Goal: Task Accomplishment & Management: Complete application form

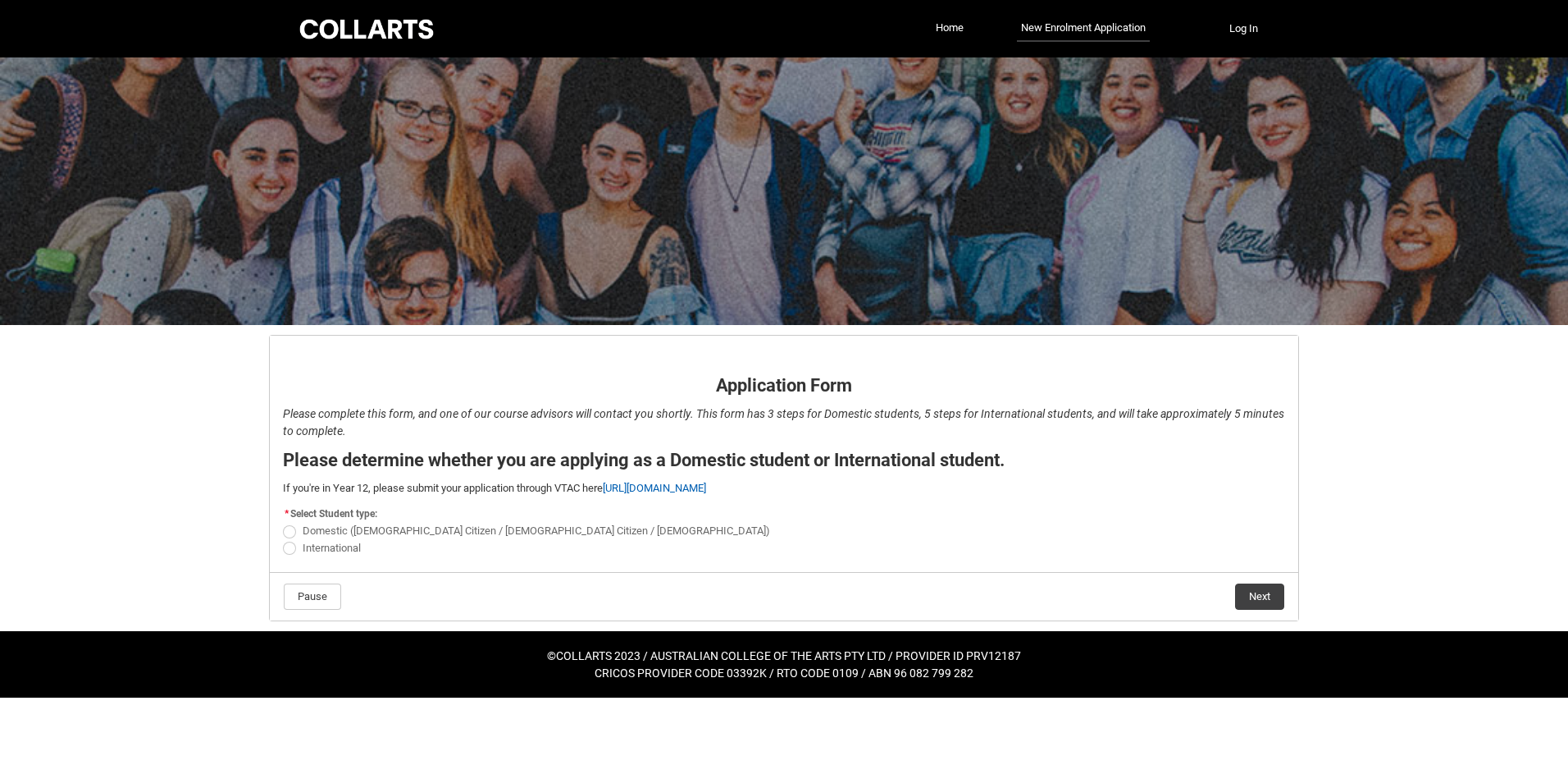
click at [321, 525] on span "Domestic ([DEMOGRAPHIC_DATA] Citizen / [DEMOGRAPHIC_DATA] Citizen / [DEMOGRAPHI…" at bounding box center [536, 530] width 468 height 12
click at [283, 522] on input "Domestic ([DEMOGRAPHIC_DATA] Citizen / [DEMOGRAPHIC_DATA] Citizen / [DEMOGRAPHI…" at bounding box center [282, 521] width 1 height 1
radio input "true"
click at [1269, 599] on button "Next" at bounding box center [1260, 597] width 49 height 26
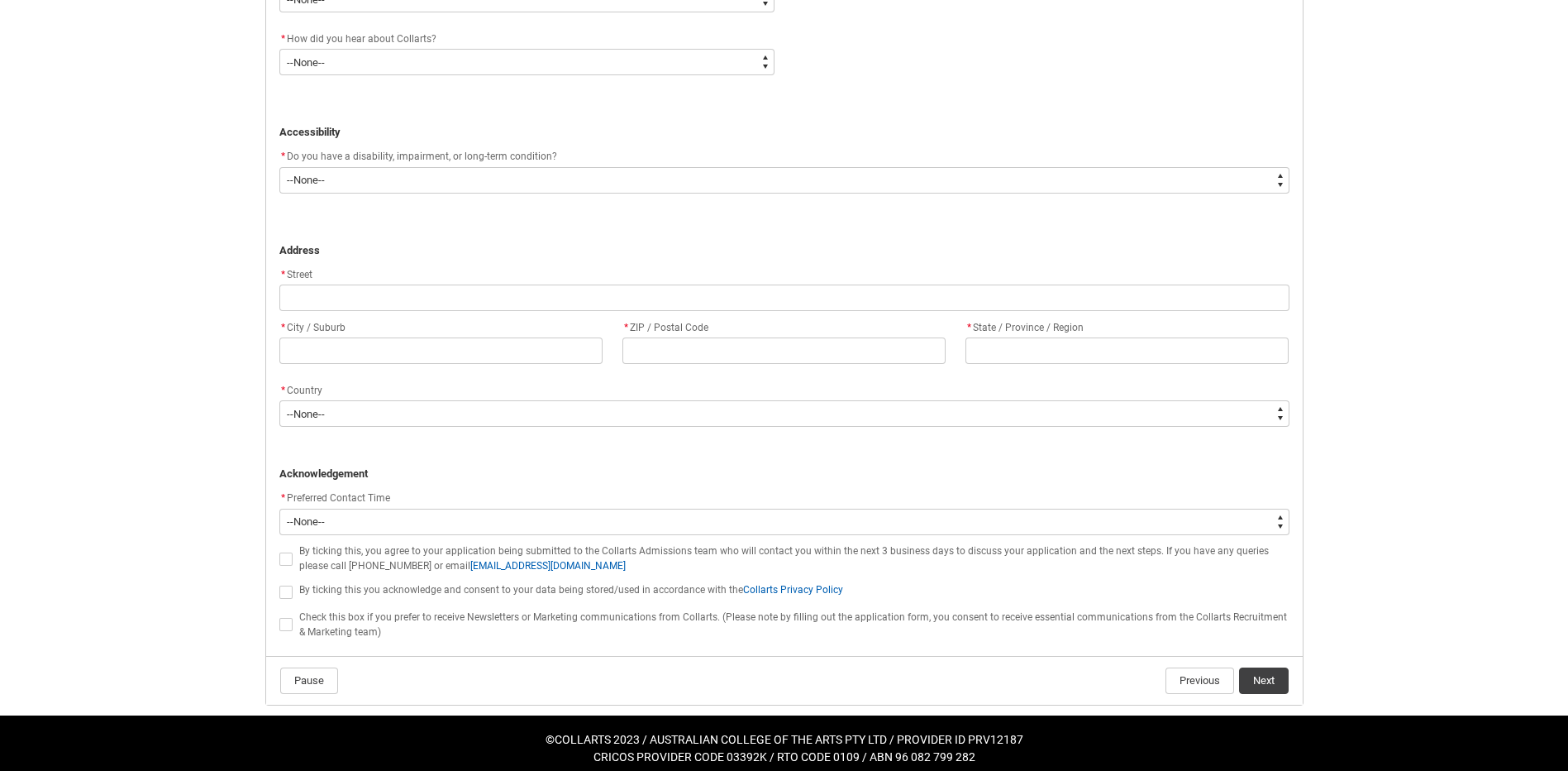
scroll to position [934, 0]
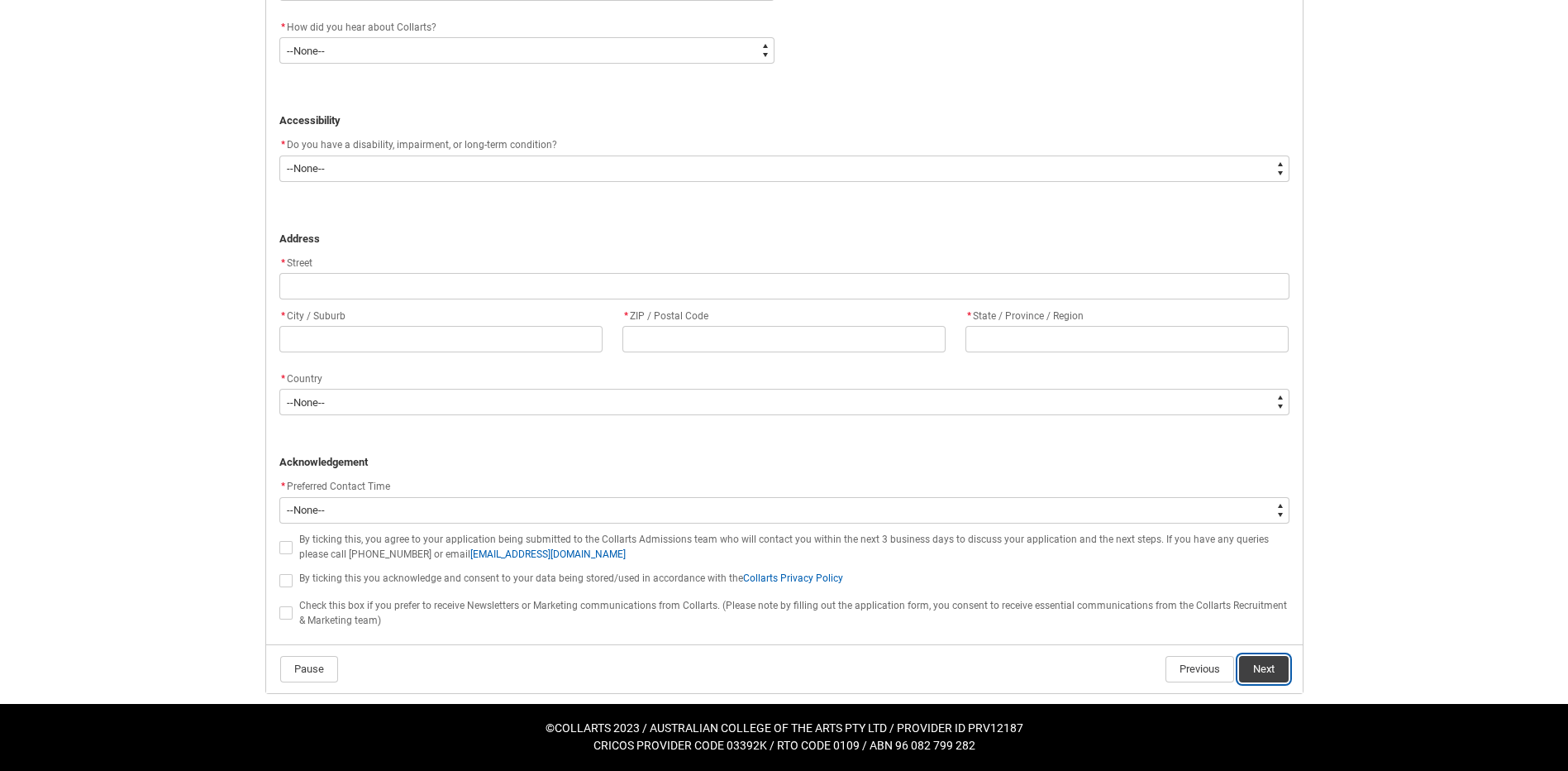
click at [1265, 665] on button "Next" at bounding box center [1263, 669] width 49 height 26
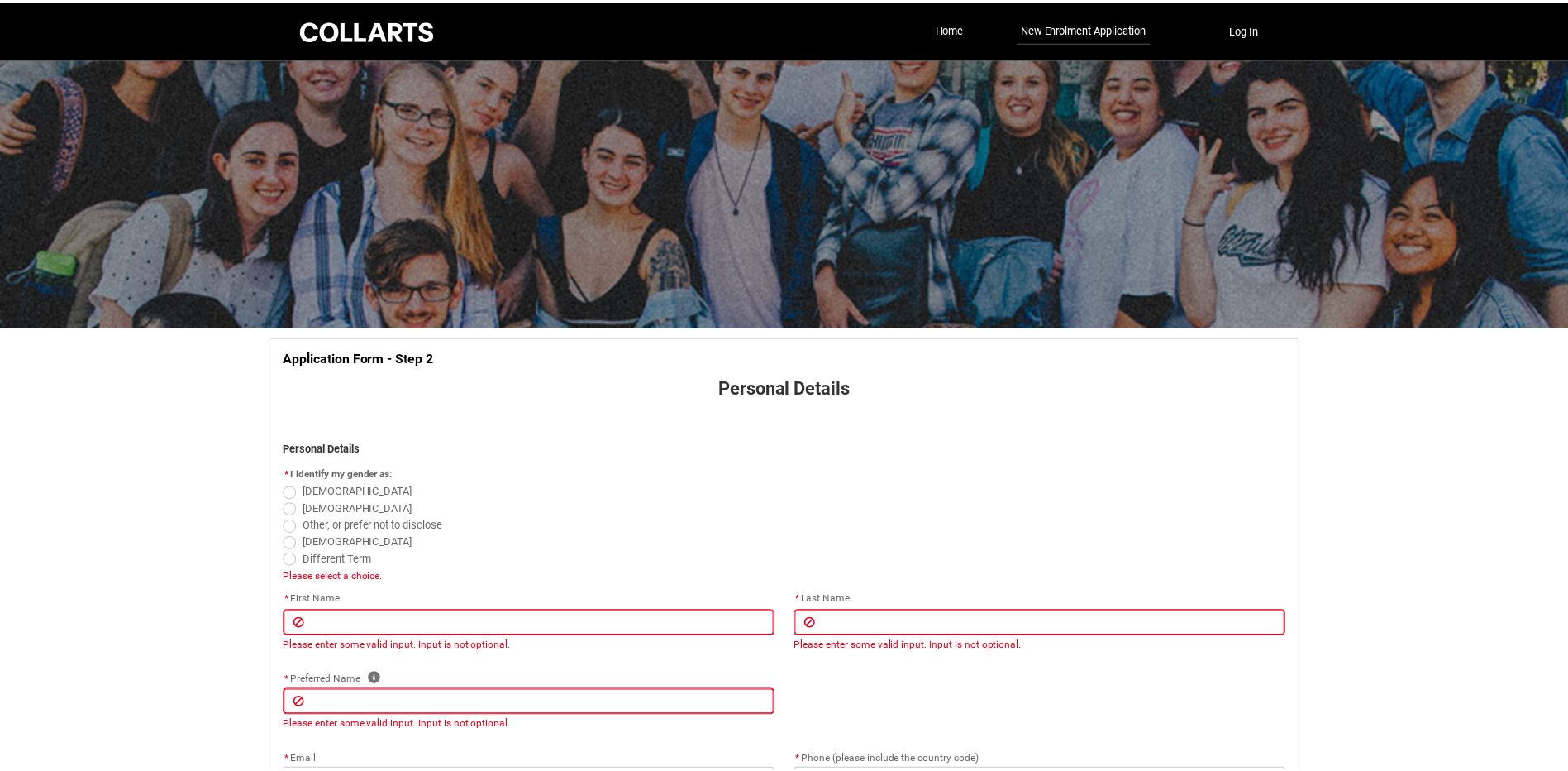
scroll to position [173, 0]
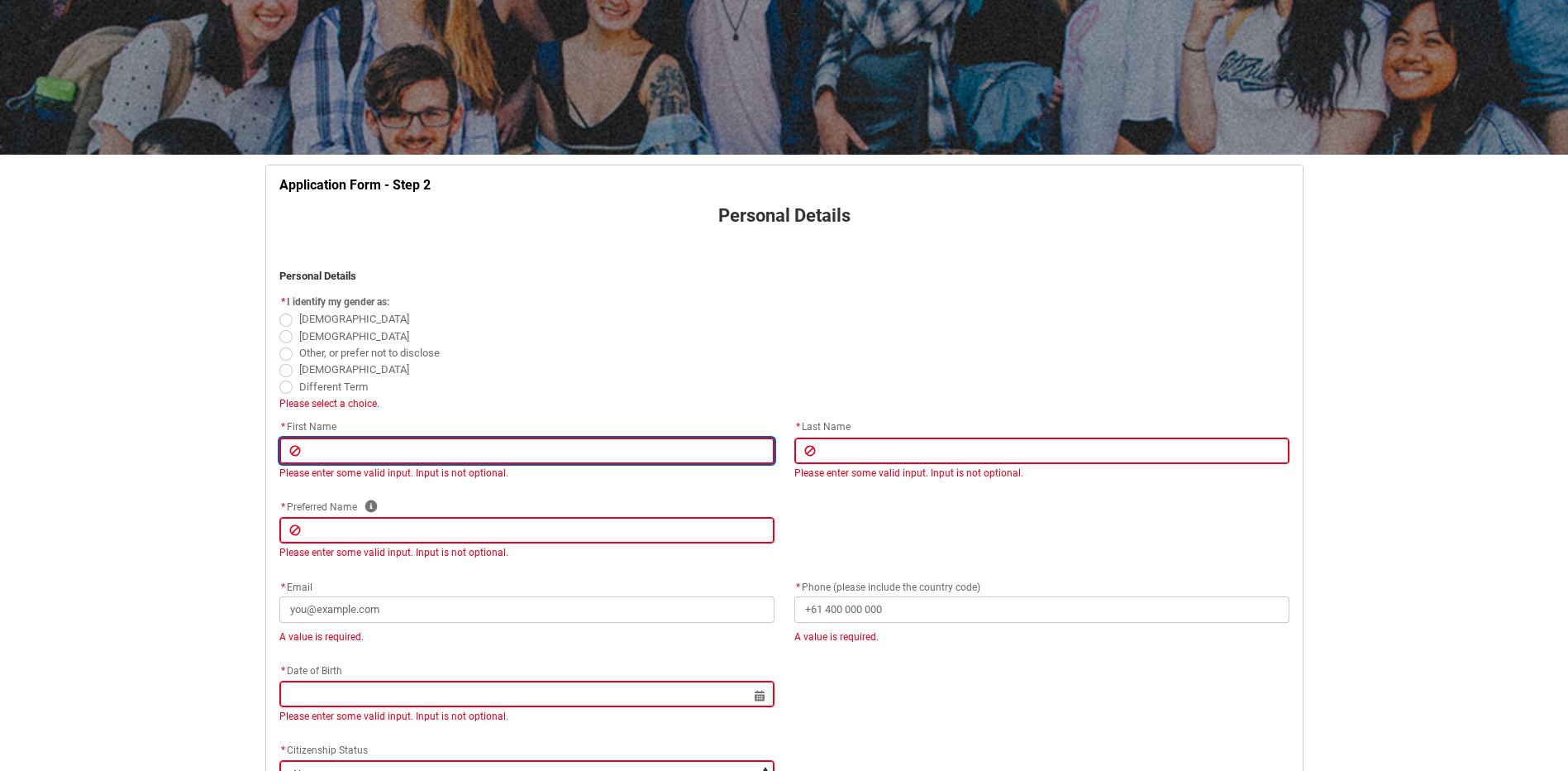
click at [406, 455] on input "REDU_Application_Form_for_Applicant flow" at bounding box center [526, 450] width 495 height 26
type lightning-primitive-input-simple "a"
type input "a"
type lightning-primitive-input-simple "as"
type input "as"
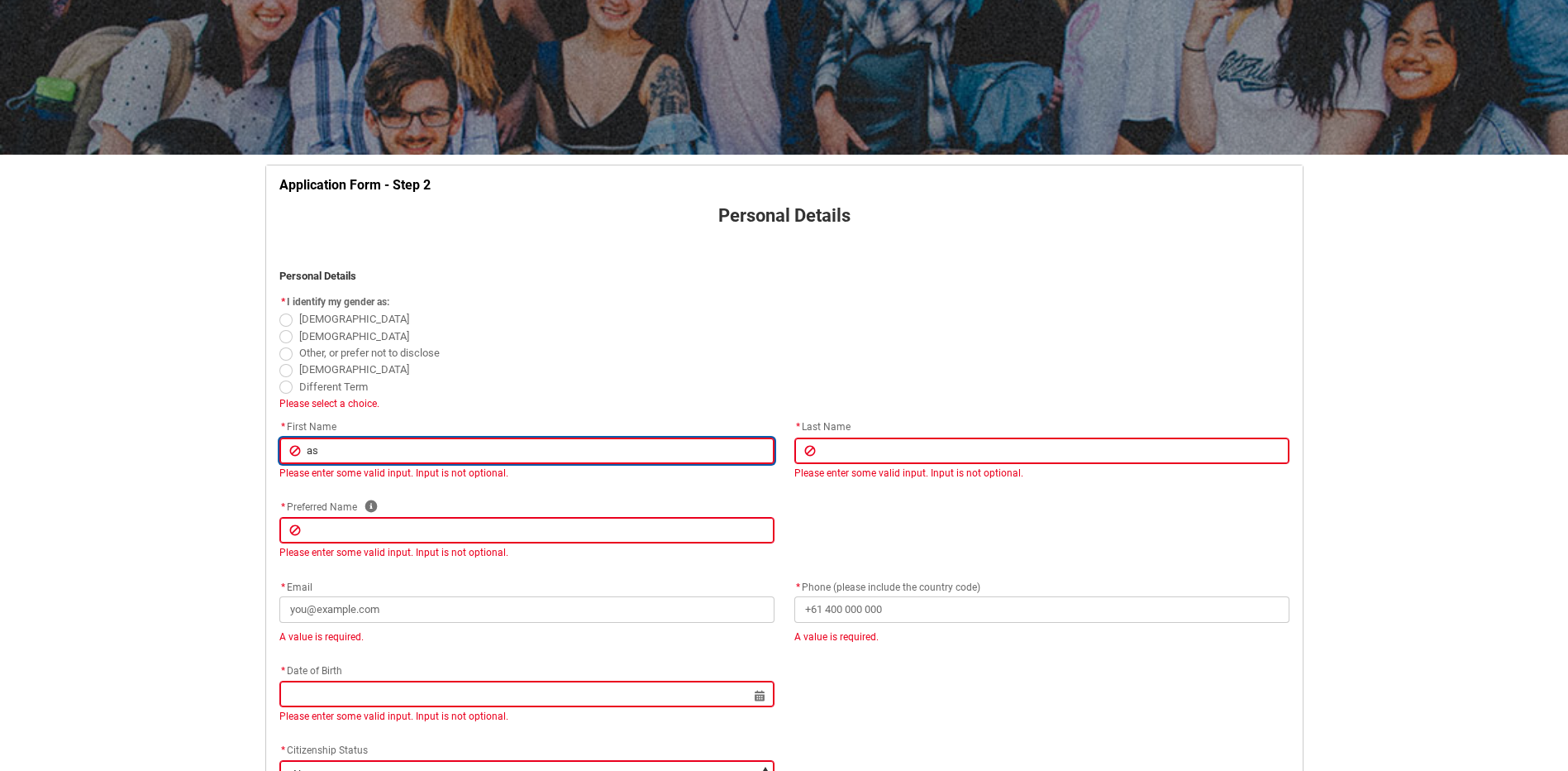
type lightning-primitive-input-simple "asd"
type input "asd"
click at [310, 324] on span "[DEMOGRAPHIC_DATA]" at bounding box center [354, 319] width 110 height 12
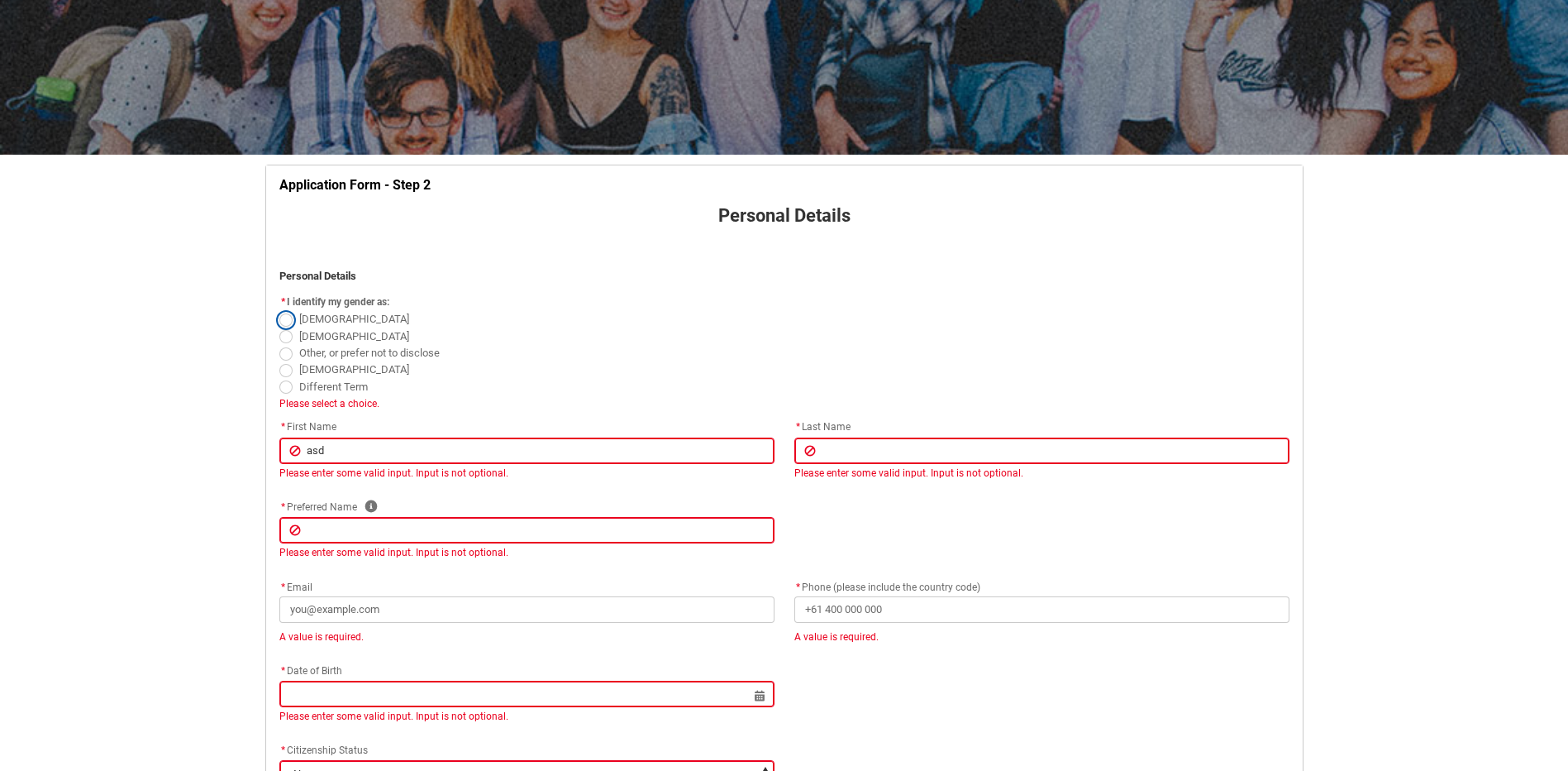
click at [279, 311] on input "[DEMOGRAPHIC_DATA]" at bounding box center [279, 310] width 1 height 1
click at [290, 318] on span "REDU_Application_Form_for_Applicant flow" at bounding box center [285, 320] width 13 height 13
click at [279, 311] on input "[DEMOGRAPHIC_DATA]" at bounding box center [279, 310] width 1 height 1
radio input "true"
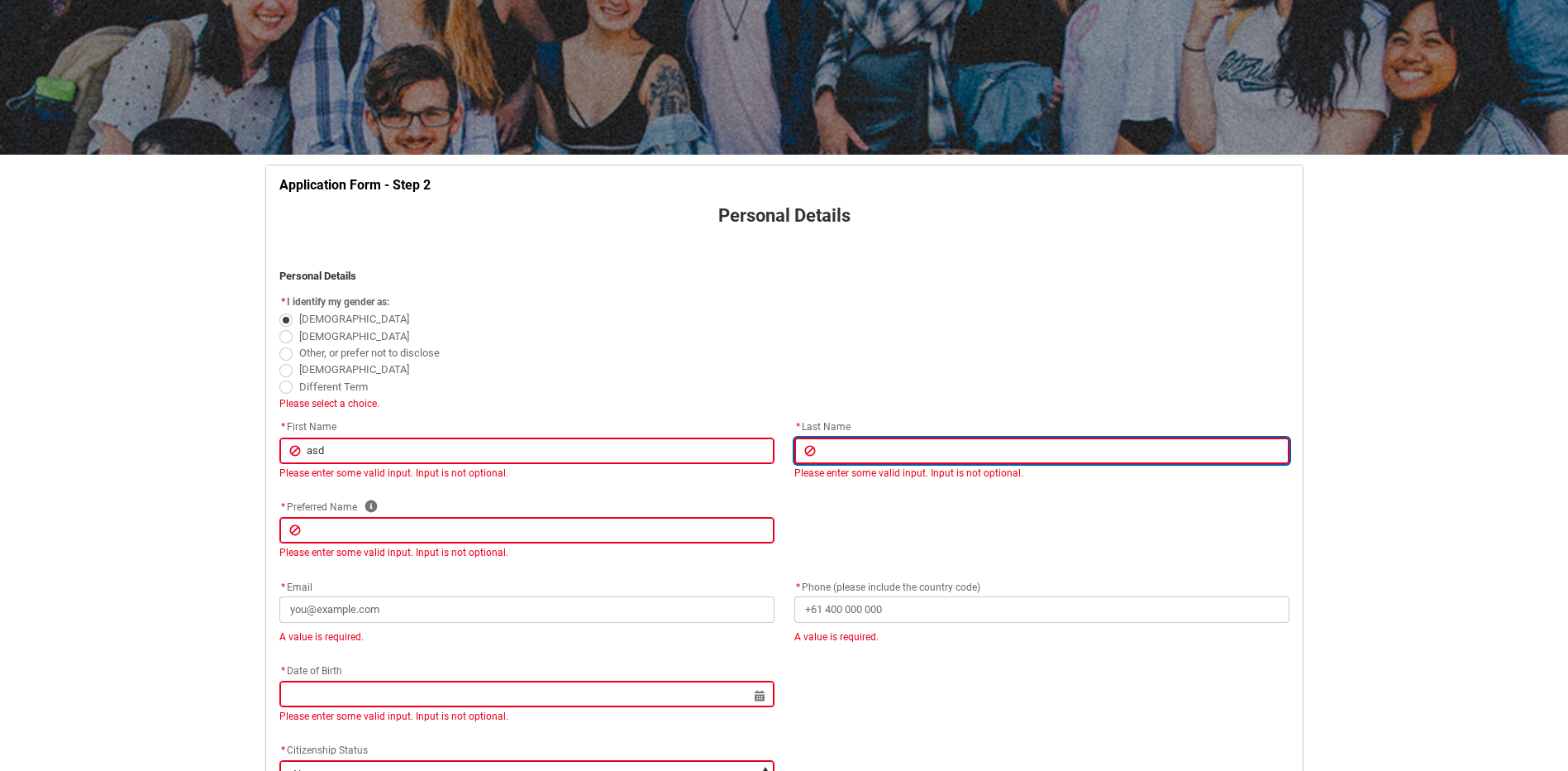
drag, startPoint x: 924, startPoint y: 457, endPoint x: 425, endPoint y: 521, distance: 503.1
click at [924, 457] on input "REDU_Application_Form_for_Applicant flow" at bounding box center [1042, 450] width 495 height 26
type lightning-primitive-input-simple "a"
type input "a"
type lightning-primitive-input-simple "as"
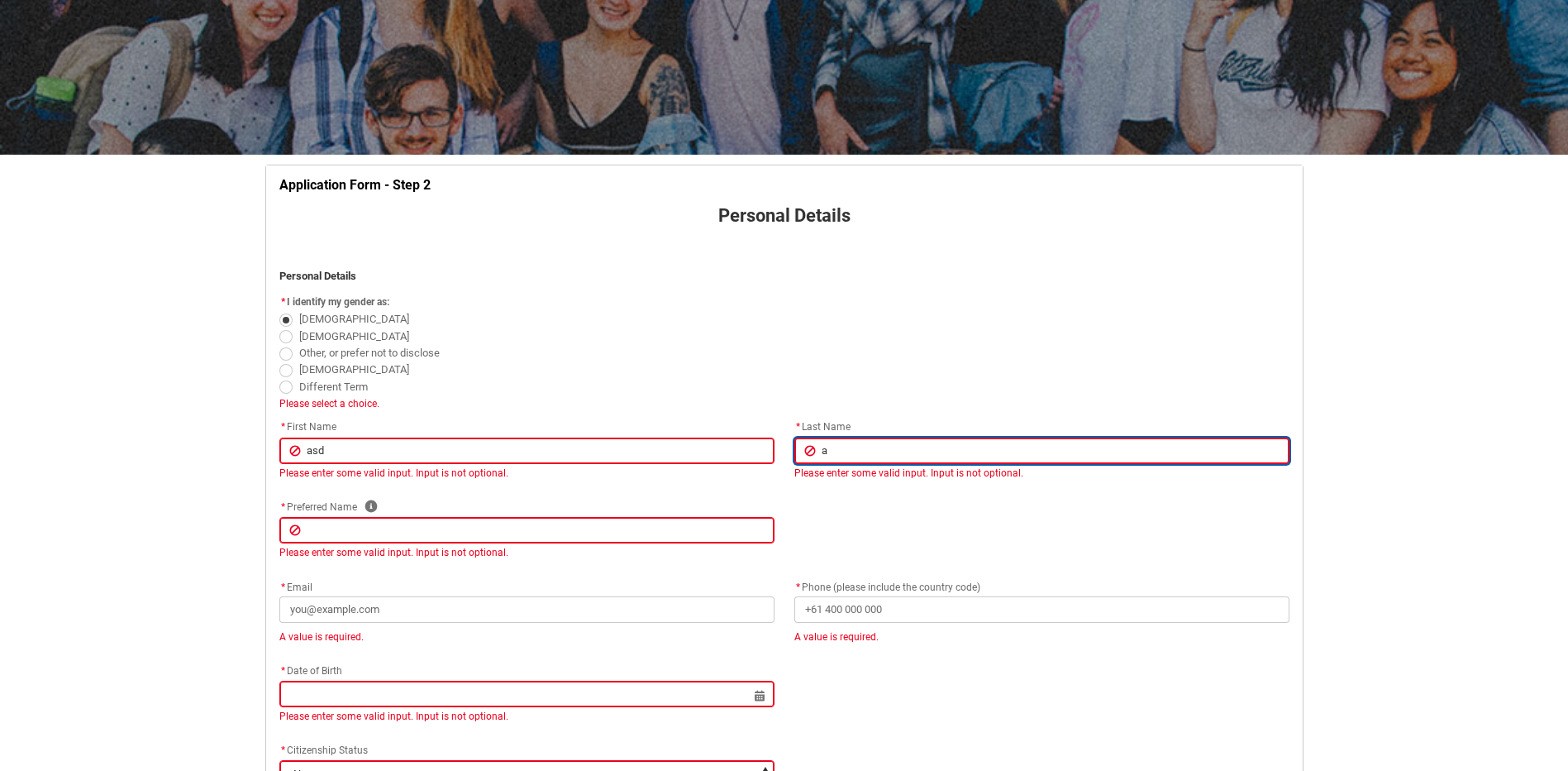
type input "as"
type lightning-primitive-input-simple "asd"
type input "asd"
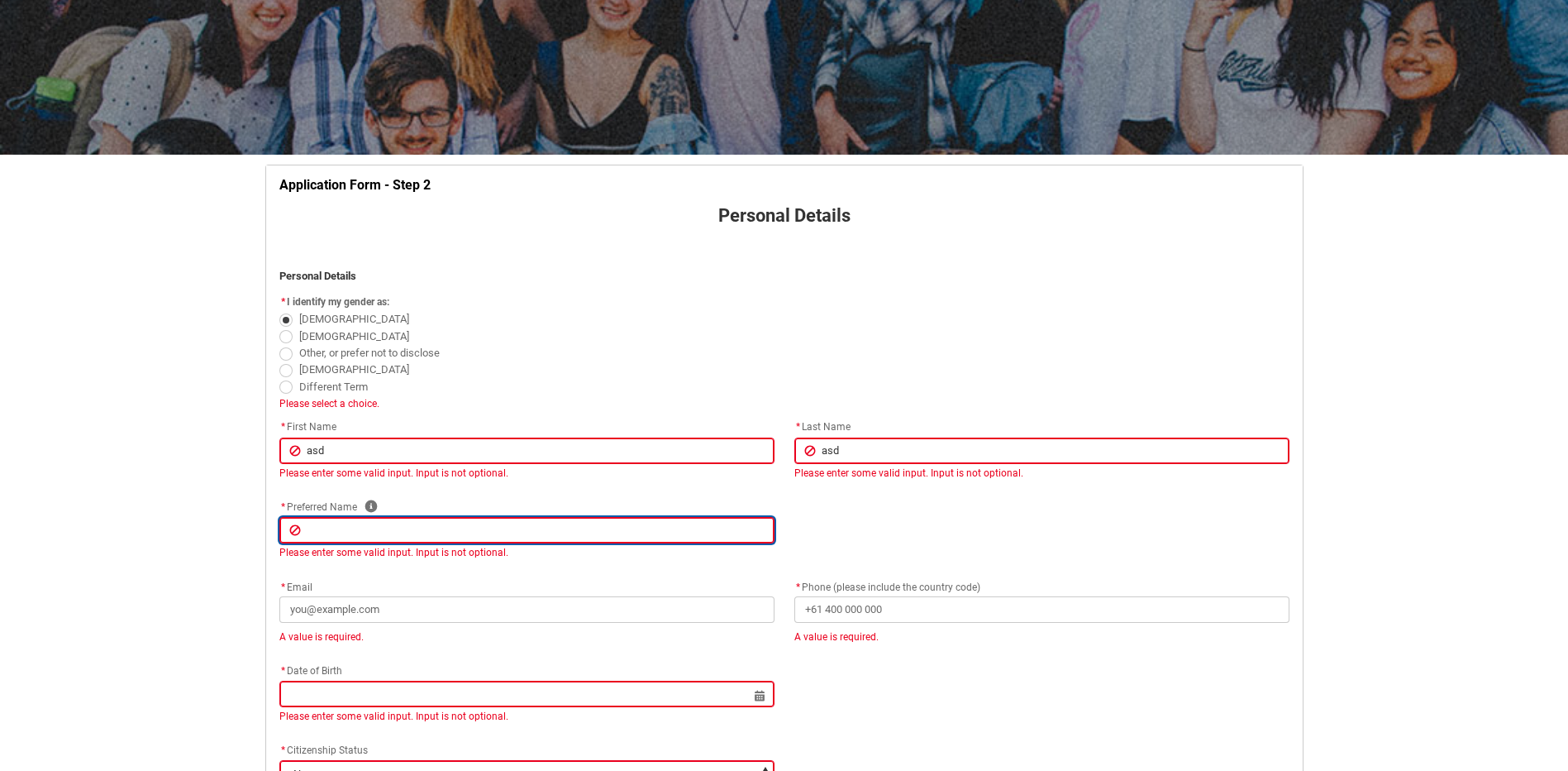
click at [418, 531] on input "REDU_Application_Form_for_Applicant flow" at bounding box center [526, 530] width 495 height 26
type lightning-primitive-input-simple "a"
type input "a"
type lightning-primitive-input-simple "as"
type input "as"
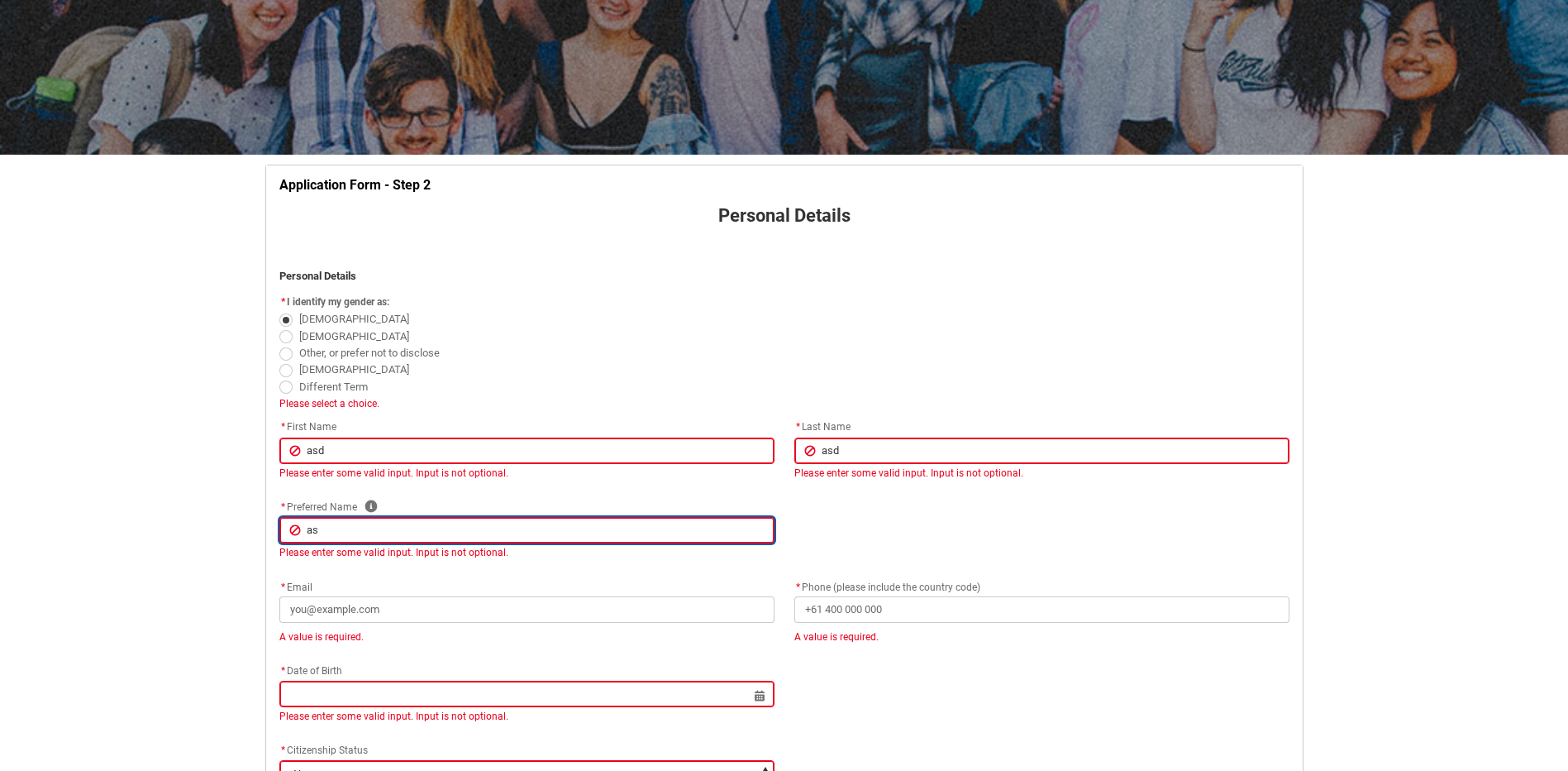
type lightning-primitive-input-simple "asd"
type input "asd"
drag, startPoint x: 425, startPoint y: 521, endPoint x: 387, endPoint y: 525, distance: 38.2
click at [425, 521] on input "asd" at bounding box center [526, 530] width 495 height 26
click at [384, 525] on input "asd" at bounding box center [526, 530] width 495 height 26
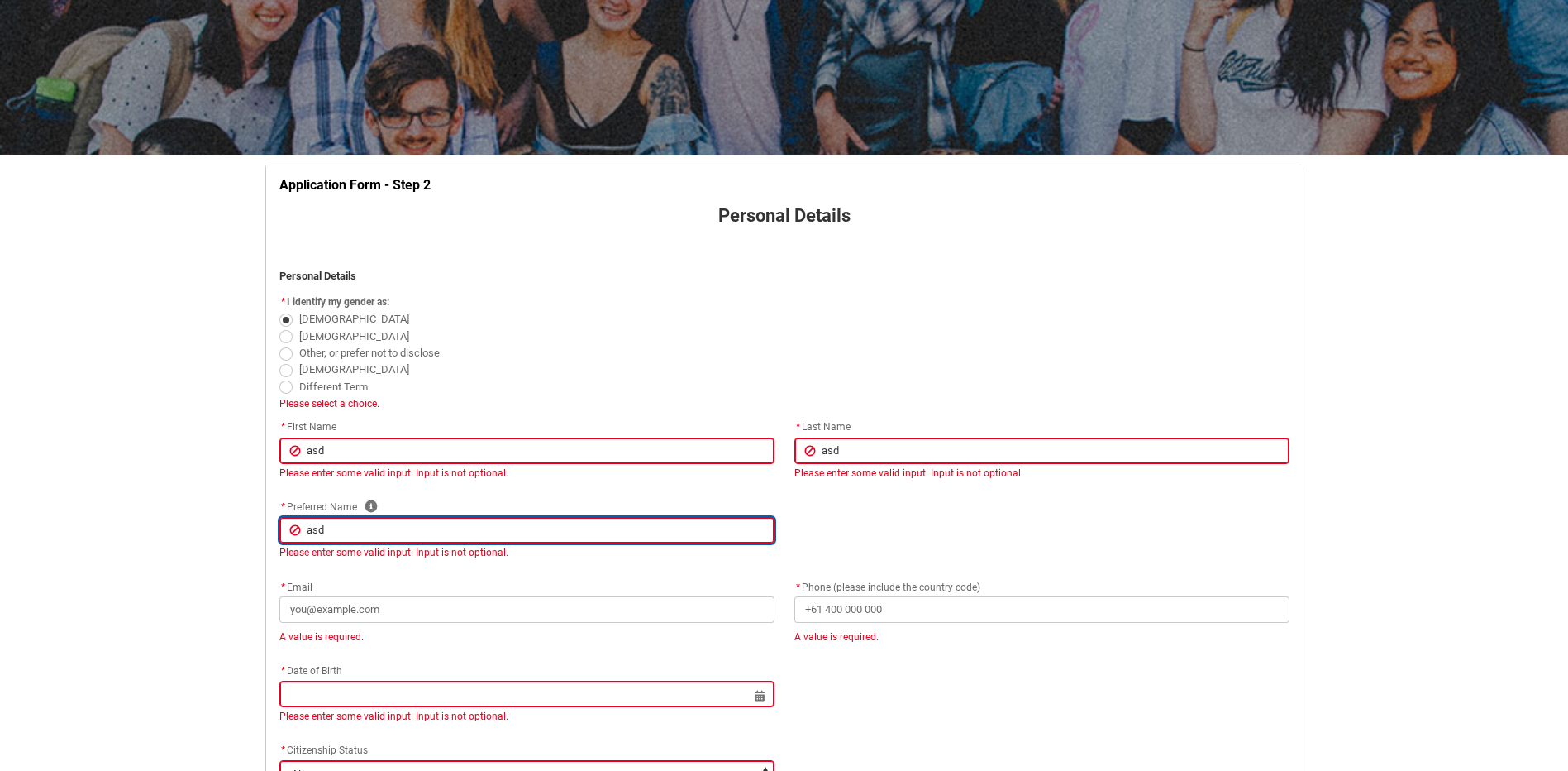
type lightning-primitive-input-simple "asda"
type input "asda"
type lightning-primitive-input-simple "asdas"
type input "asdas"
type lightning-primitive-input-simple "asdasd"
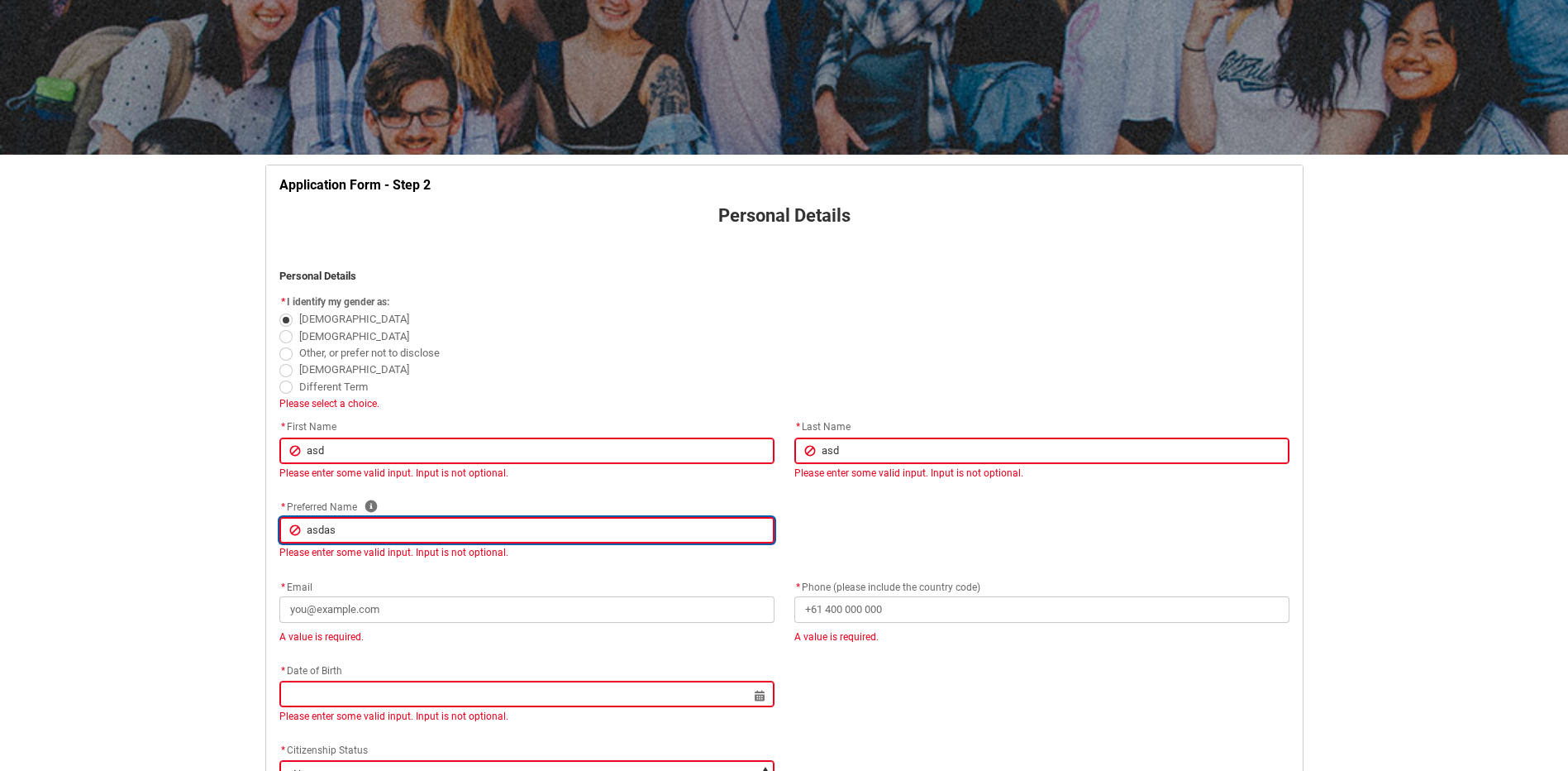
type input "asdasd"
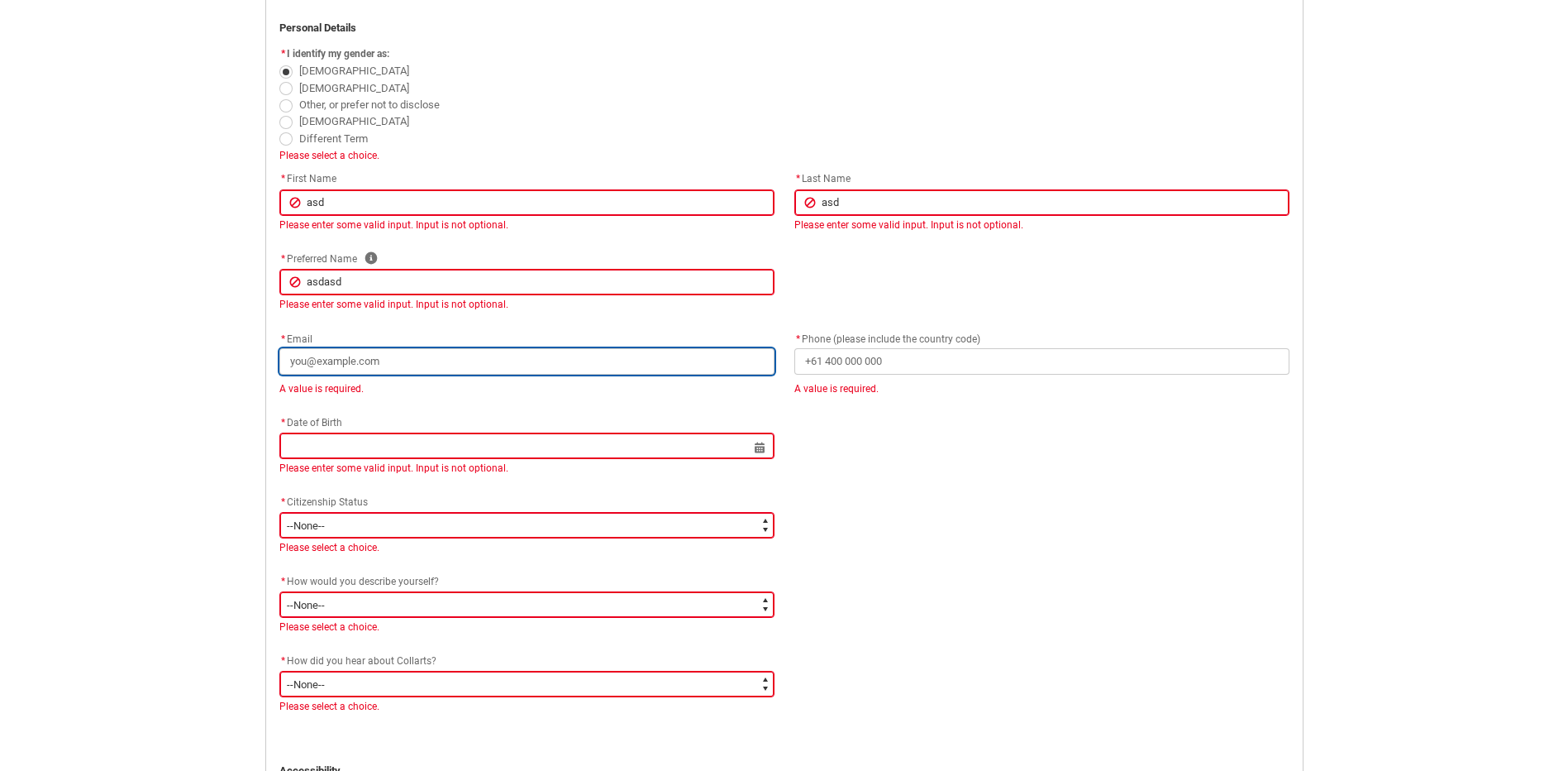
click at [404, 357] on input "* Email" at bounding box center [526, 361] width 495 height 26
type lightning-primitive-input-simple "a"
type input "a"
type lightning-primitive-input-simple "as"
type input "as"
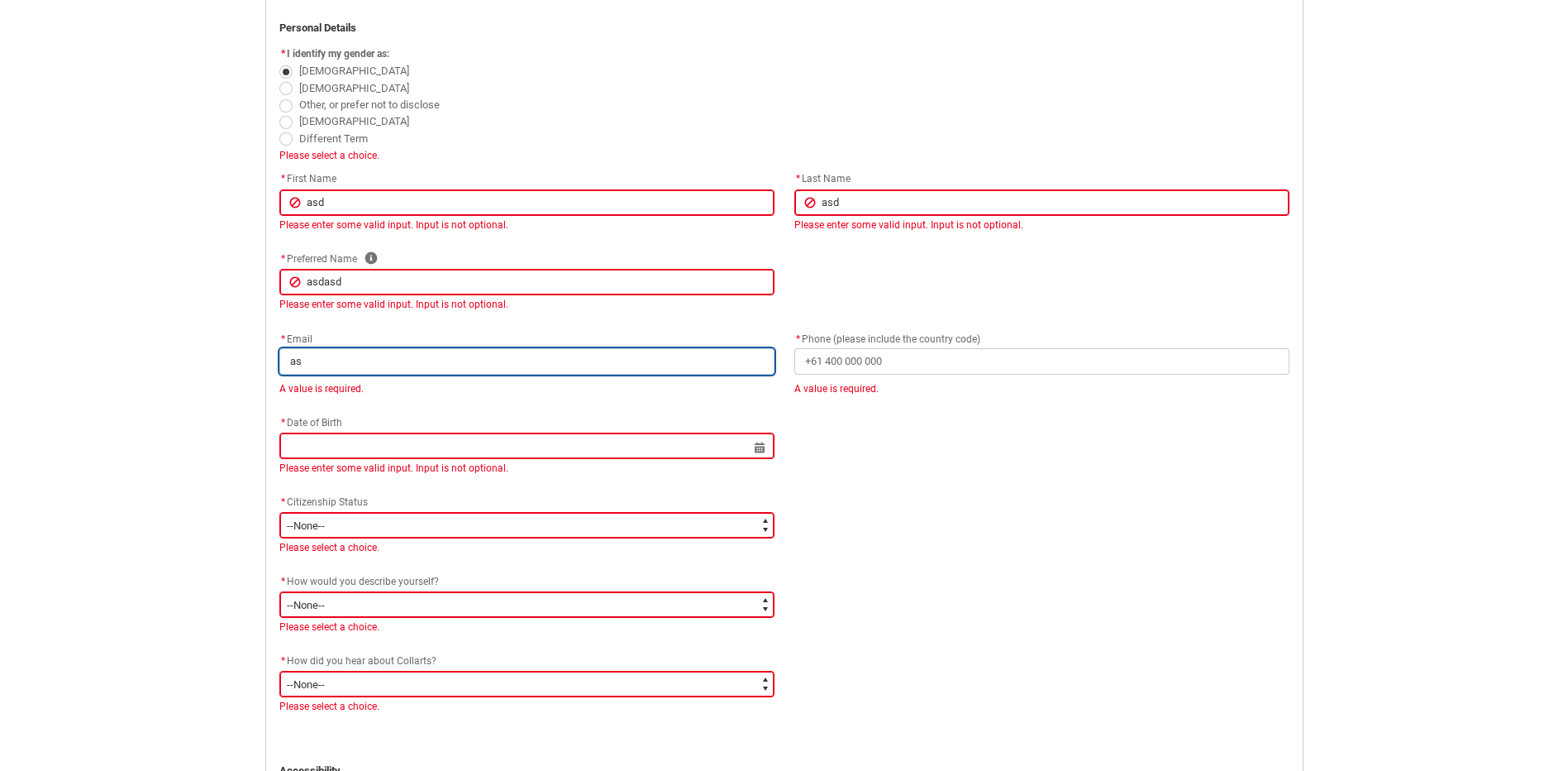
type lightning-primitive-input-simple "asd"
type input "asd"
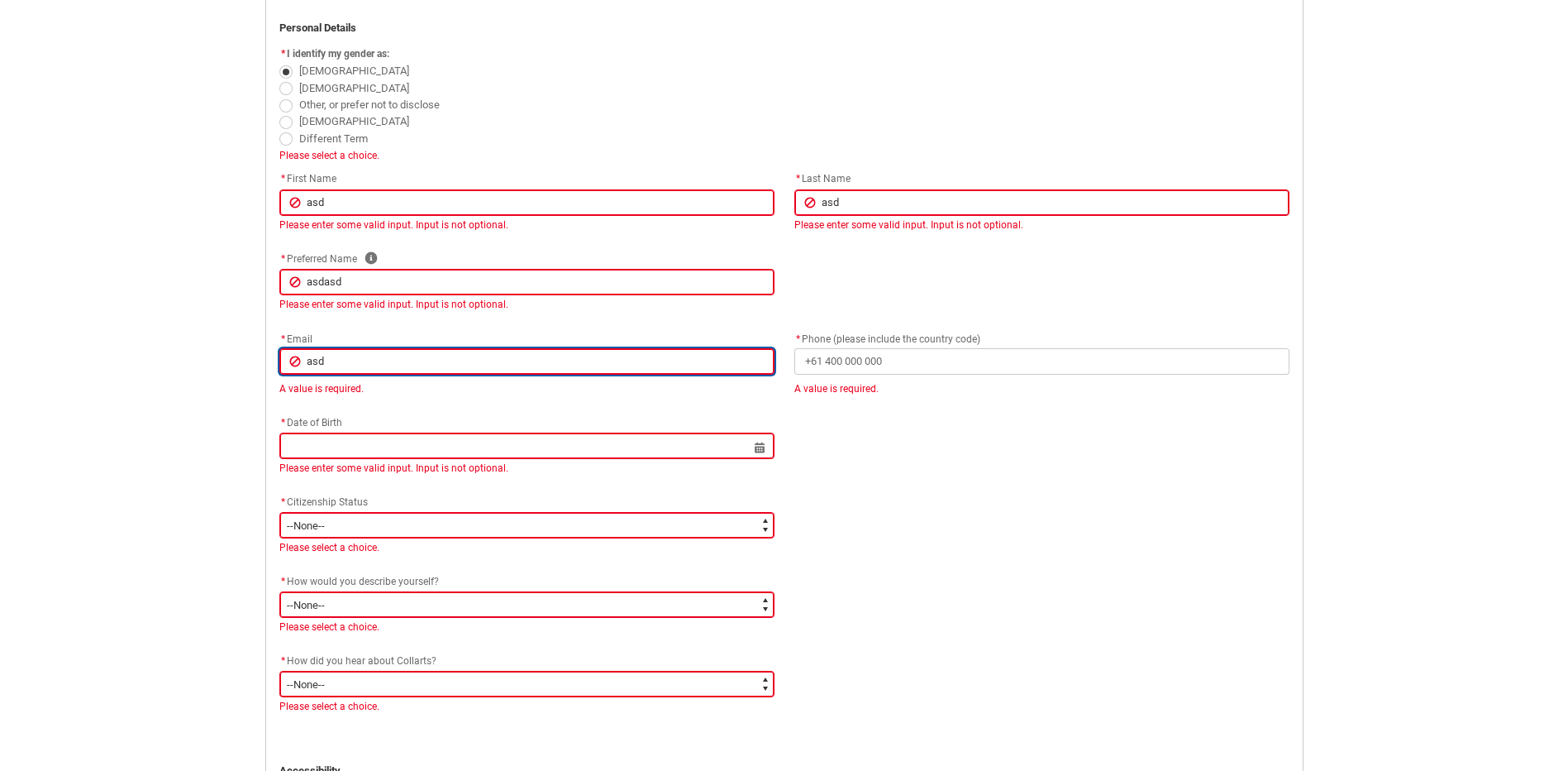
type lightning-primitive-input-simple "asd@"
type input "asd@"
type lightning-primitive-input-simple "asd@a"
type input "asd@a"
type lightning-primitive-input-simple "asd@as"
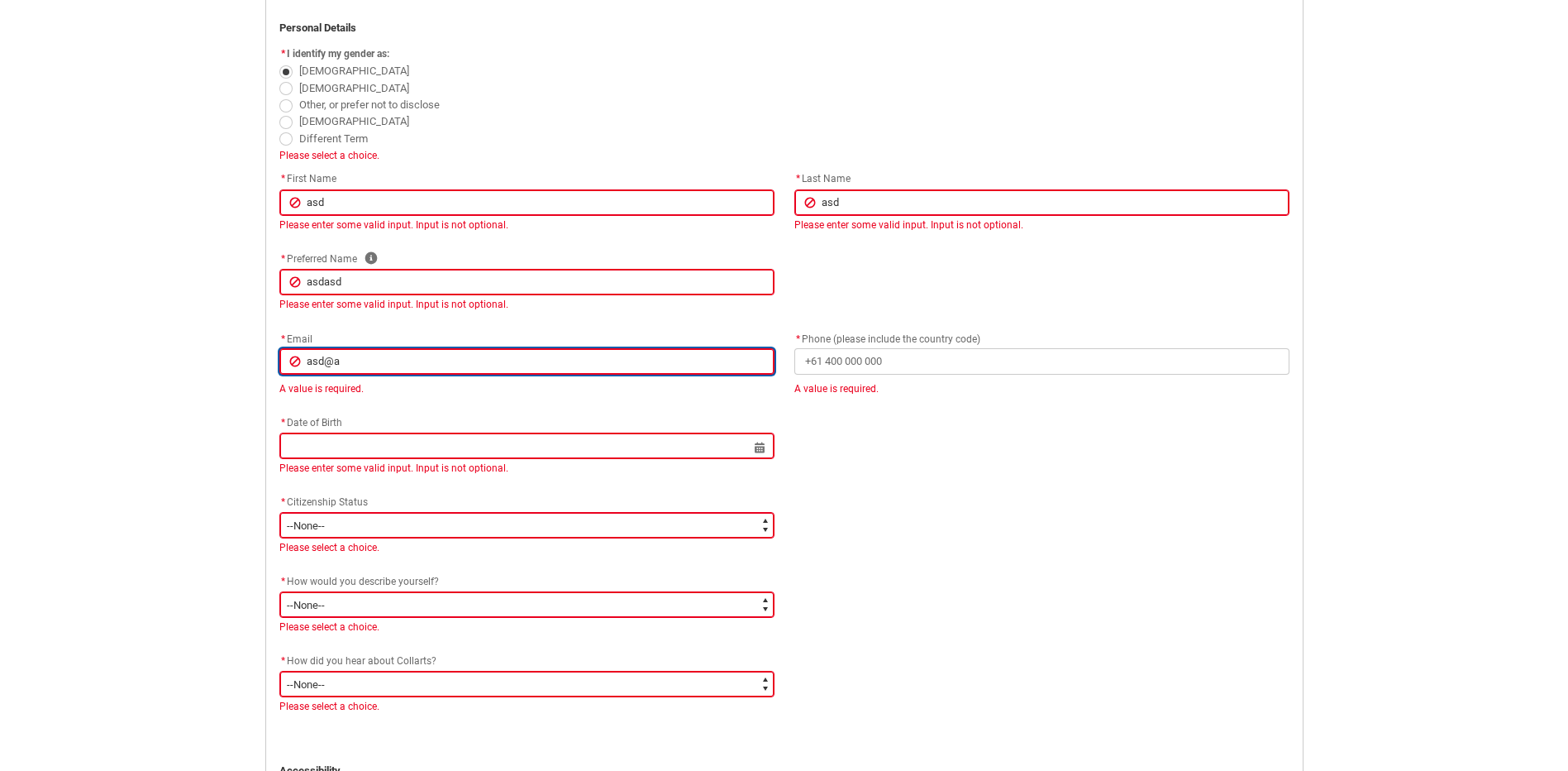
type input "asd@as"
type lightning-primitive-input-simple "asd@asd"
type input "asd@asd"
type lightning-primitive-input-simple "asd@asd."
type input "asd@asd."
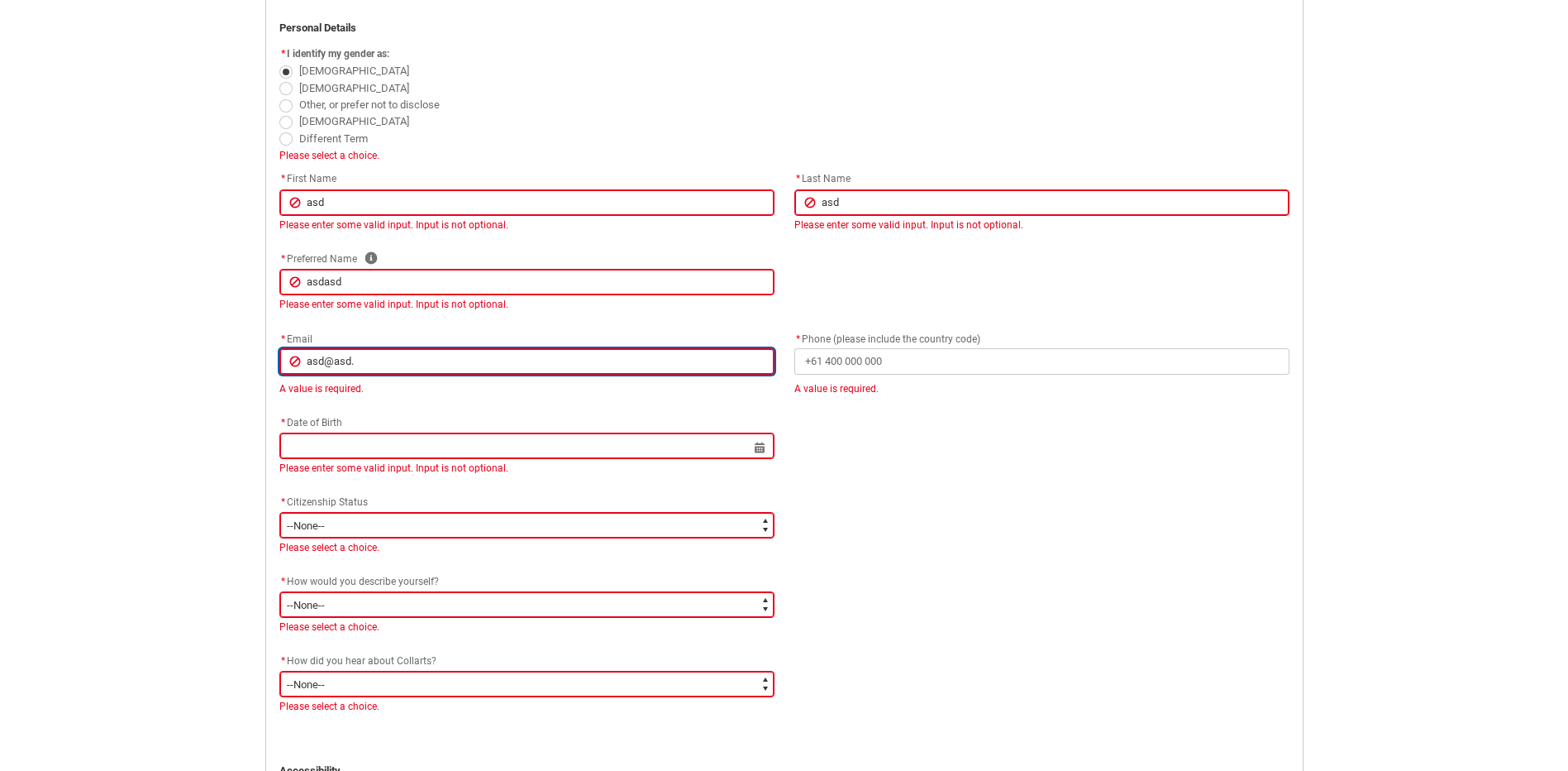
type lightning-primitive-input-simple "asd@asd.c"
type input "asd@asd.c"
type lightning-primitive-input-simple "[EMAIL_ADDRESS][DOMAIN_NAME]"
type input "[EMAIL_ADDRESS][DOMAIN_NAME]"
type lightning-primitive-input-simple "[EMAIL_ADDRESS][DOMAIN_NAME]"
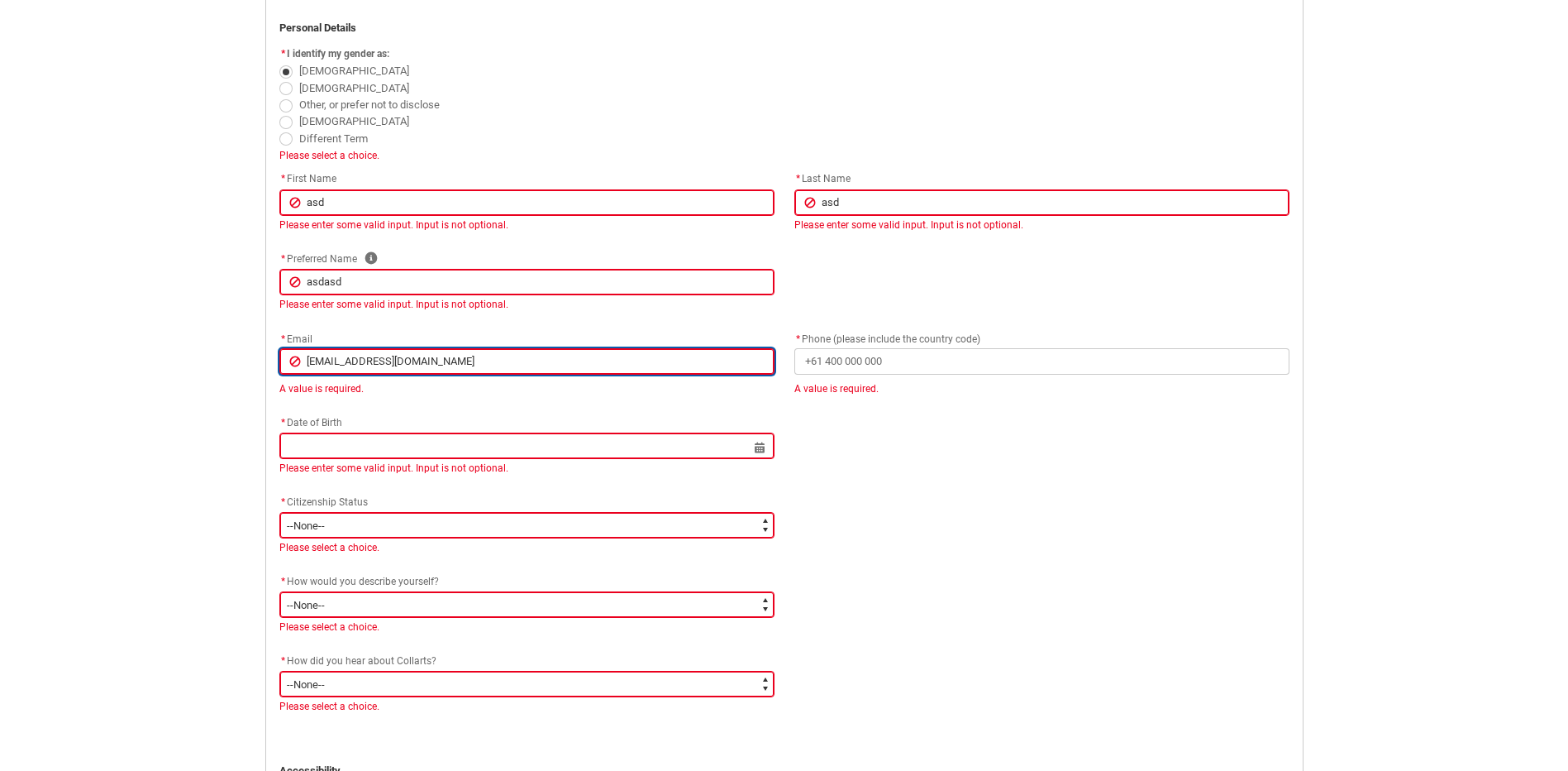
type input "[EMAIL_ADDRESS][DOMAIN_NAME]"
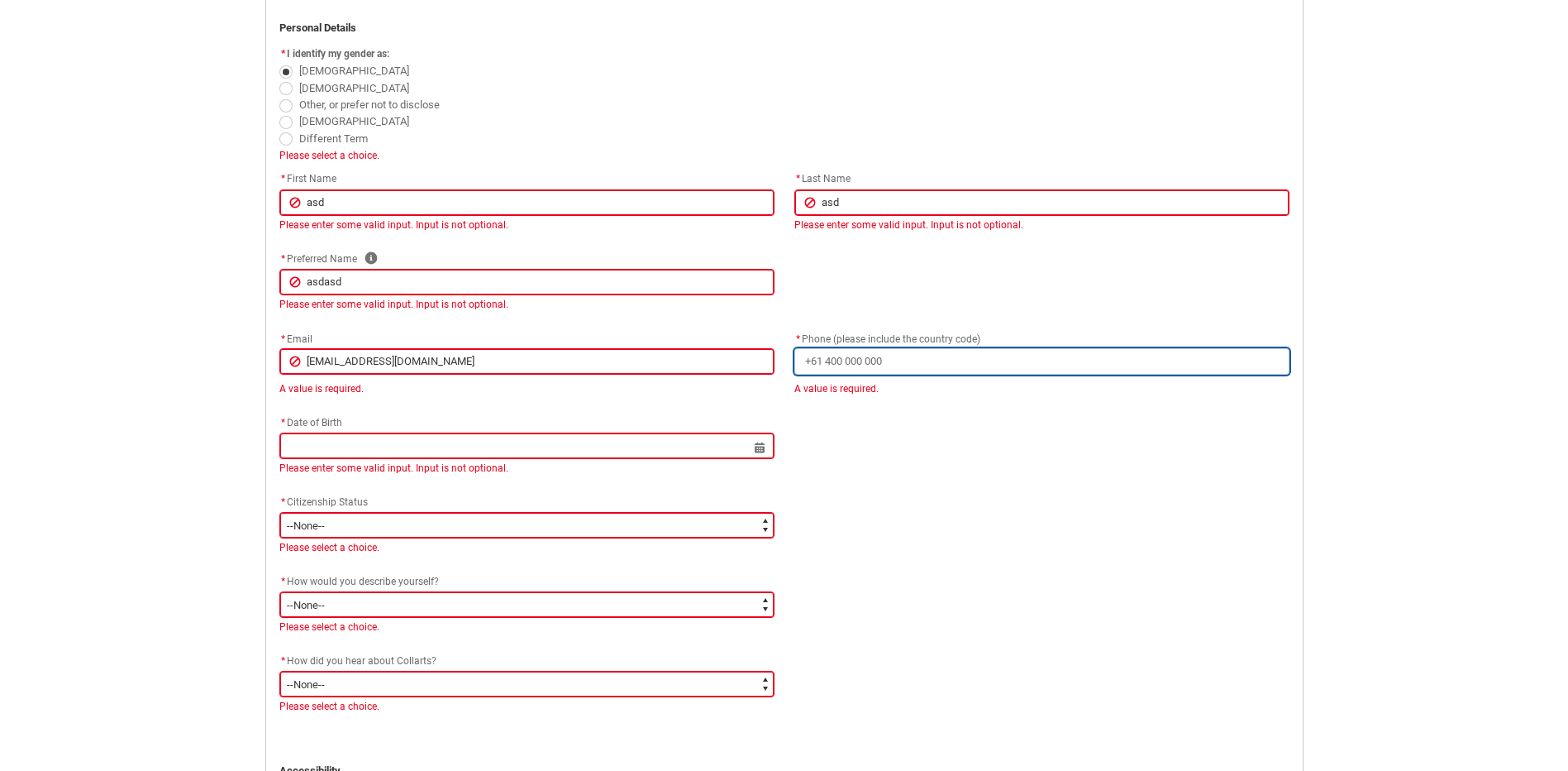
click at [867, 369] on input "* Phone (please include the country code)" at bounding box center [1042, 361] width 495 height 26
click at [864, 366] on input "* Phone (please include the country code)" at bounding box center [1042, 361] width 495 height 26
type lightning-primitive-input-simple "0"
type input "0"
type lightning-primitive-input-simple "04"
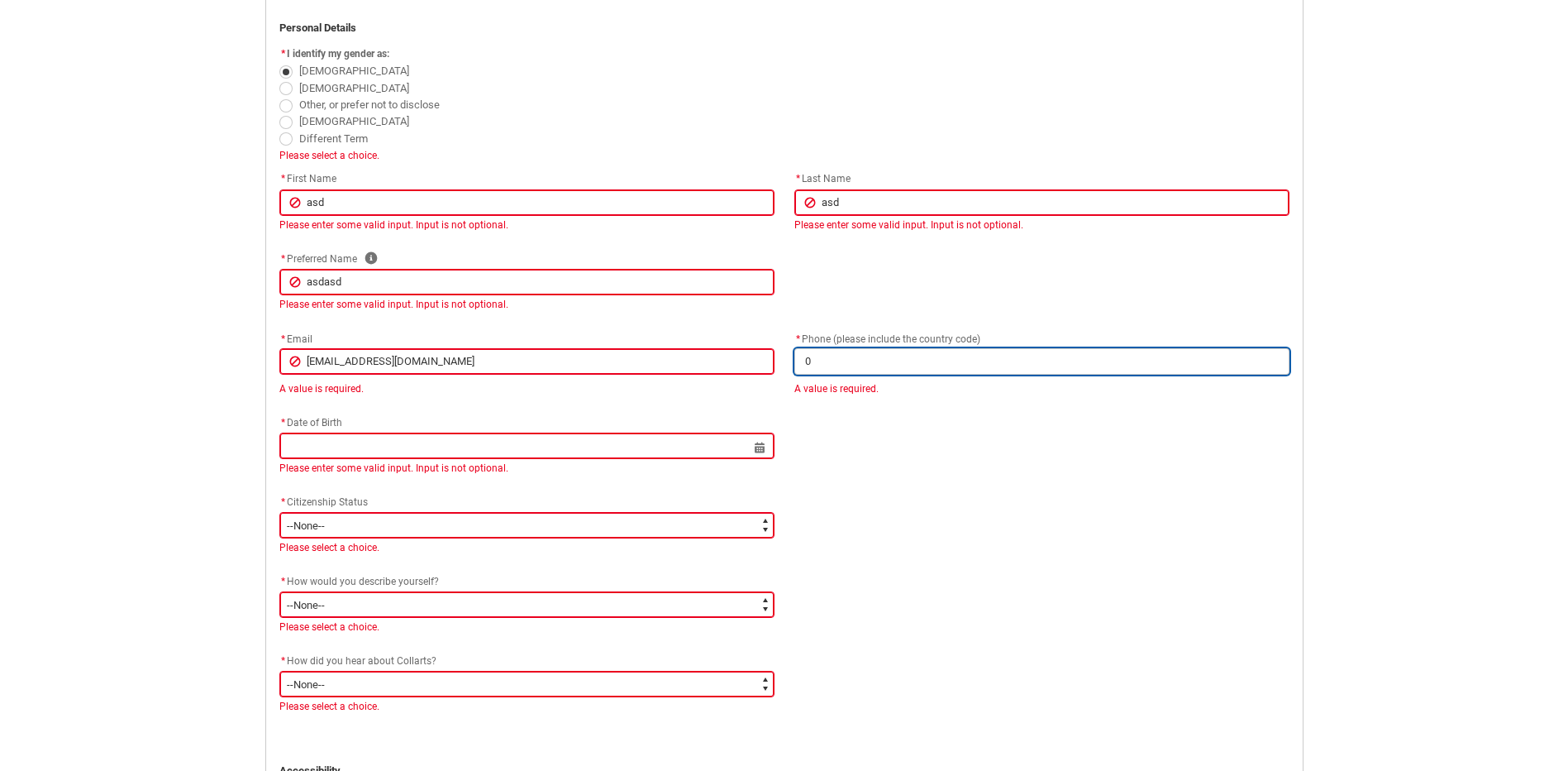
type input "04"
type lightning-primitive-input-simple "043"
type input "043"
type lightning-primitive-input-simple "0433"
type input "0433"
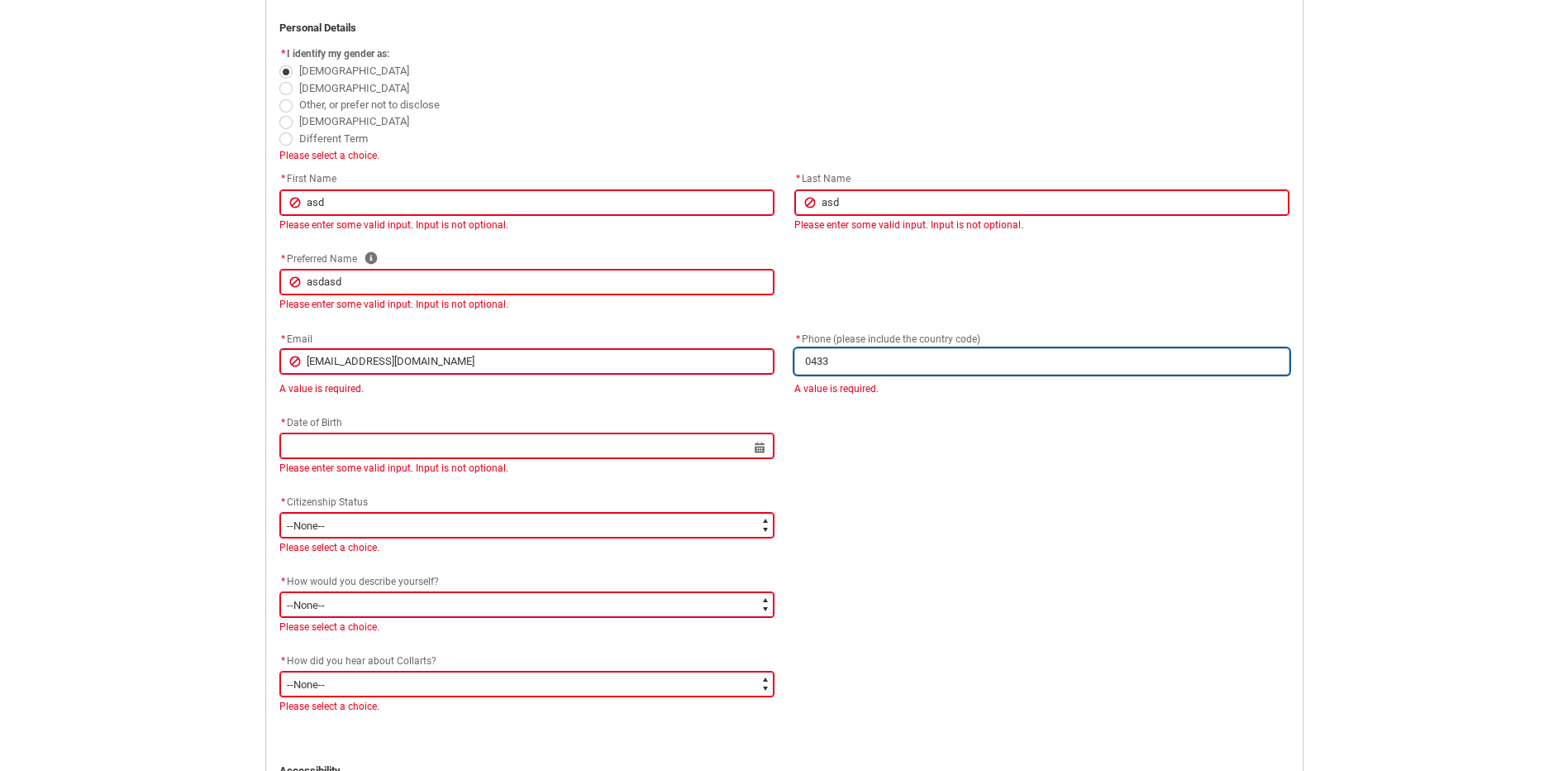
type lightning-primitive-input-simple "04338"
type input "04338"
type lightning-primitive-input-simple "043381"
type input "043381"
type lightning-primitive-input-simple "0433814"
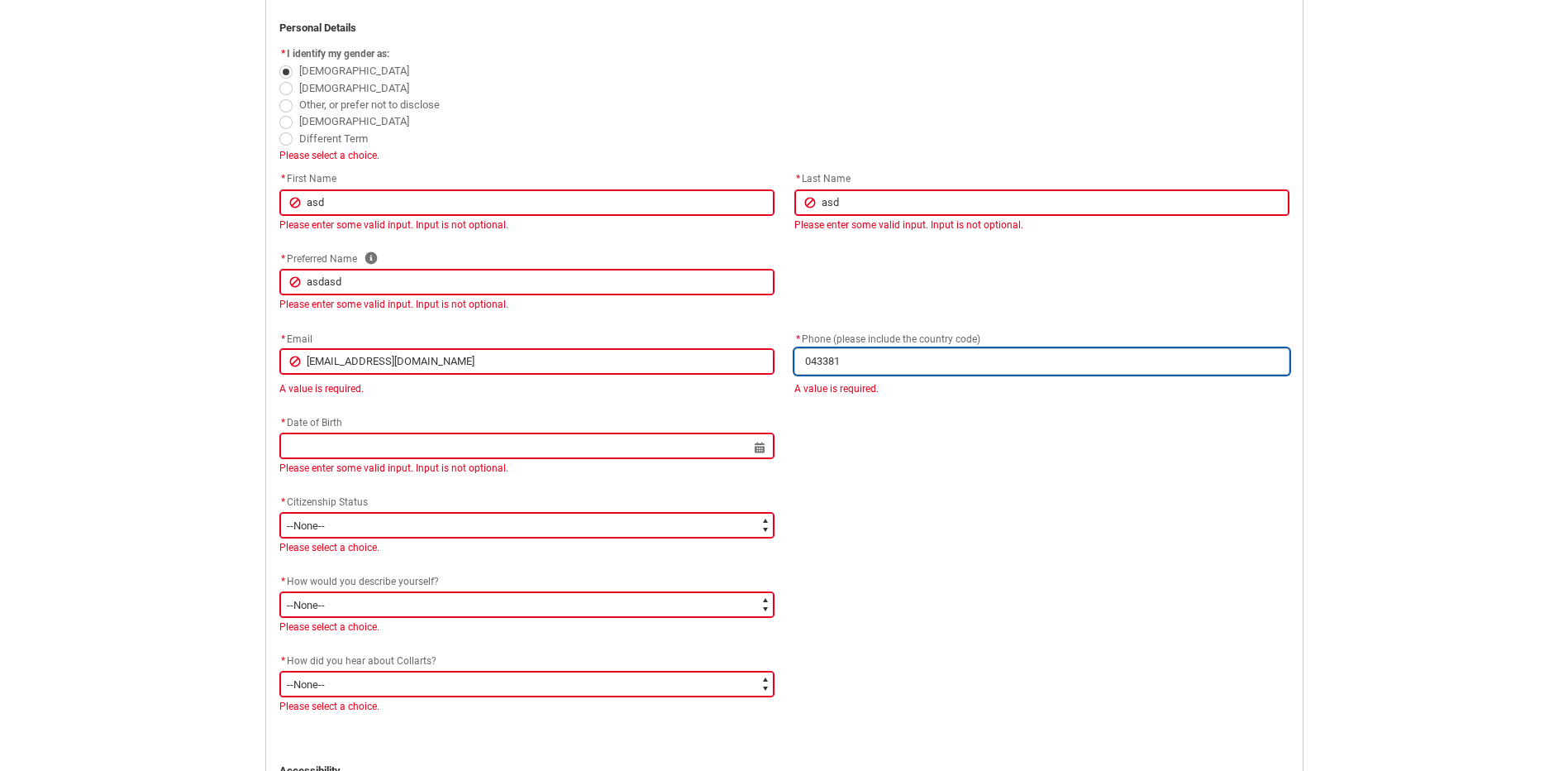
type input "0433814"
type lightning-primitive-input-simple "04338145"
type input "04338145"
type lightning-primitive-input-simple "043381456"
type input "043381456"
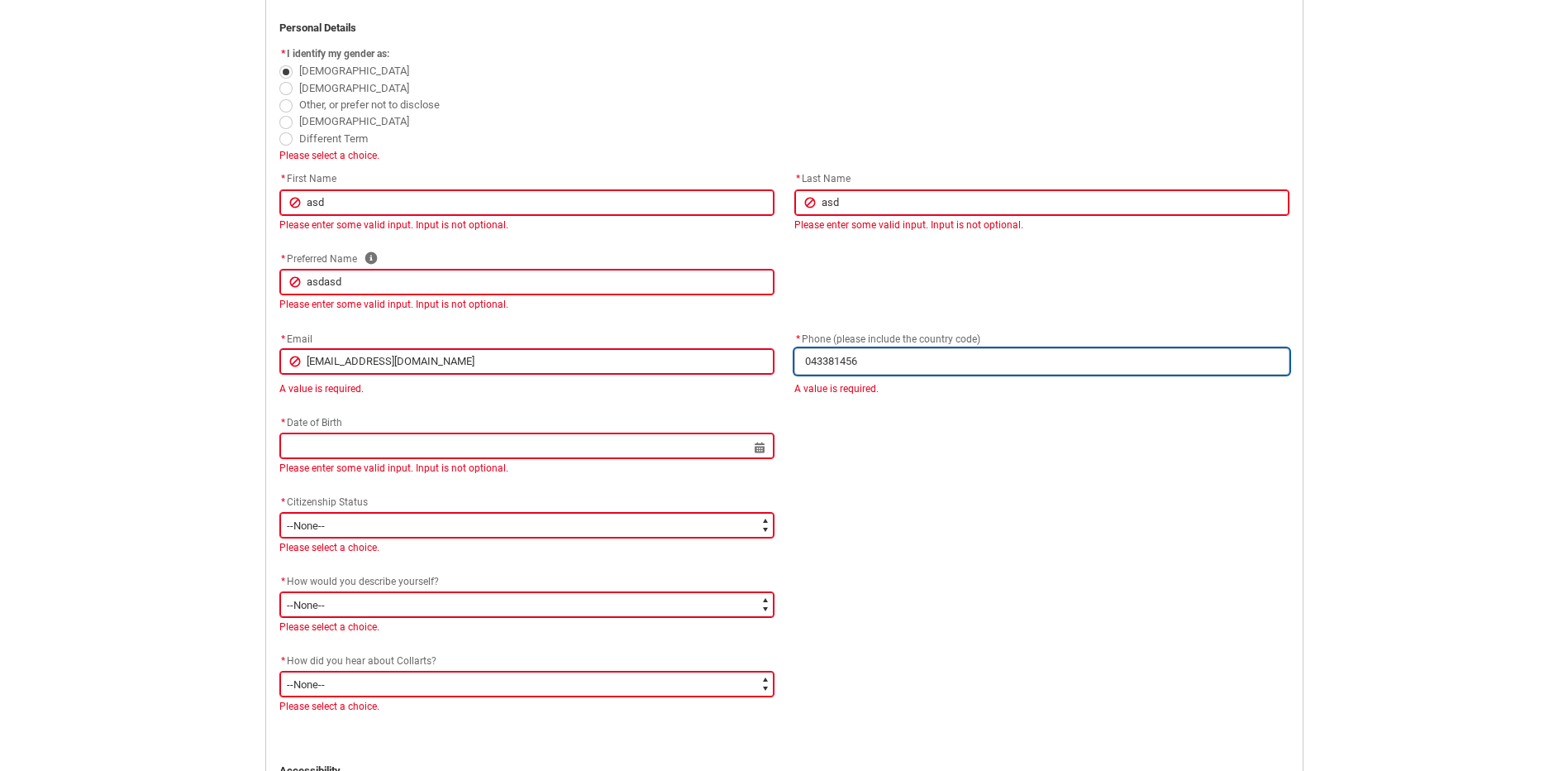
type lightning-primitive-input-simple "0433814562"
type input "0433814562"
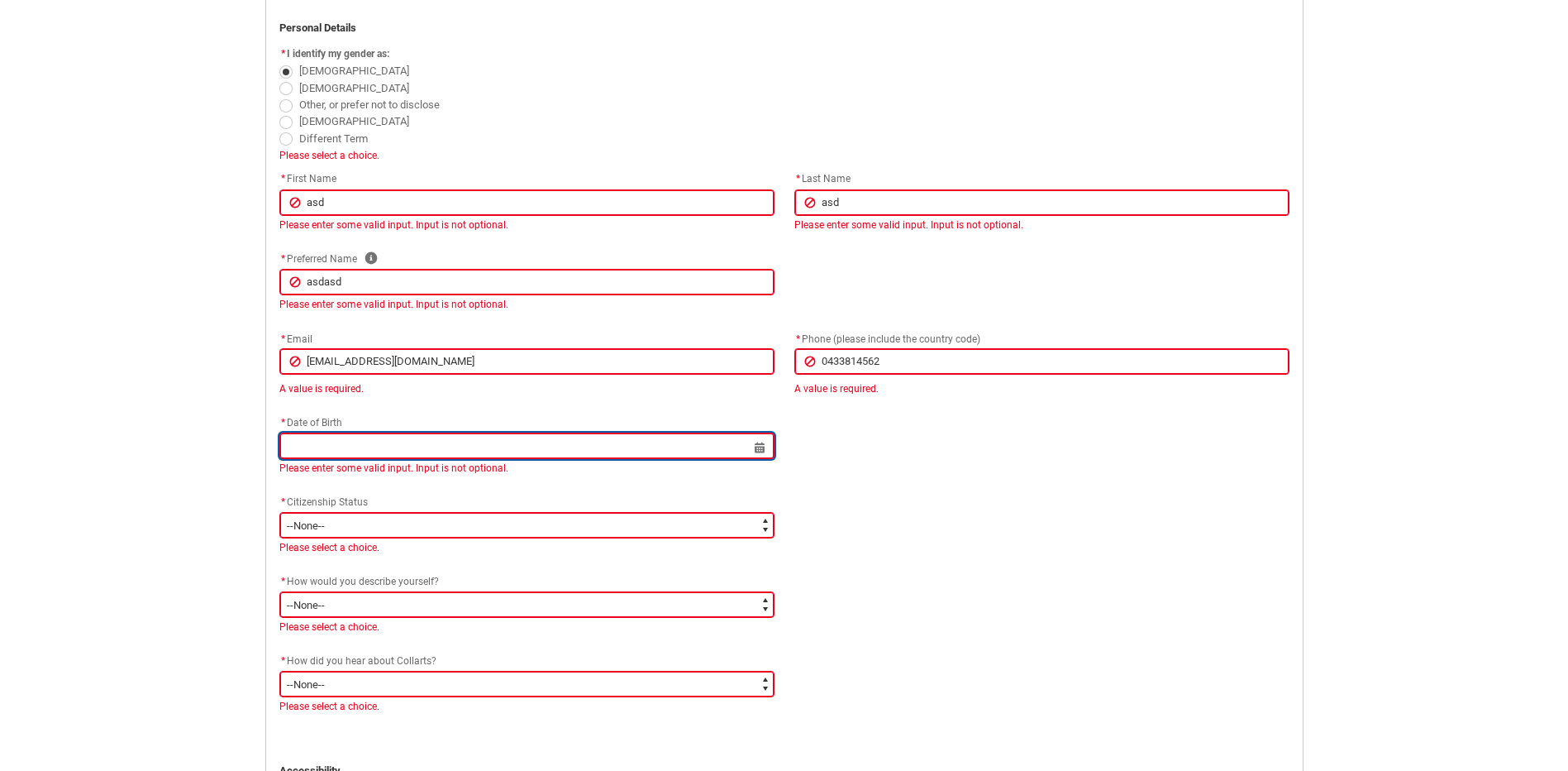
click at [426, 449] on input "REDU_Application_Form_for_Applicant flow" at bounding box center [526, 446] width 495 height 26
select select "2025"
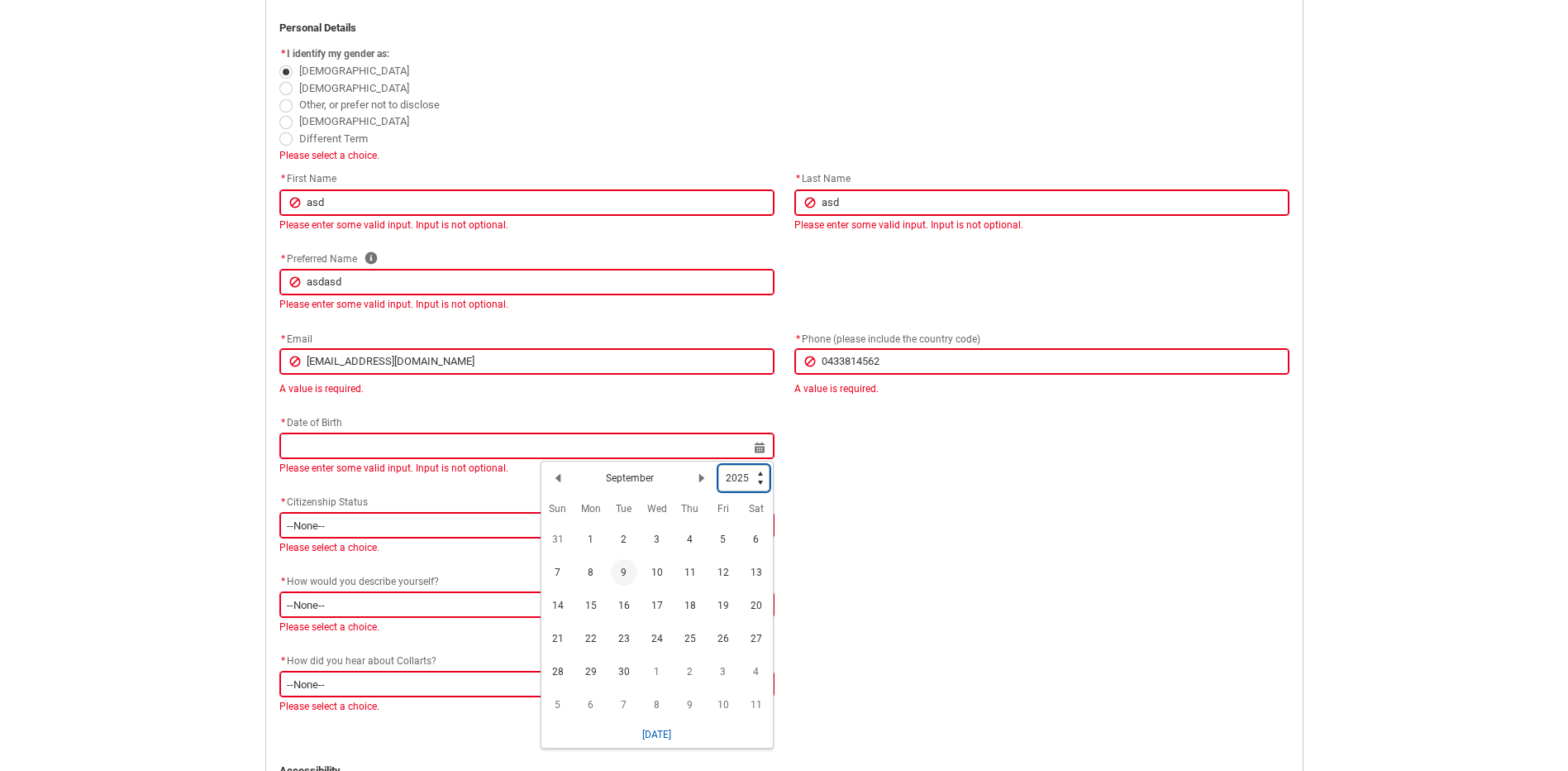
click at [760, 487] on select "1925 1926 1927 1928 1929 1930 1931 1932 1933 1934 1935 1936 1937 1938 1939 1940…" at bounding box center [744, 478] width 51 height 26
type lightning-select "1965"
click at [719, 465] on select "1925 1926 1927 1928 1929 1930 1931 1932 1933 1934 1935 1936 1937 1938 1939 1940…" at bounding box center [744, 478] width 51 height 26
select select "1965"
click at [614, 590] on td "14" at bounding box center [623, 605] width 33 height 33
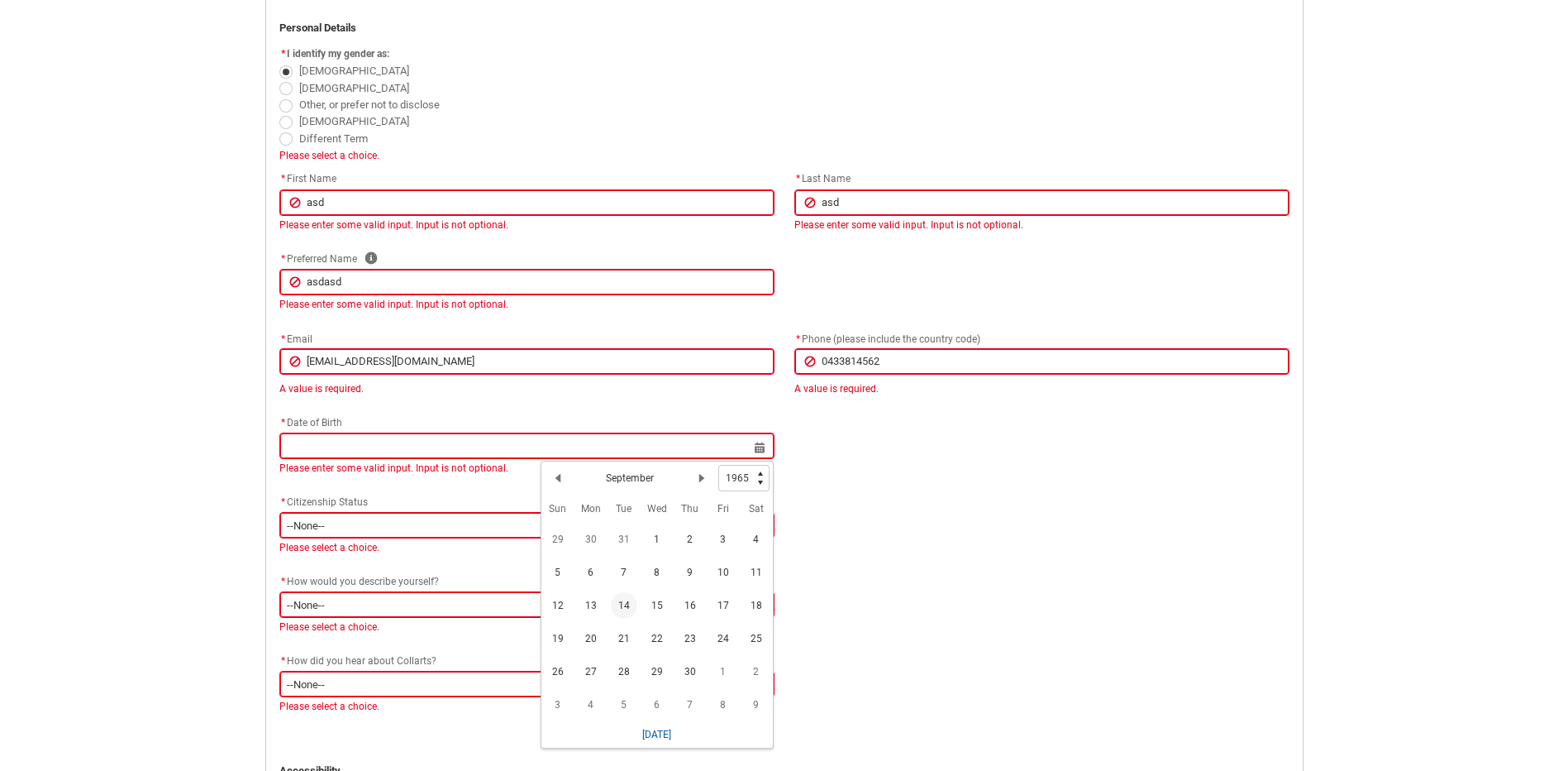
click at [621, 601] on span "14" at bounding box center [624, 605] width 26 height 26
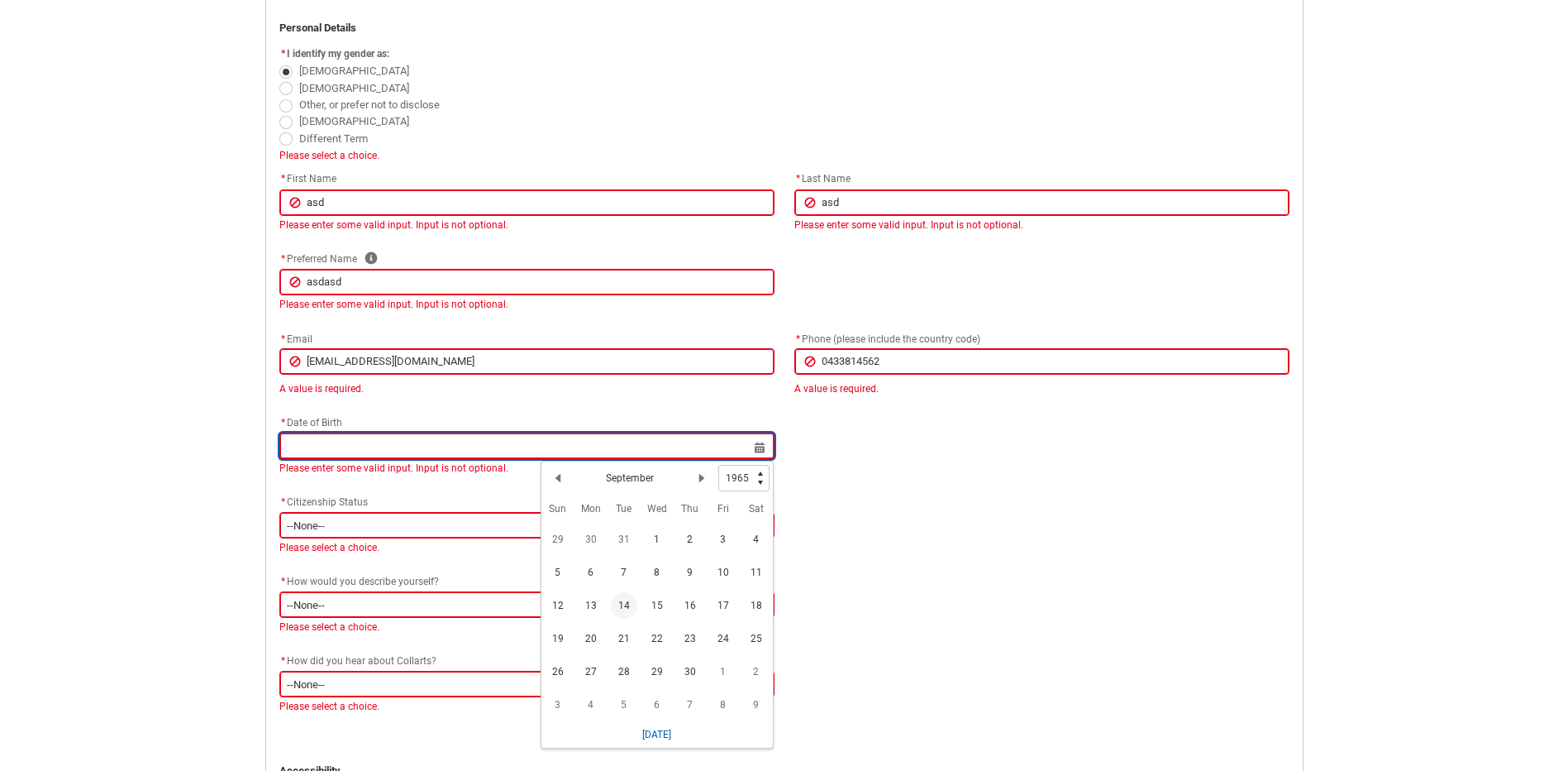
type lightning-datepicker "[DATE]"
type lightning-input "[DATE]"
type input "[DATE]"
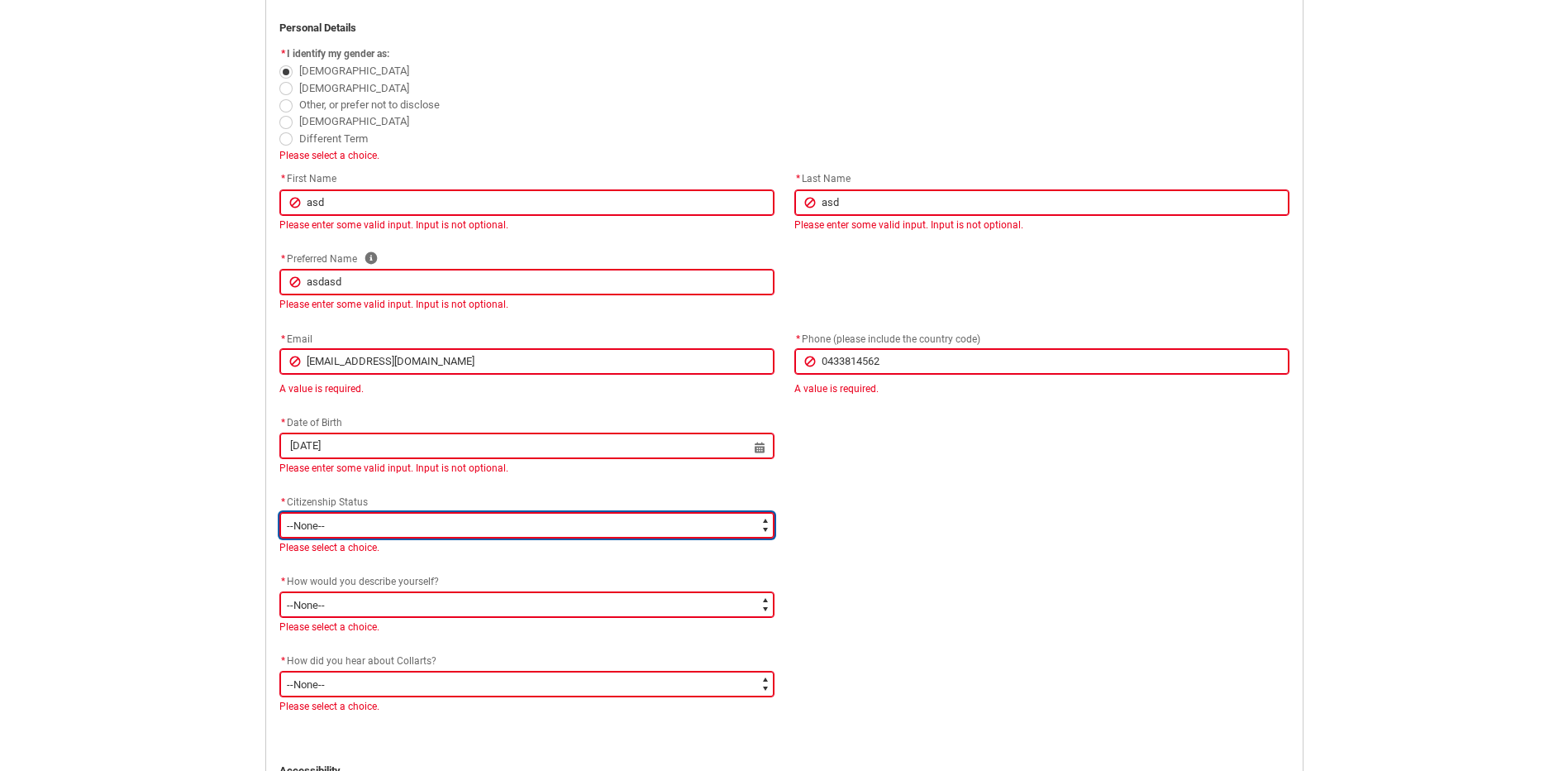
click at [667, 525] on select "--None-- [DEMOGRAPHIC_DATA] Humanitarian Visa [DEMOGRAPHIC_DATA] citizen Other …" at bounding box center [526, 525] width 495 height 26
type lightning-select "Citizenship.8"
click at [279, 512] on select "--None-- [DEMOGRAPHIC_DATA] Humanitarian Visa [DEMOGRAPHIC_DATA] citizen Other …" at bounding box center [526, 525] width 495 height 26
select select "Citizenship.8"
click at [677, 530] on select "--None-- [DEMOGRAPHIC_DATA] Humanitarian Visa [DEMOGRAPHIC_DATA] citizen Other …" at bounding box center [526, 525] width 495 height 26
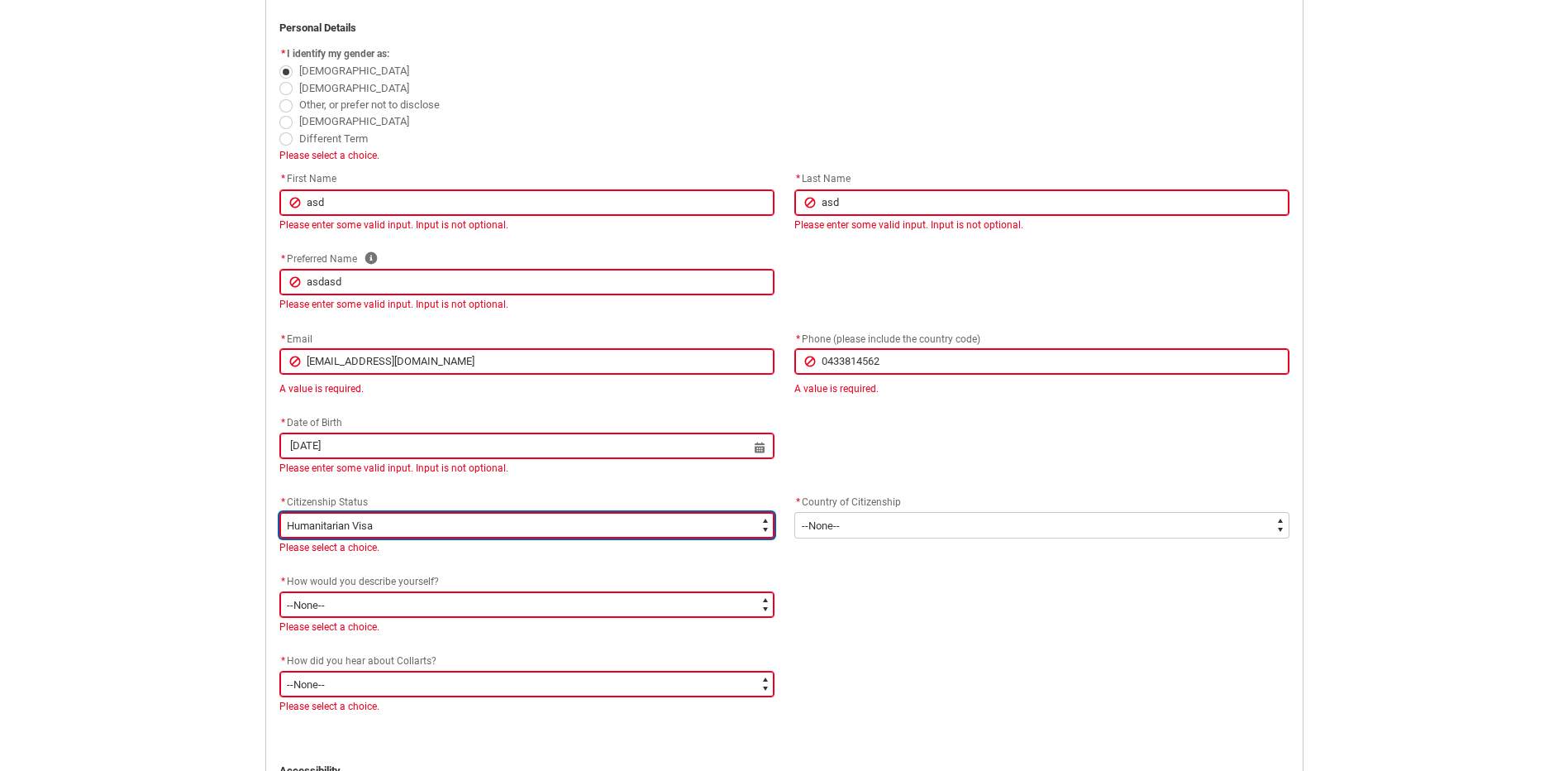
type lightning-select "Citizenship.1"
click at [279, 512] on select "--None-- [DEMOGRAPHIC_DATA] Humanitarian Visa [DEMOGRAPHIC_DATA] citizen Other …" at bounding box center [526, 525] width 495 height 26
select select "Citizenship.1"
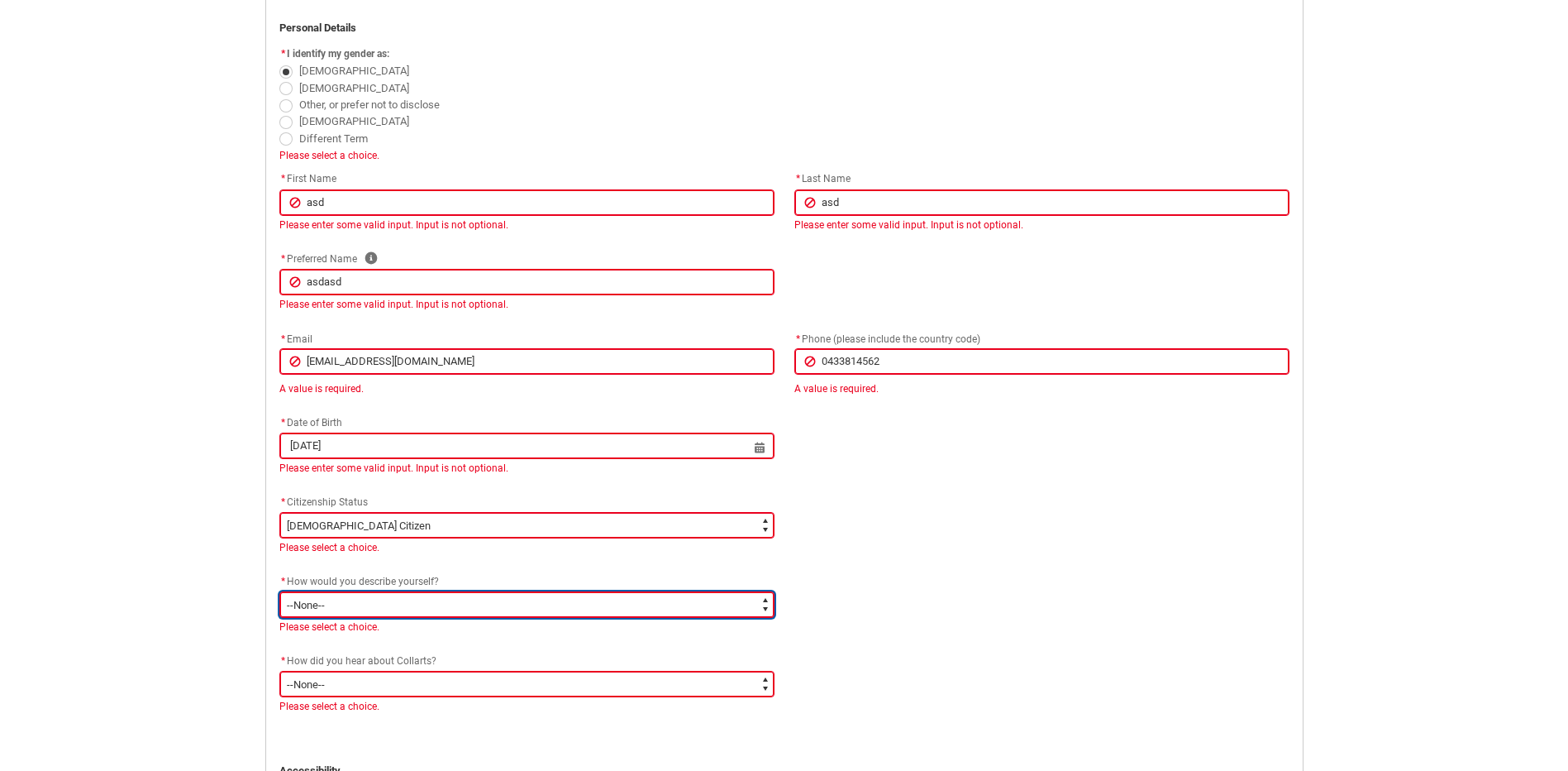
click at [678, 601] on select "--None-- I'm currently in Year 12 and planning what I'll do after school I've c…" at bounding box center [526, 604] width 495 height 26
type lightning-select "HSLC_Domestic_d"
click at [279, 591] on select "--None-- I'm currently in Year 12 and planning what I'll do after school I've c…" at bounding box center [526, 604] width 495 height 26
select select "HSLC_Domestic_d"
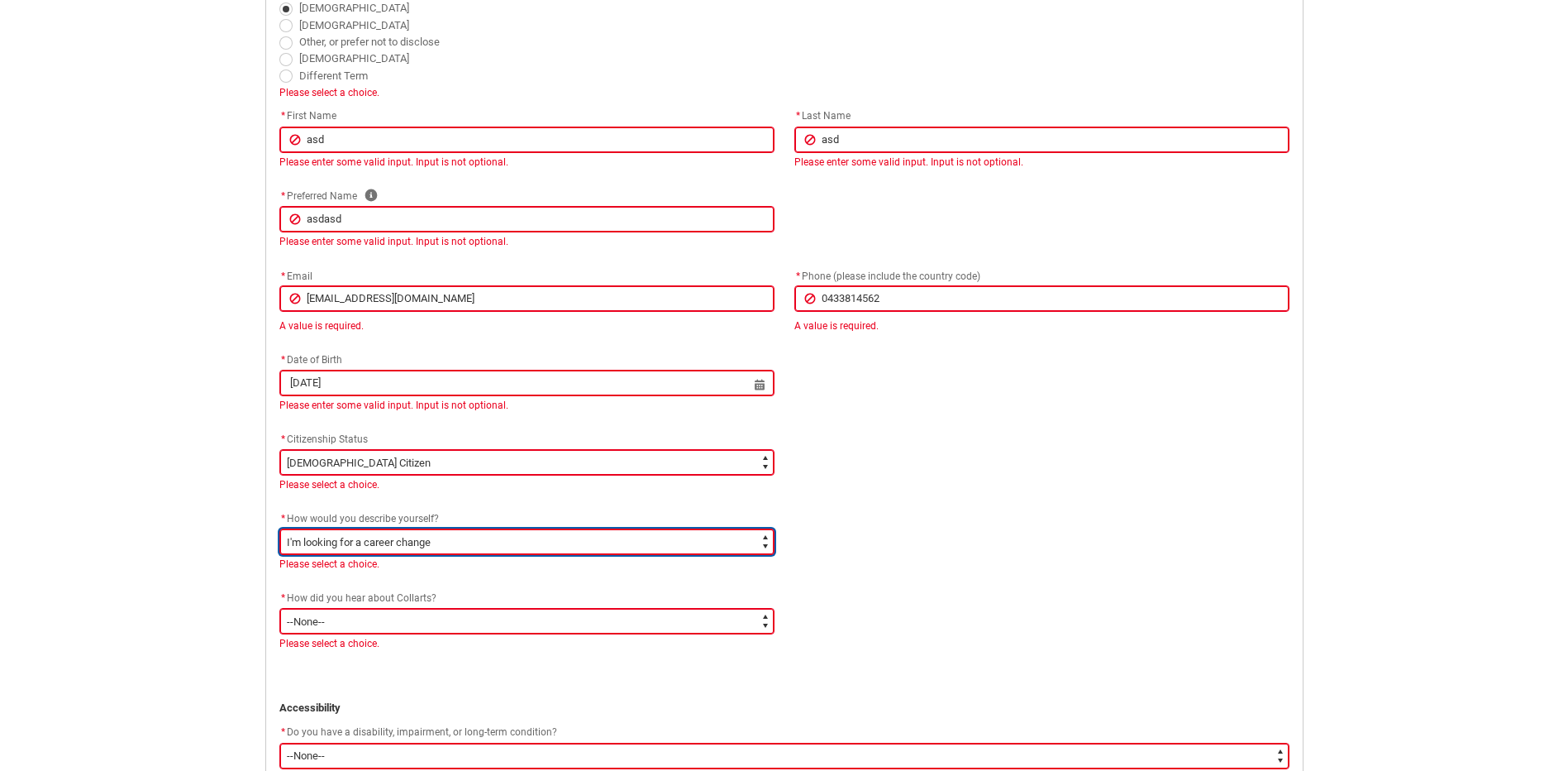
scroll to position [669, 0]
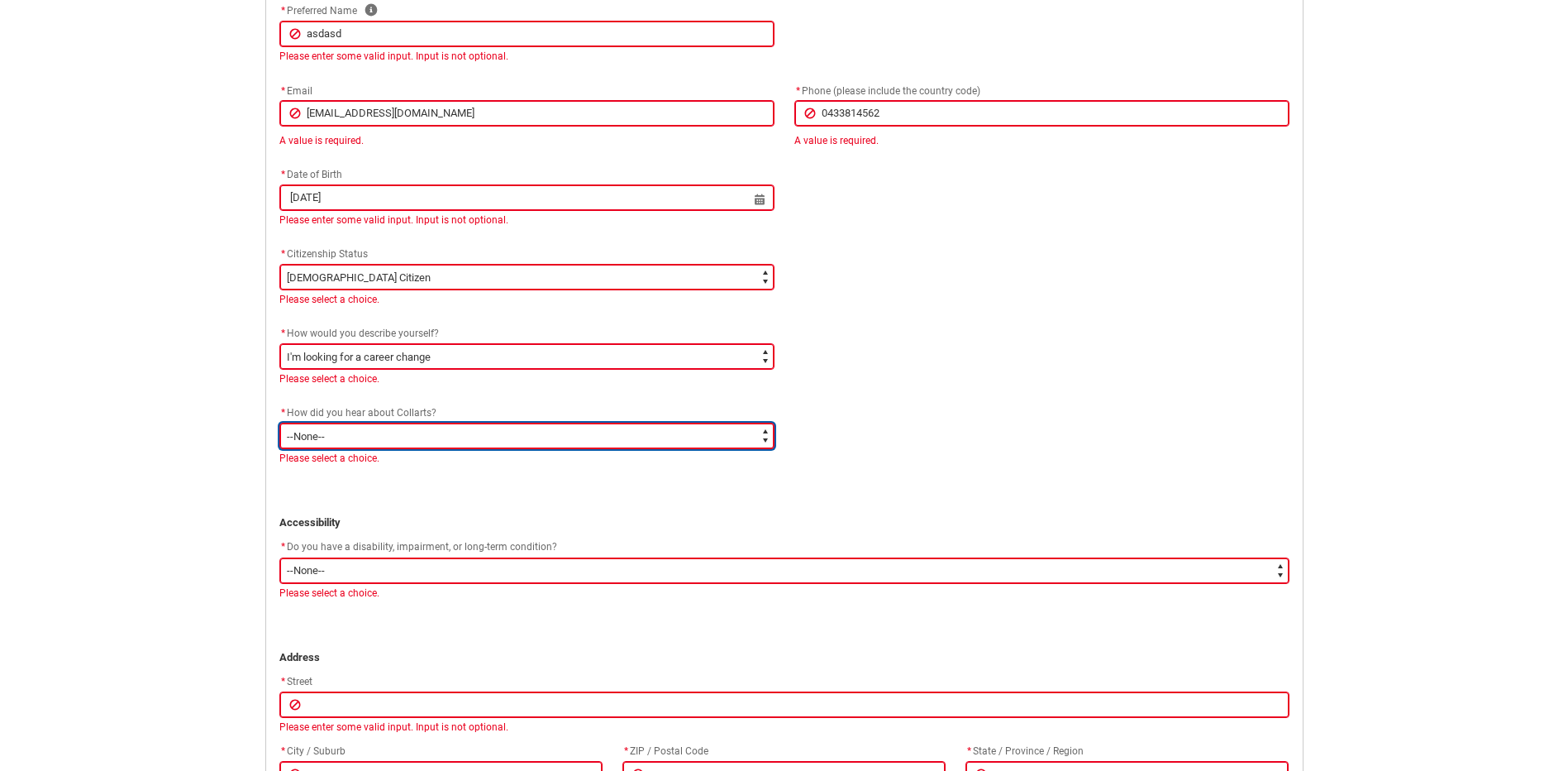
click at [590, 443] on select "--None-- Advertising - Facebook Advertising - Google Advertising - Instagram Ad…" at bounding box center [526, 435] width 495 height 26
type lightning-select "Heard_About_Collarts_Picklist.Spotify"
click at [279, 422] on select "--None-- Advertising - Facebook Advertising - Google Advertising - Instagram Ad…" at bounding box center [526, 435] width 495 height 26
select select "Heard_About_Collarts_Picklist.Spotify"
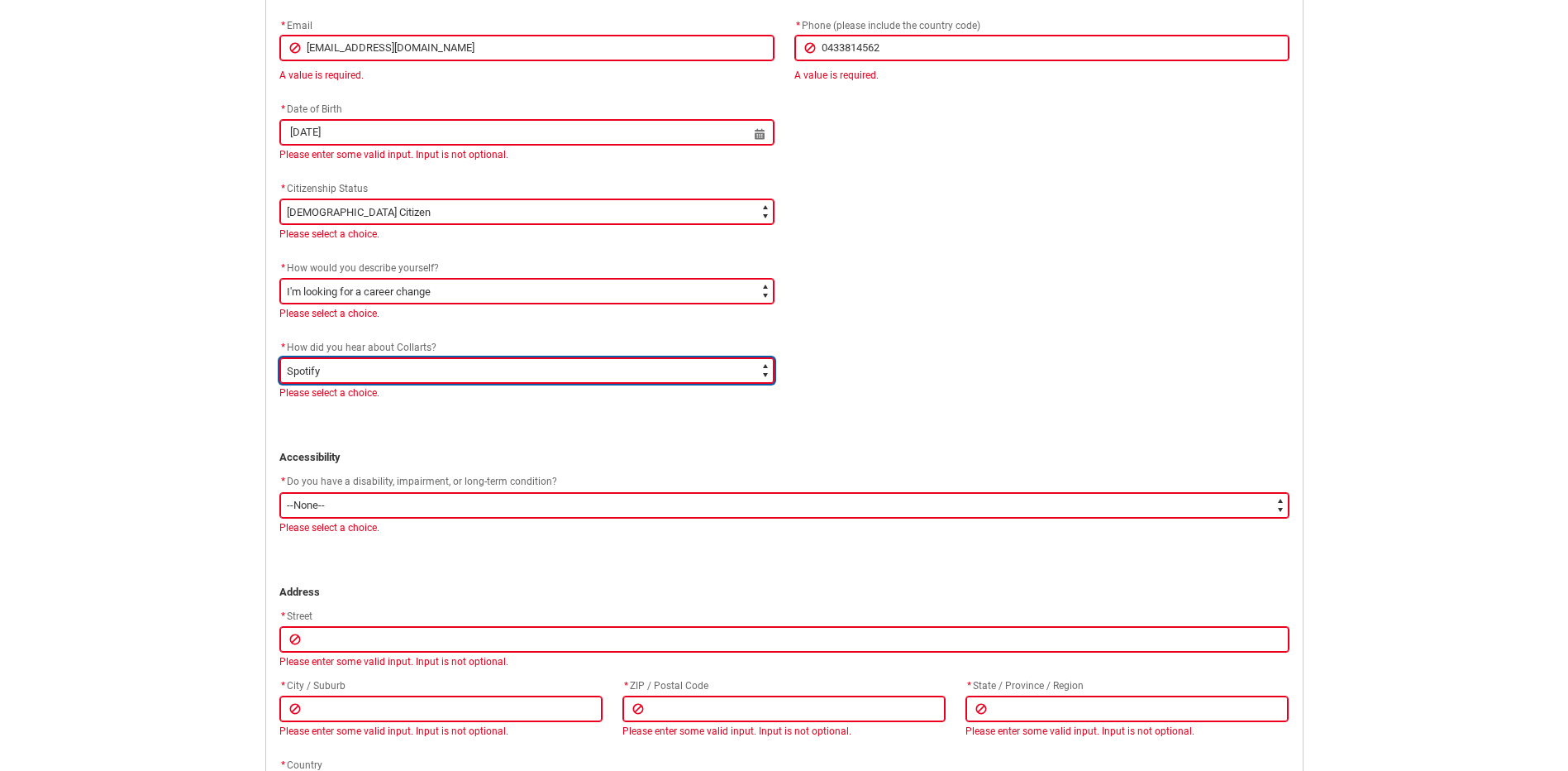
scroll to position [835, 0]
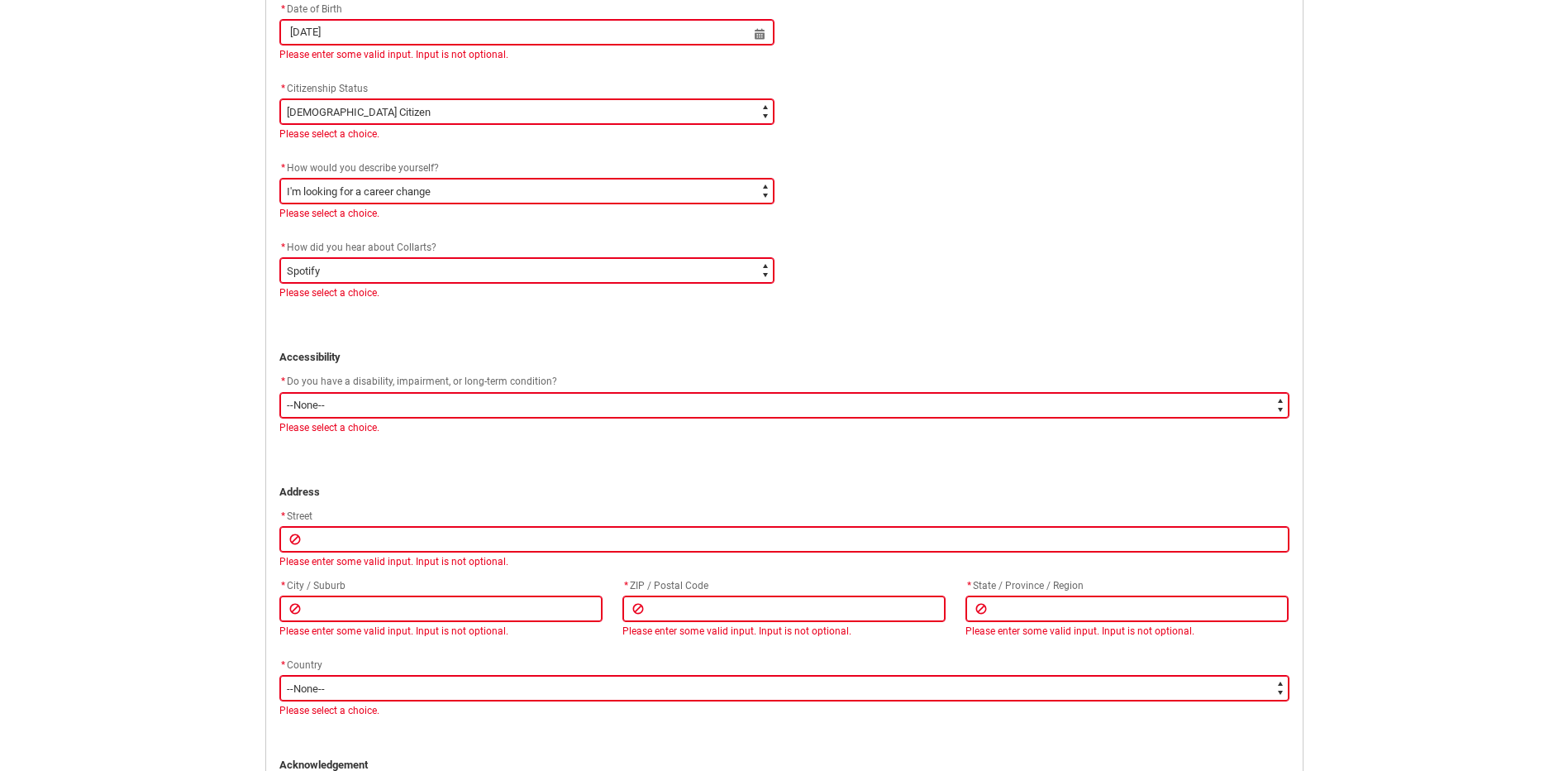
click at [572, 424] on div "Please select a choice." at bounding box center [784, 427] width 1010 height 15
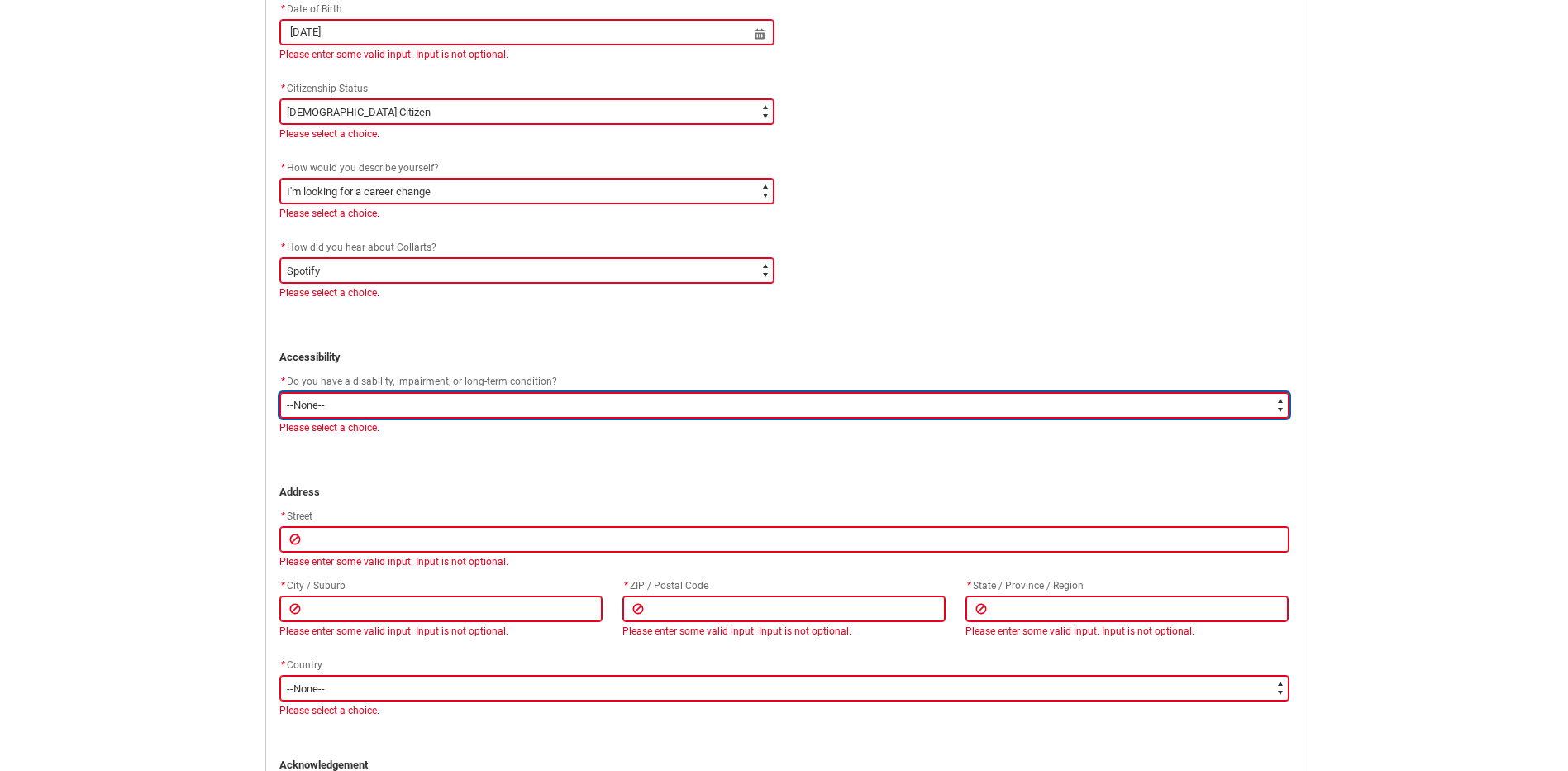
click at [571, 413] on select "--None-- Yes No" at bounding box center [784, 405] width 1010 height 26
type lightning-select "No_TextChoice"
click at [279, 392] on select "--None-- Yes No" at bounding box center [784, 405] width 1010 height 26
select select "No_TextChoice"
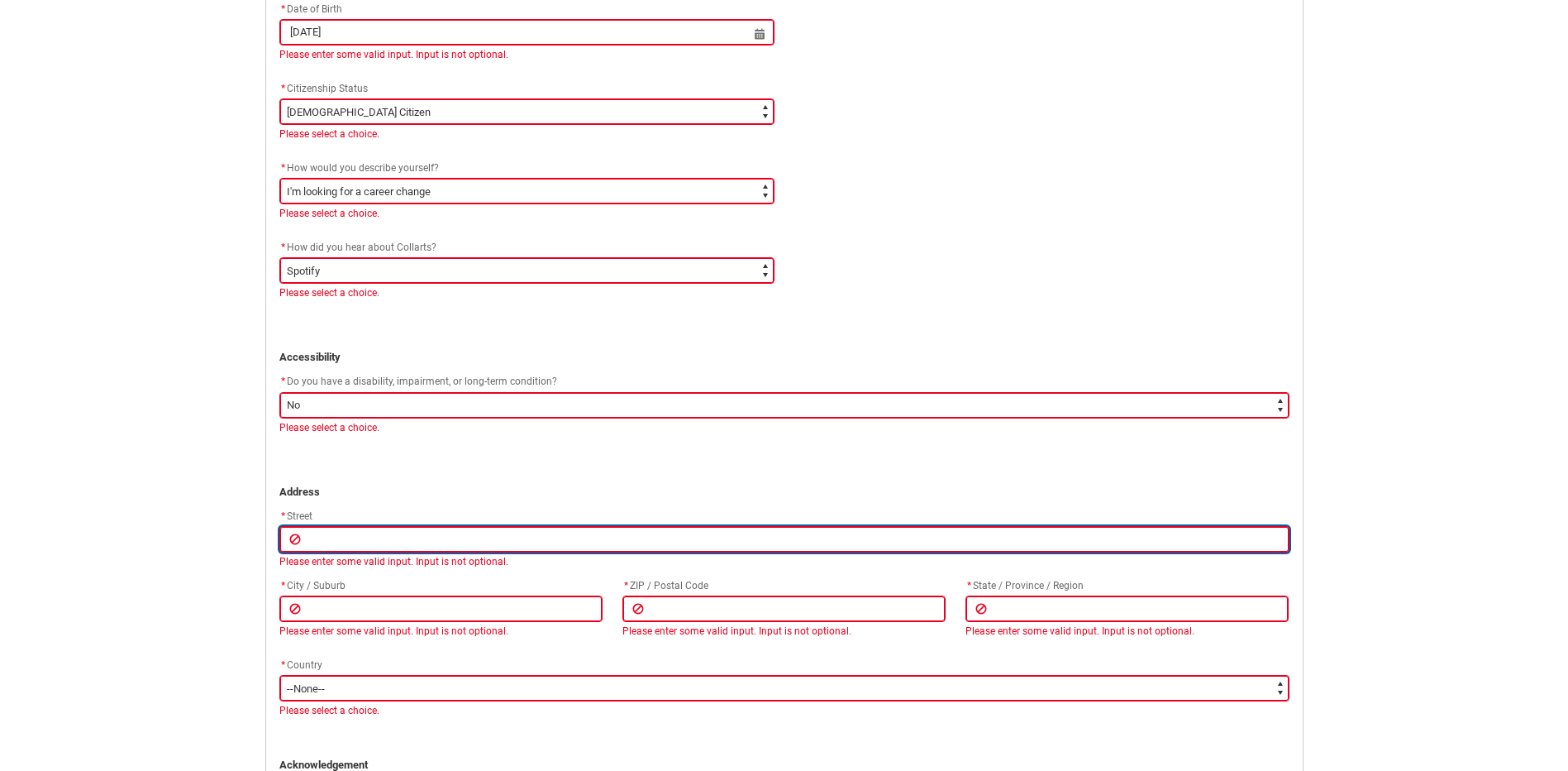
click at [513, 547] on input "REDU_Application_Form_for_Applicant flow" at bounding box center [784, 539] width 1010 height 26
type lightning-primitive-input-simple "a"
type input "a"
type lightning-primitive-input-simple "as"
type input "as"
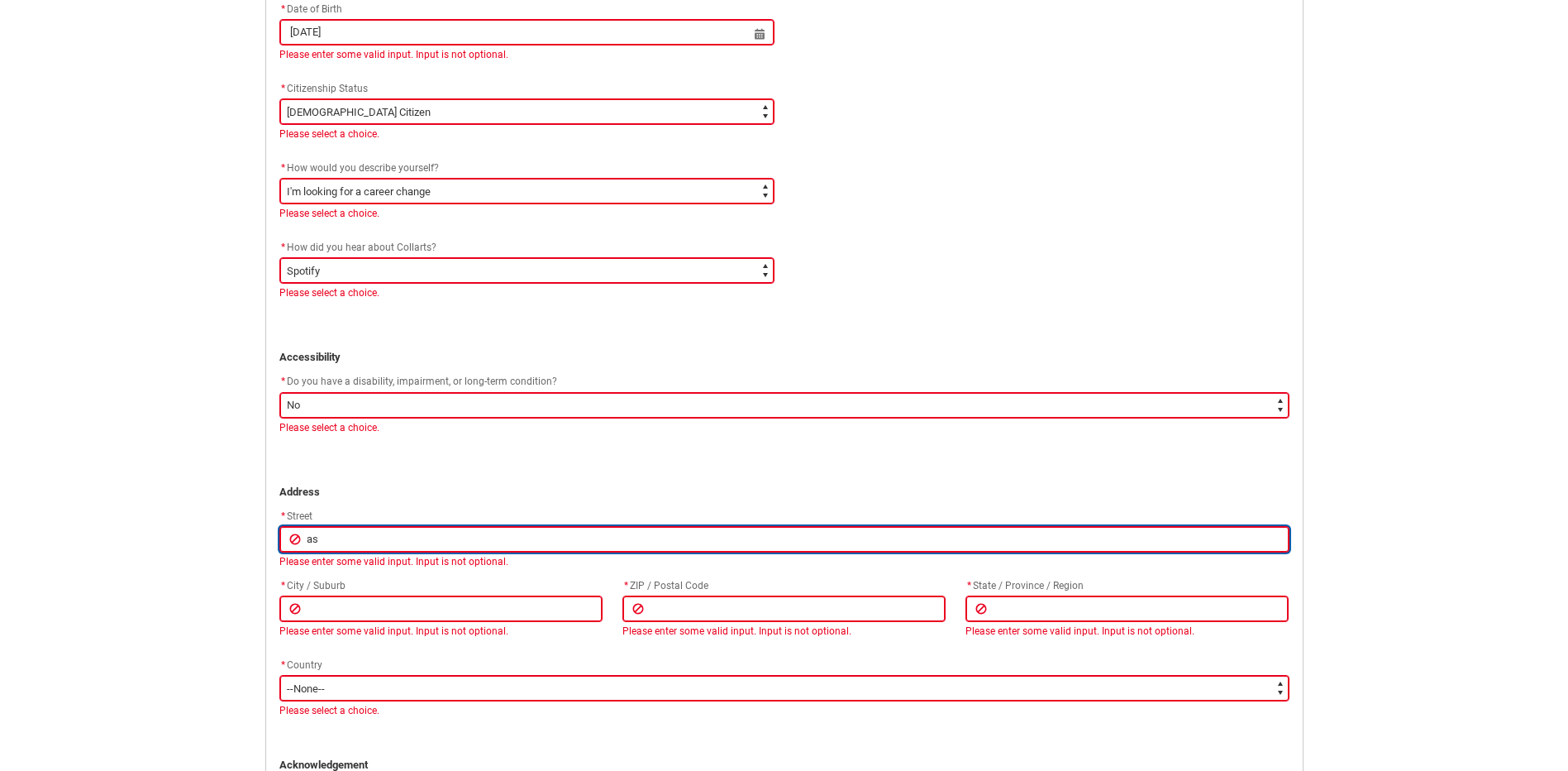
type lightning-primitive-input-simple "asd"
type input "asd"
type lightning-primitive-input-simple "asd"
type input "asd"
type lightning-primitive-input-simple "asd s"
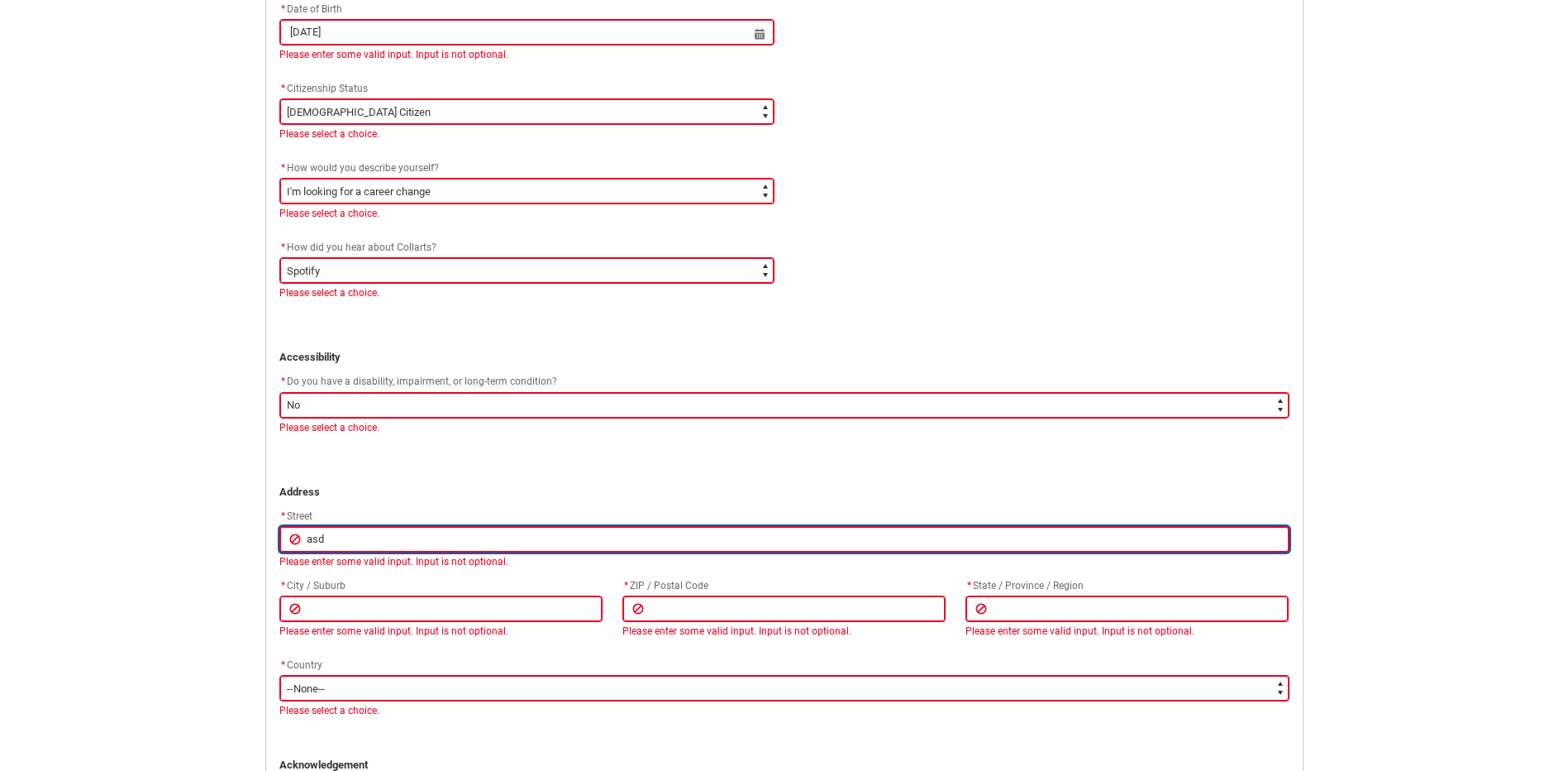
type input "asd s"
type lightning-primitive-input-simple "asd st"
type input "asd st"
type lightning-primitive-input-simple "asd str"
type input "asd str"
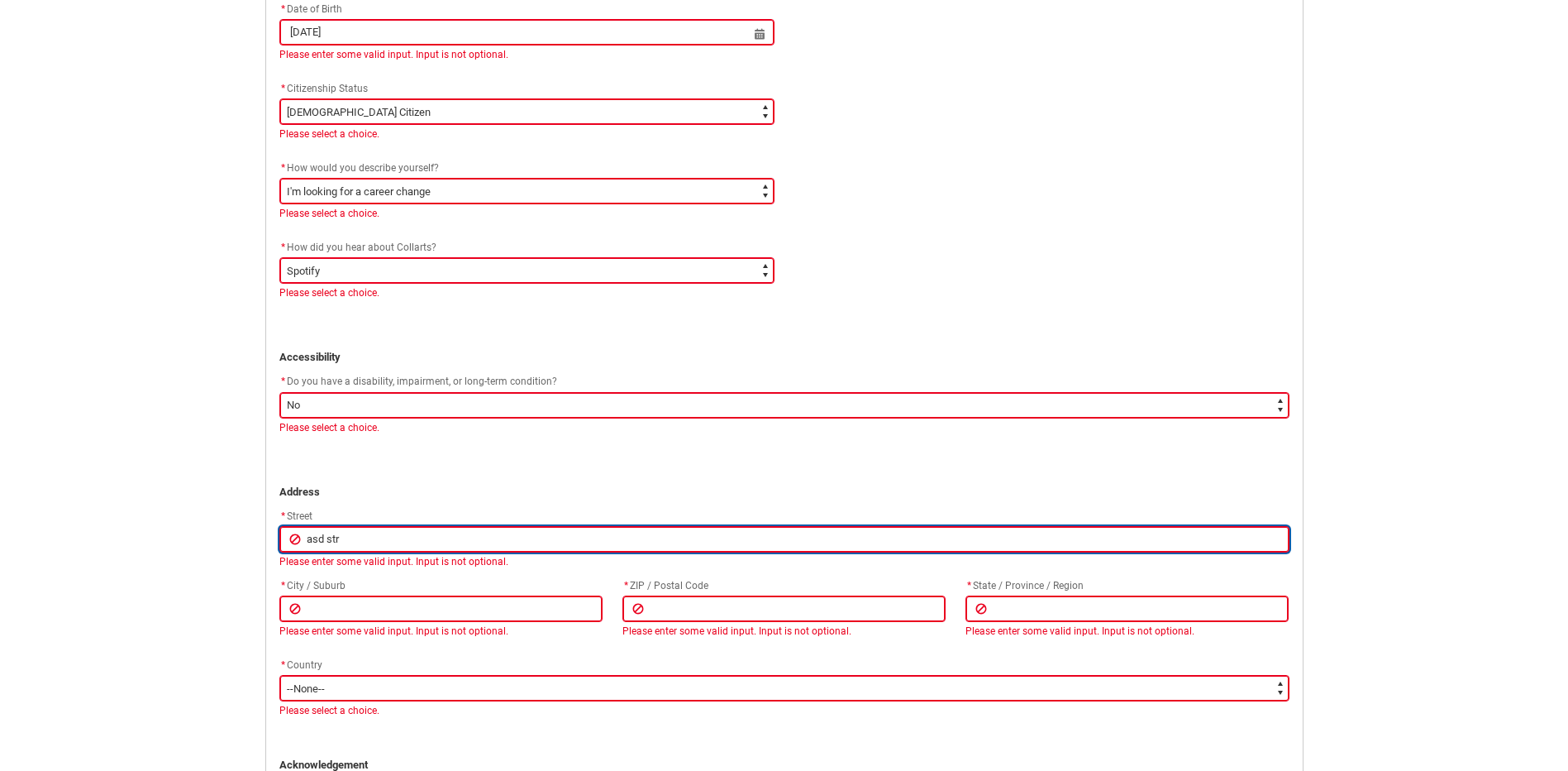
type lightning-primitive-input-simple "asd stre"
type input "asd stre"
type lightning-primitive-input-simple "asd stree"
type input "asd stree"
type lightning-primitive-input-simple "asd street"
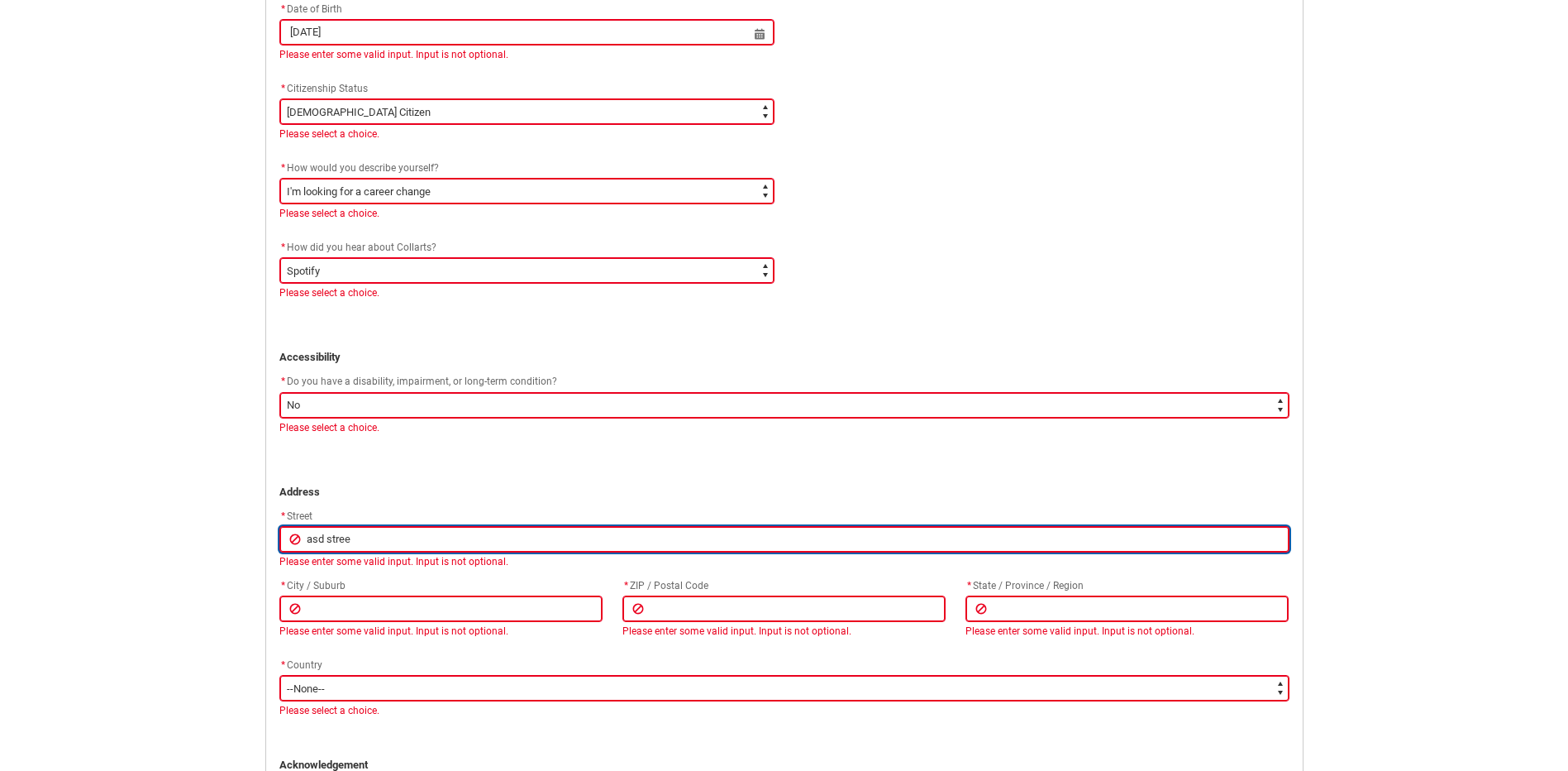
type input "asd street"
type lightning-primitive-input-simple "asd street"
type input "asd street"
type lightning-primitive-input-simple "asd street s"
type input "asd street s"
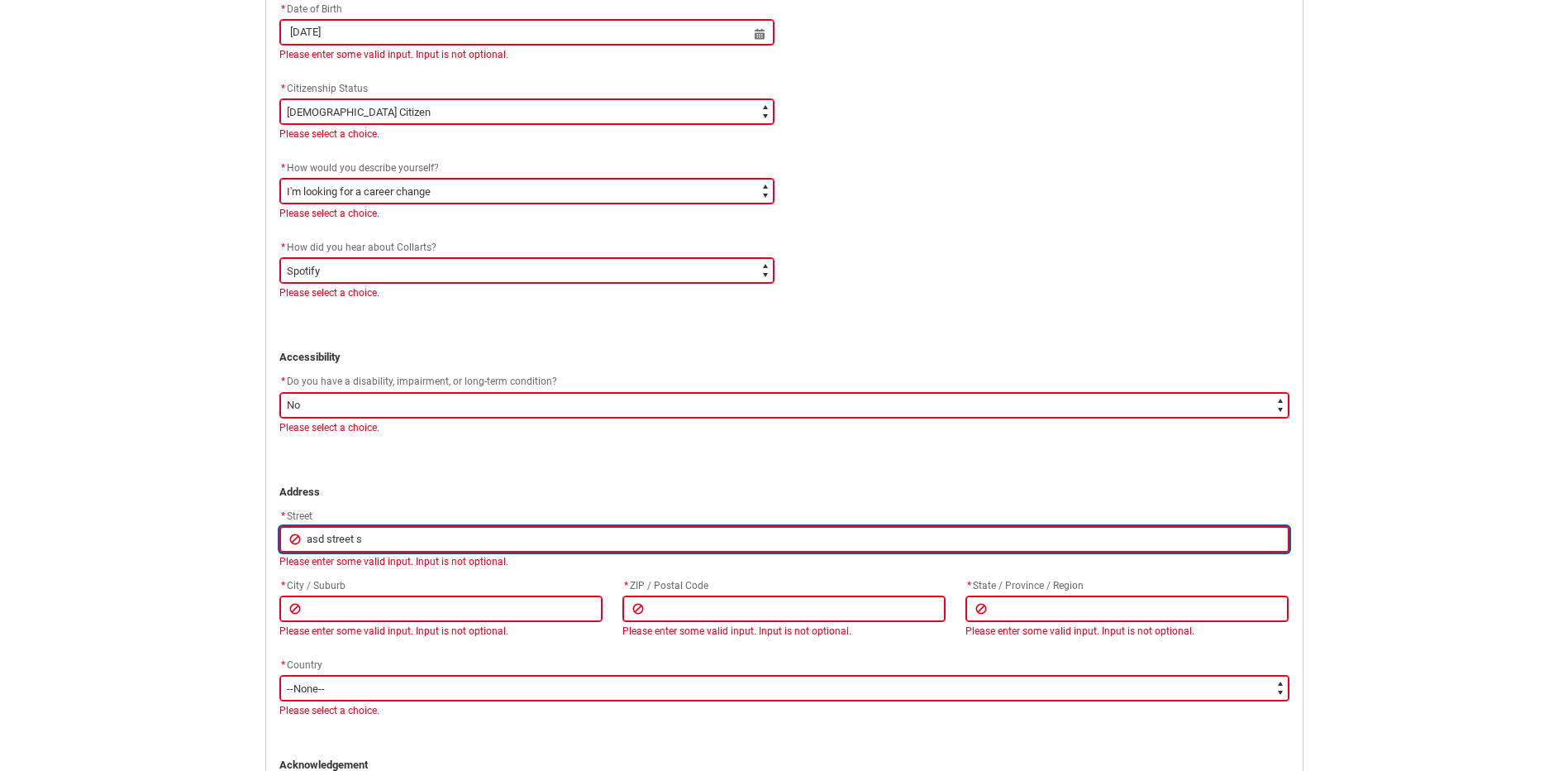
type lightning-primitive-input-simple "[GEOGRAPHIC_DATA]"
type input "[GEOGRAPHIC_DATA]"
type lightning-primitive-input-simple "[GEOGRAPHIC_DATA]"
type input "[GEOGRAPHIC_DATA]"
type lightning-primitive-input-simple "[GEOGRAPHIC_DATA]"
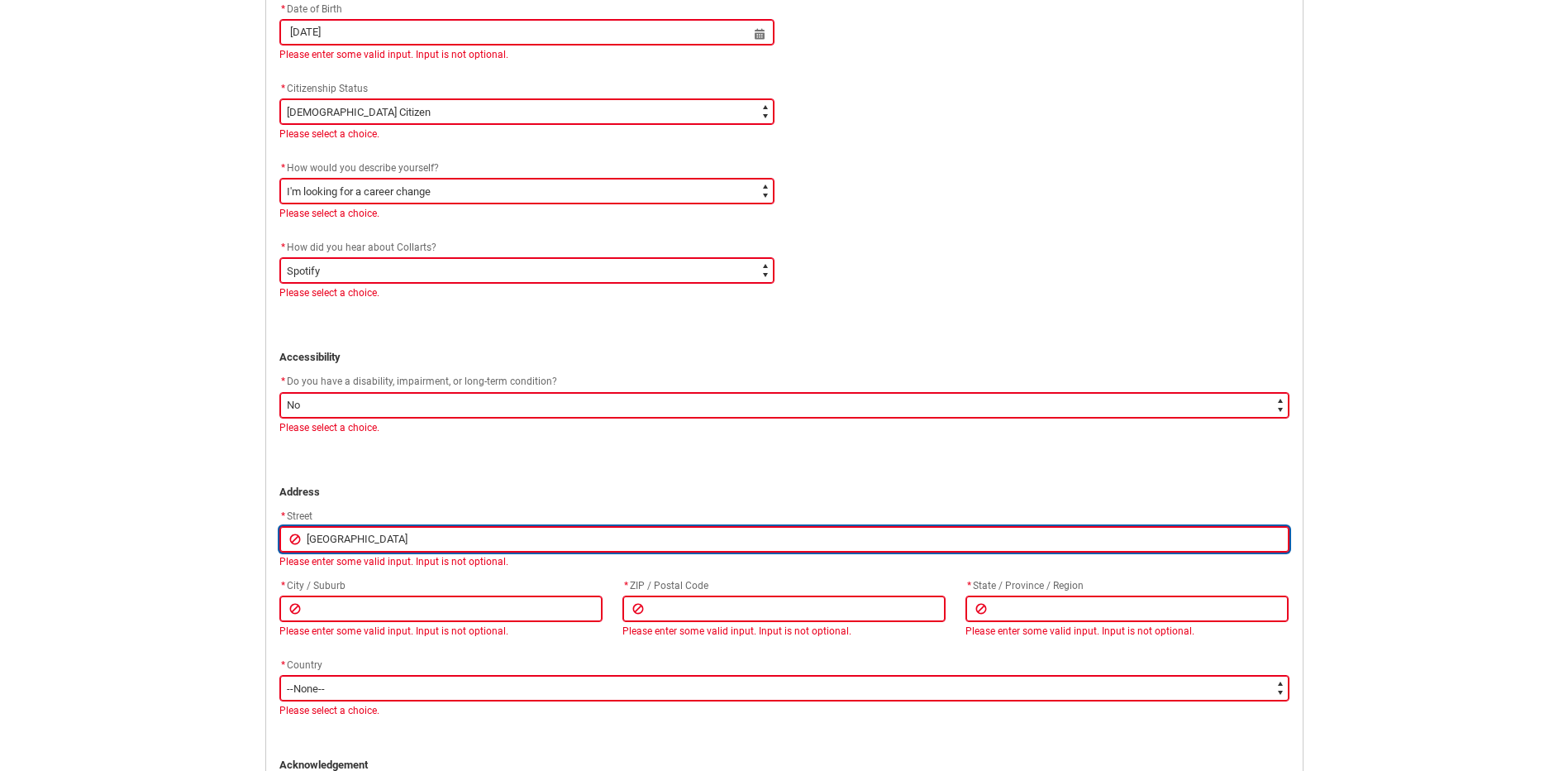
type input "[GEOGRAPHIC_DATA]"
type lightning-primitive-input-simple "as123d street st"
type input "as123d street st"
click at [317, 540] on input "as123d street st" at bounding box center [784, 539] width 1010 height 26
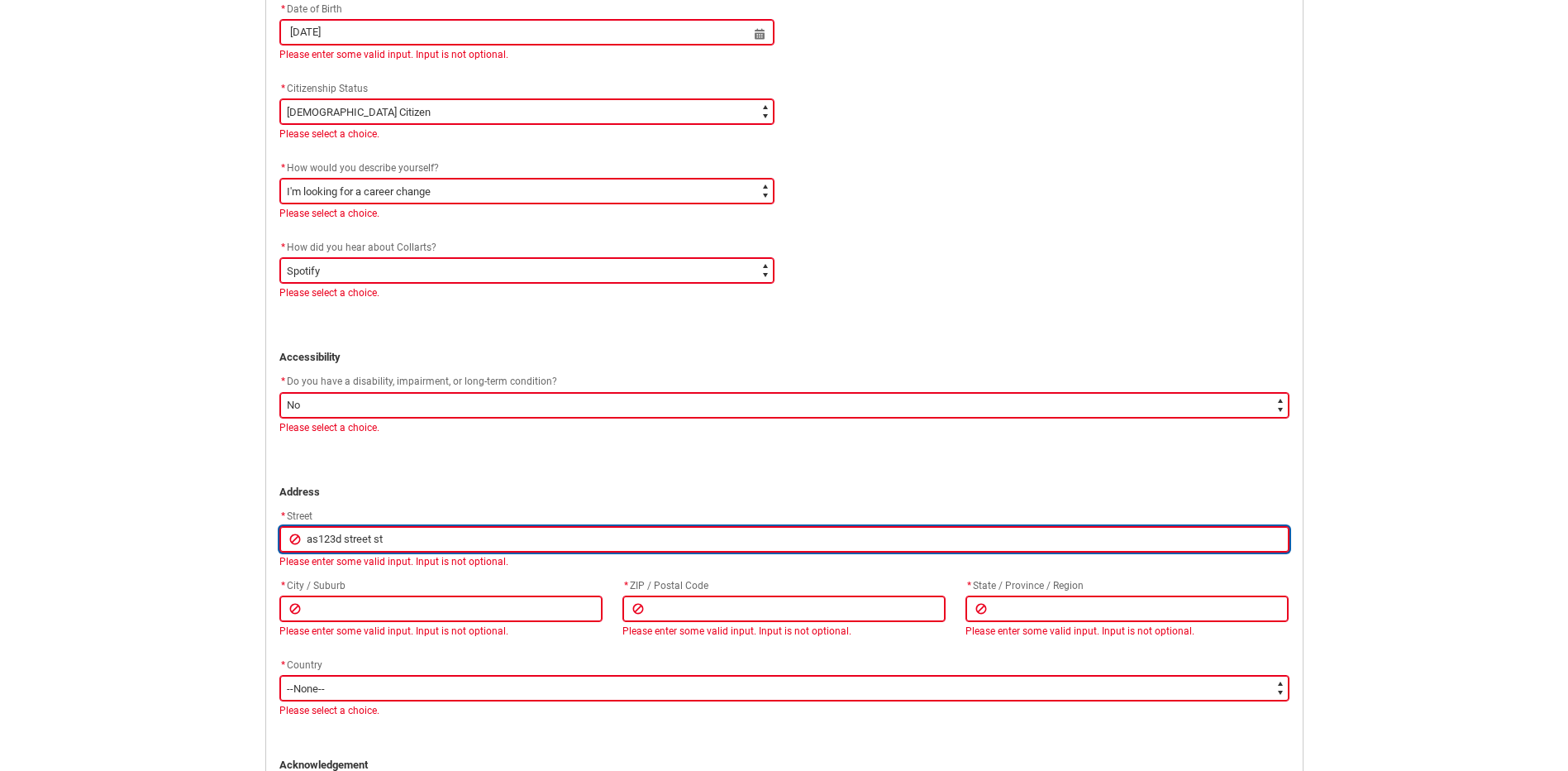
type lightning-primitive-input-simple "1street st"
type input "1street st"
type lightning-primitive-input-simple "12street st"
type input "12street st"
type lightning-primitive-input-simple "[STREET_ADDRESS]"
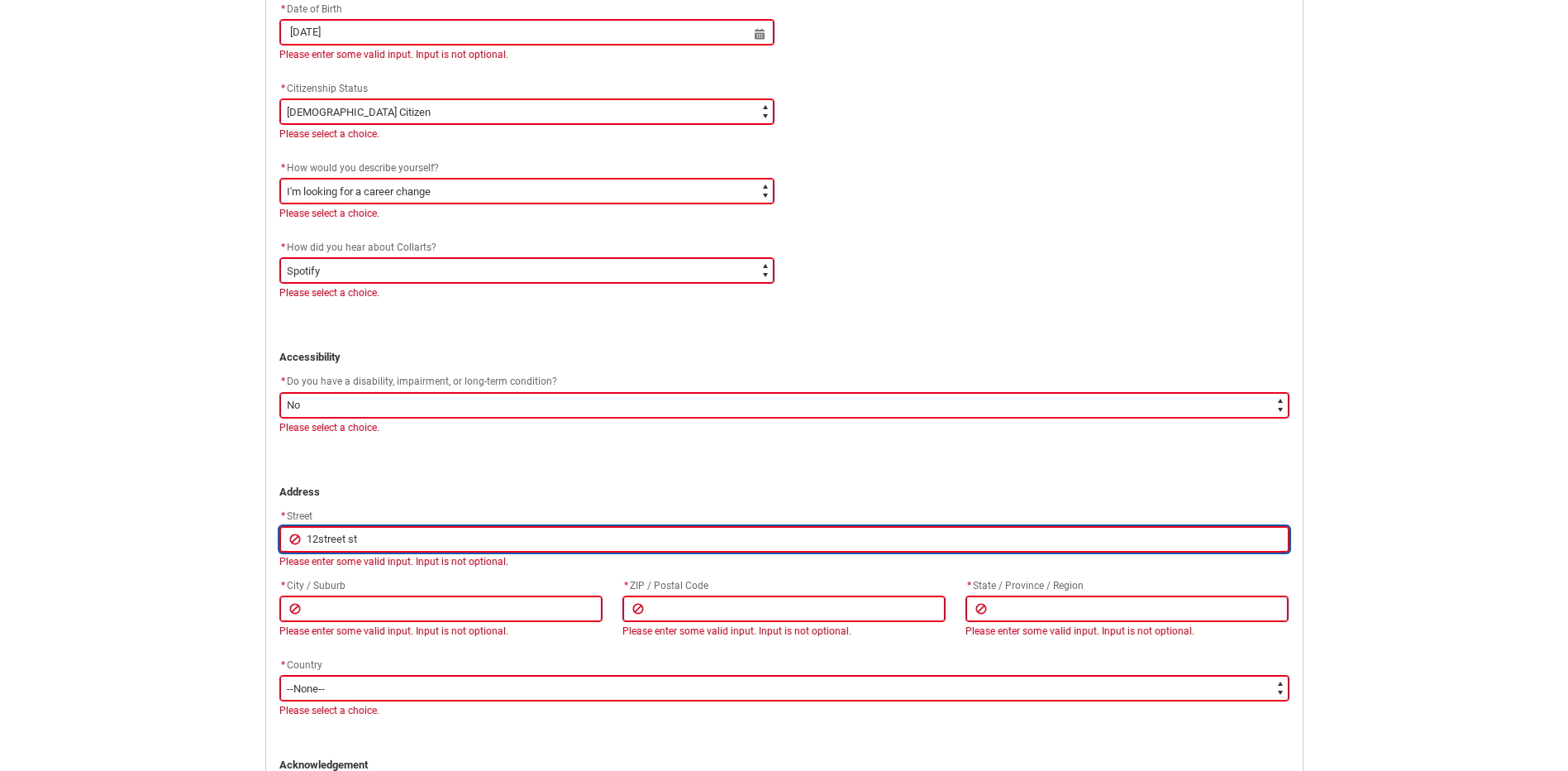
type input "[STREET_ADDRESS]"
type lightning-primitive-input-simple "[STREET_ADDRESS]"
type input "[STREET_ADDRESS]"
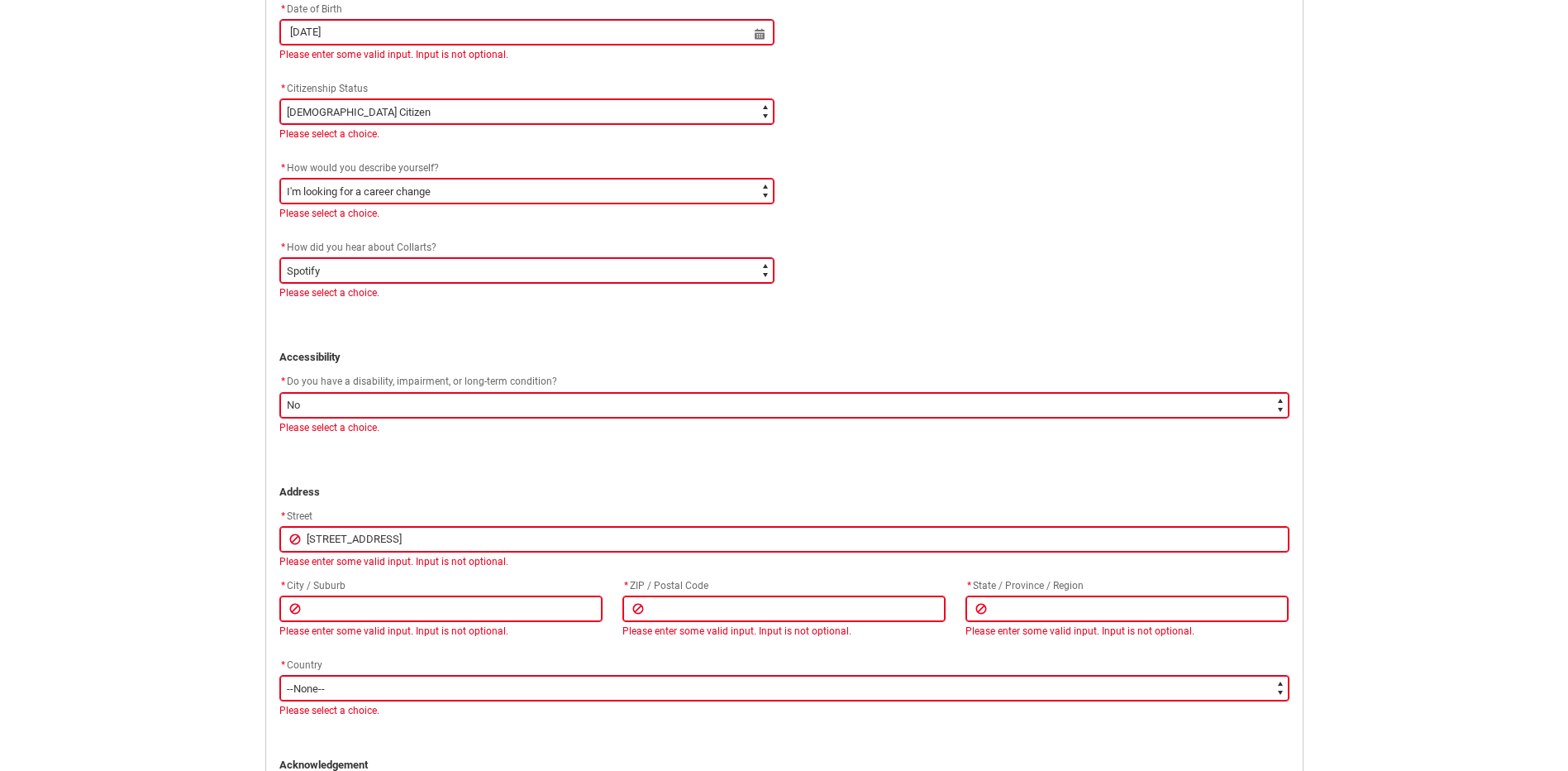
click at [564, 577] on div "* City / Suburb" at bounding box center [441, 586] width 323 height 19
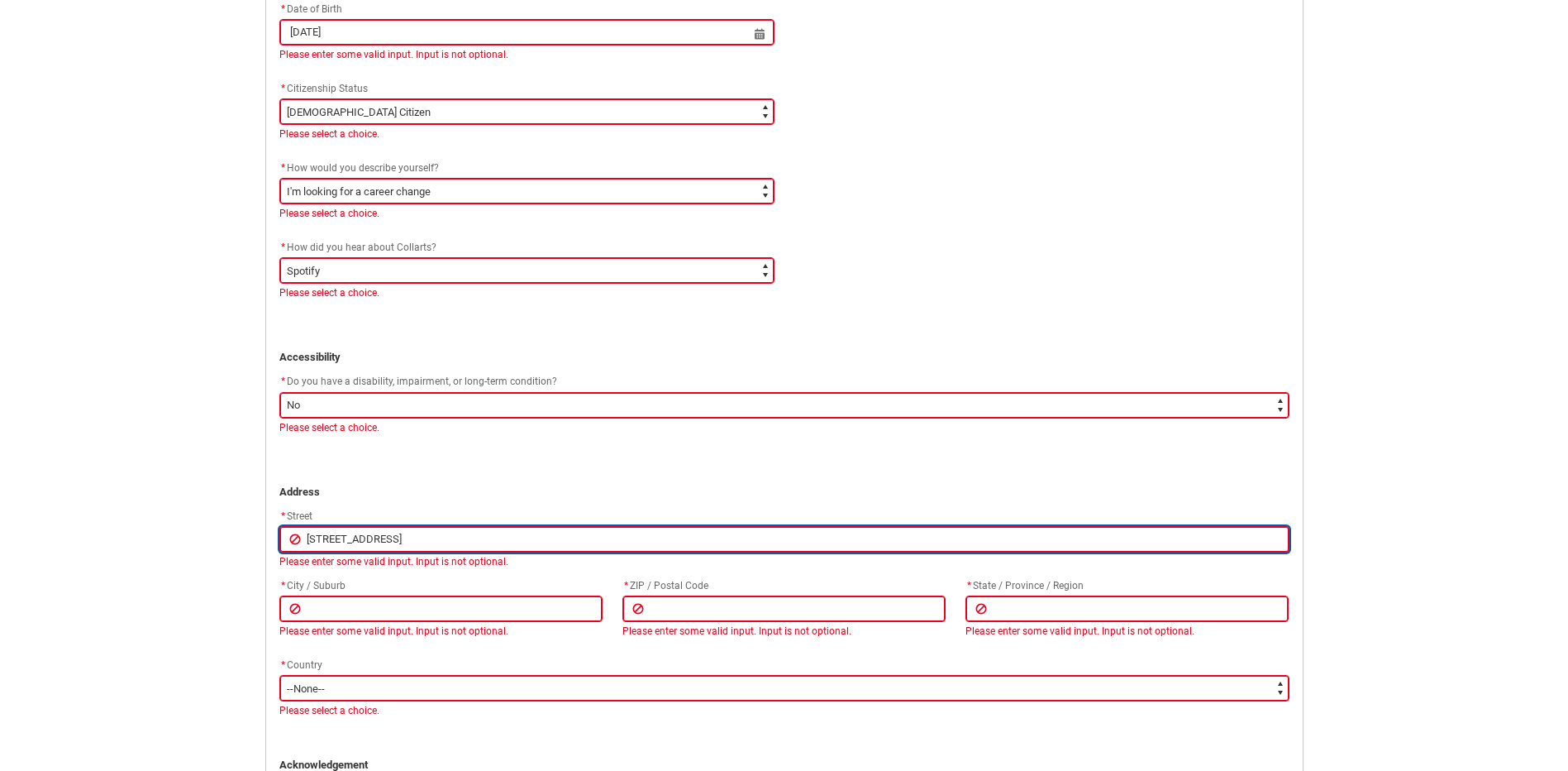
click at [456, 543] on input "[STREET_ADDRESS]" at bounding box center [784, 539] width 1010 height 26
type lightning-primitive-input-simple "[STREET_ADDRESS]"
type input "[STREET_ADDRESS]"
type lightning-primitive-input-simple "[STREET_ADDRESS]"
type input "[STREET_ADDRESS]"
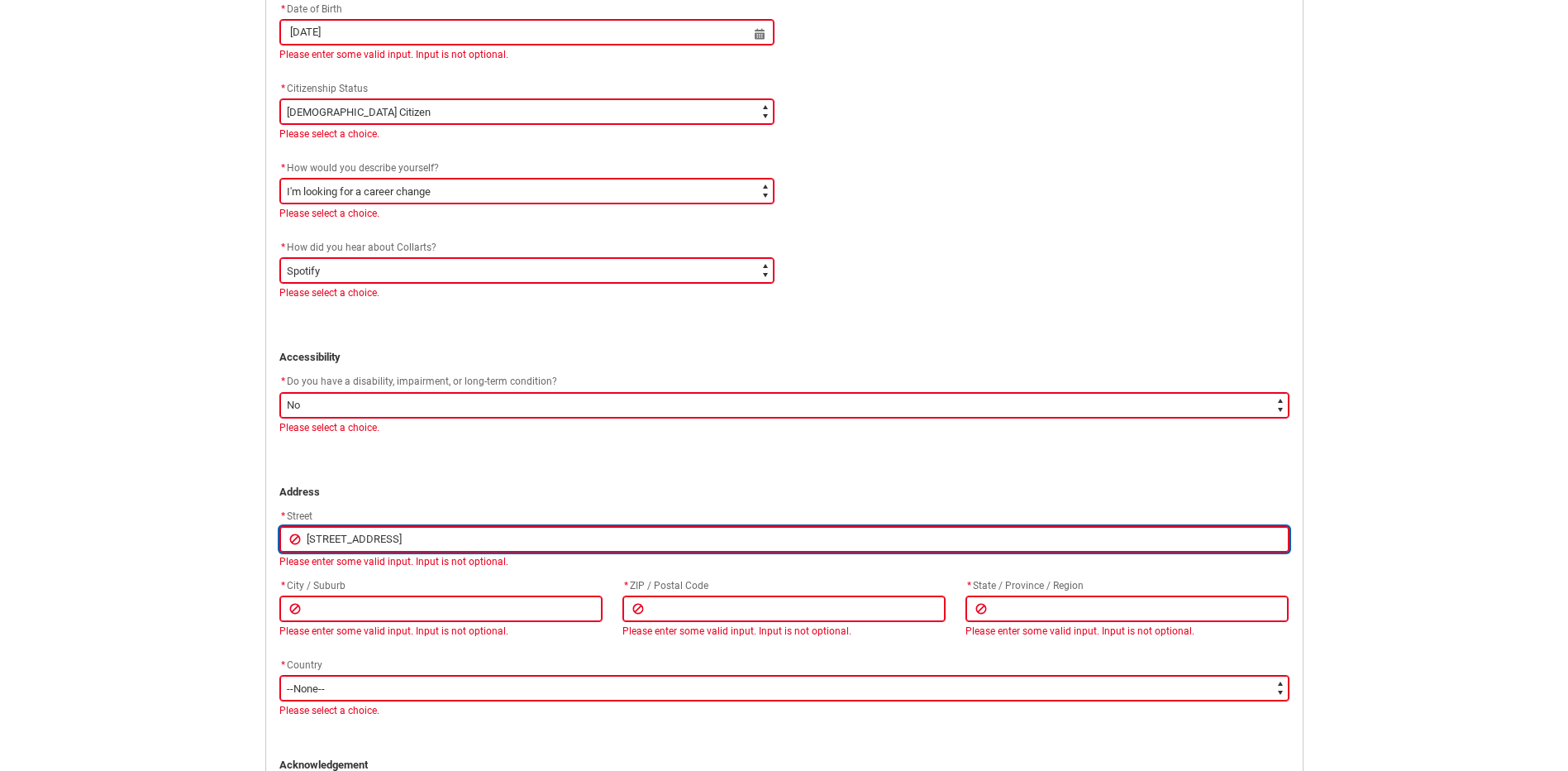
type lightning-primitive-input-simple "[GEOGRAPHIC_DATA]"
type input "[GEOGRAPHIC_DATA]"
type lightning-primitive-input-simple "[STREET_ADDRESS]"
type input "[STREET_ADDRESS]"
type lightning-primitive-input-simple "[STREET_ADDRESS]"
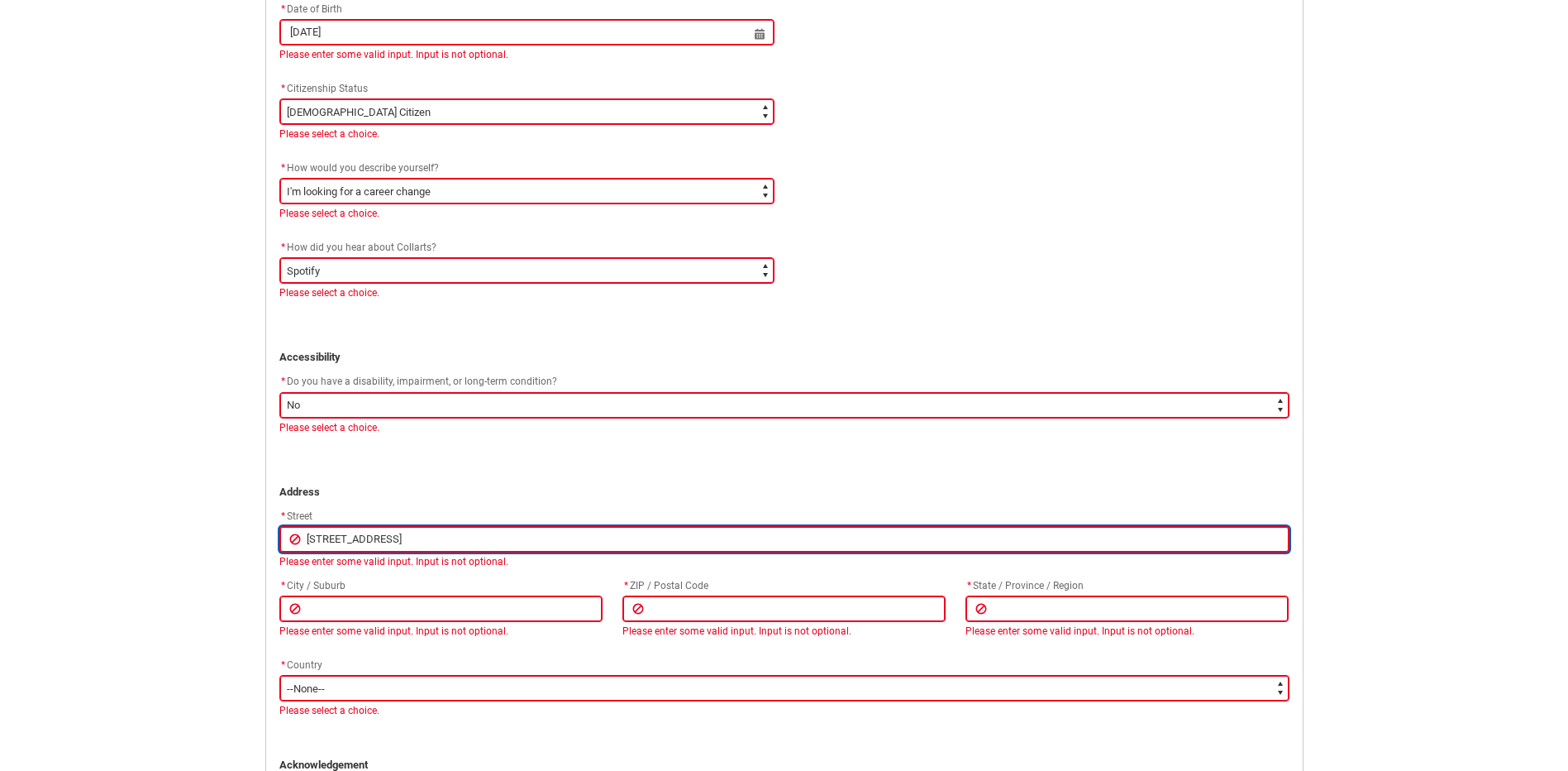
type input "[STREET_ADDRESS]"
type lightning-primitive-input-simple "[GEOGRAPHIC_DATA]"
type input "[GEOGRAPHIC_DATA]"
type lightning-primitive-input-simple "[STREET_ADDRESS]"
type input "[STREET_ADDRESS]"
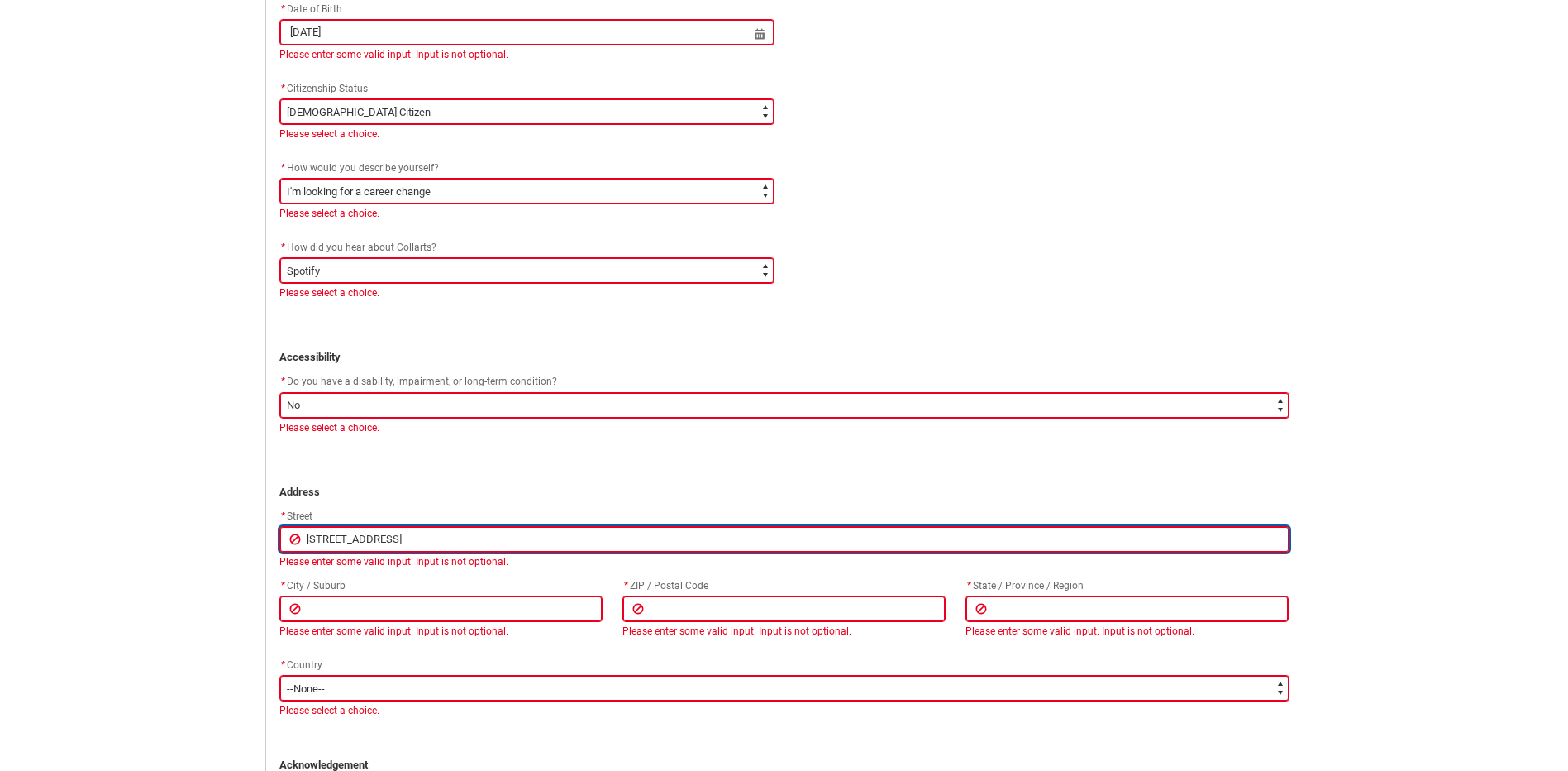
type lightning-primitive-input-simple "[STREET_ADDRESS]"
type input "[STREET_ADDRESS]"
click at [408, 537] on input "[STREET_ADDRESS]" at bounding box center [784, 539] width 1010 height 26
type lightning-primitive-input-simple "[STREET_ADDRESS]"
type input "[STREET_ADDRESS]"
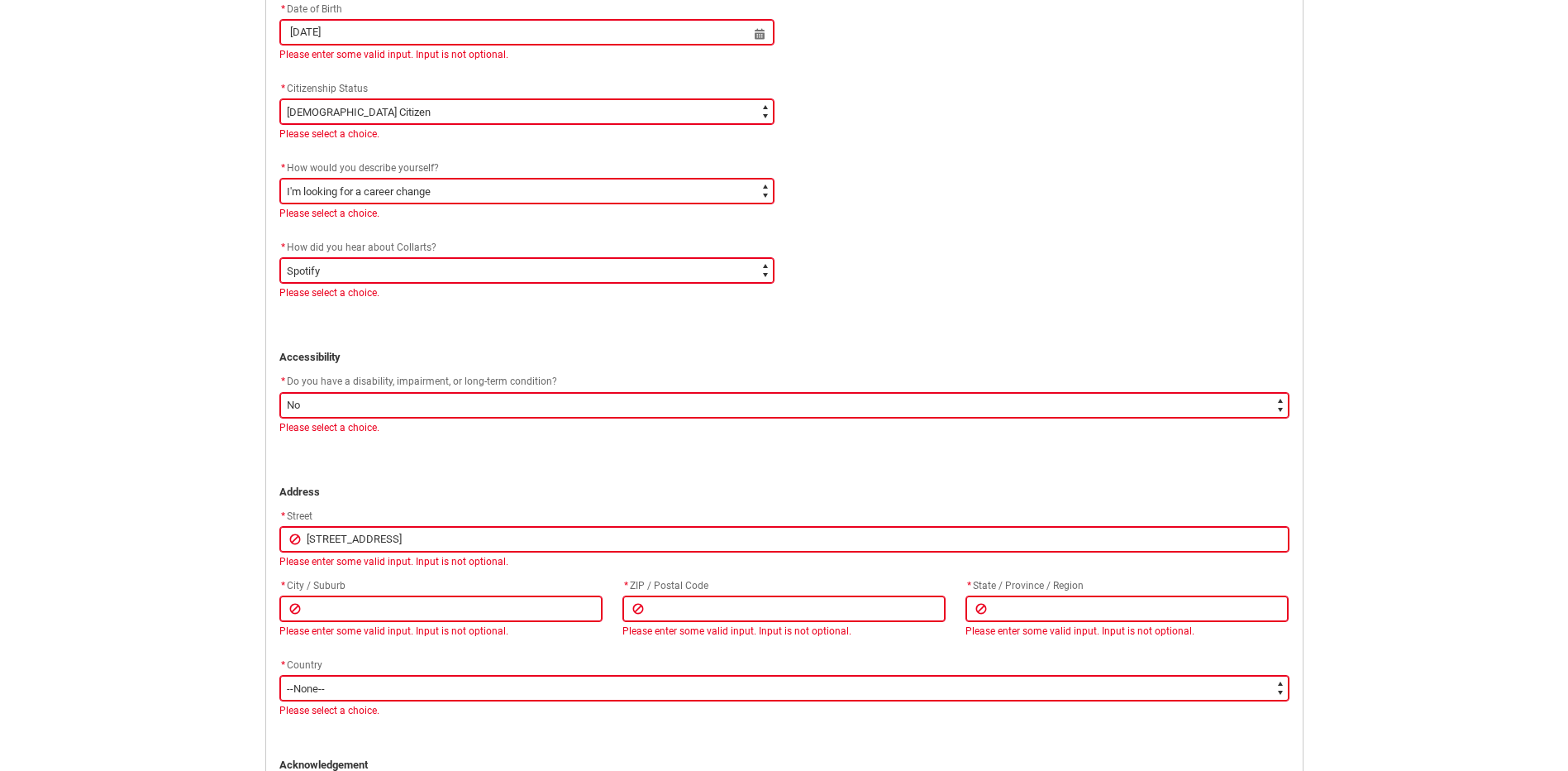
click at [424, 587] on div "* City / Suburb" at bounding box center [441, 586] width 323 height 19
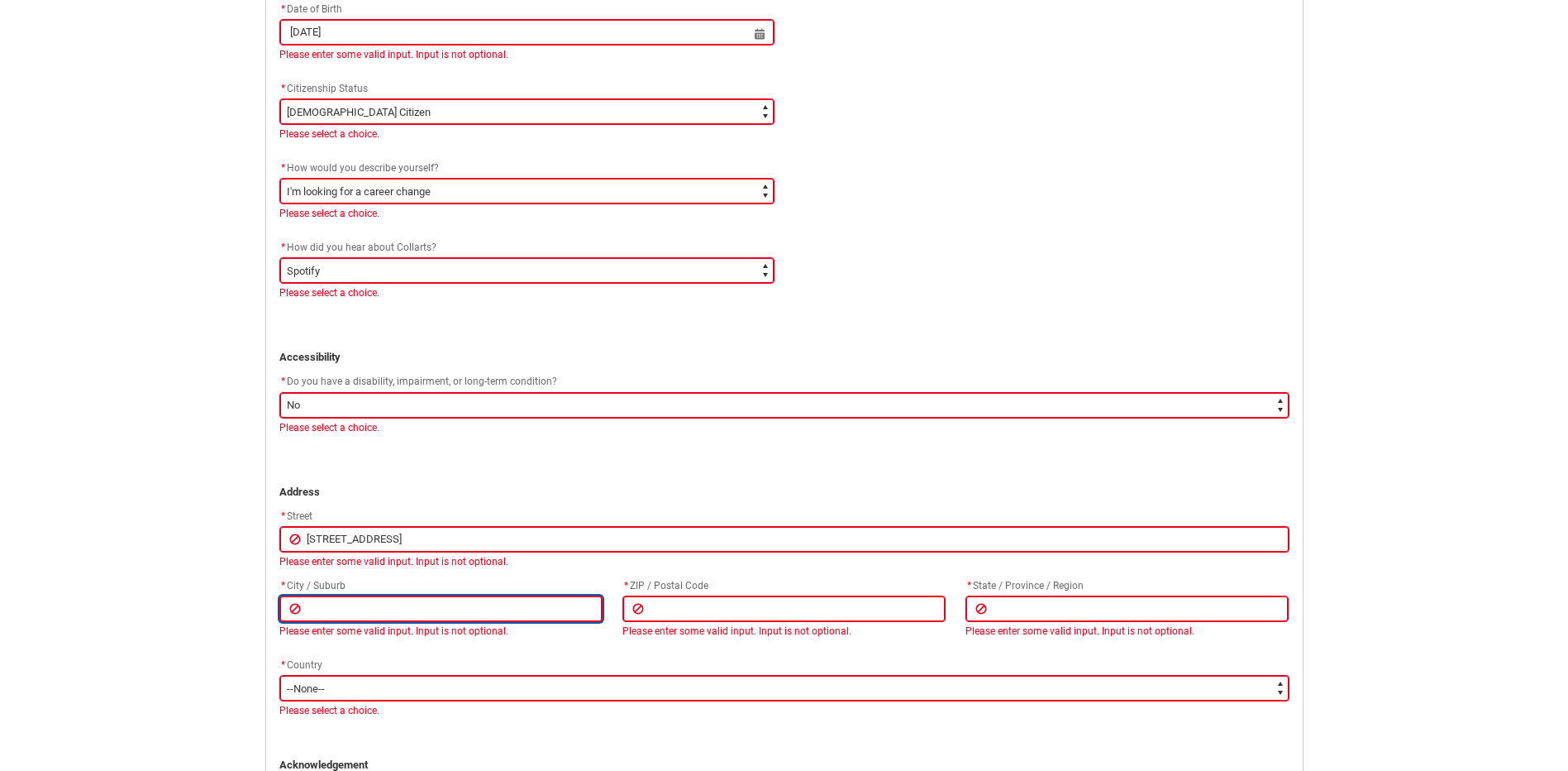
click at [418, 609] on input "REDU_Application_Form_for_Applicant flow" at bounding box center [441, 608] width 323 height 26
type lightning-primitive-input-simple "h"
type input "h"
type lightning-primitive-input-simple "ha"
type input "ha"
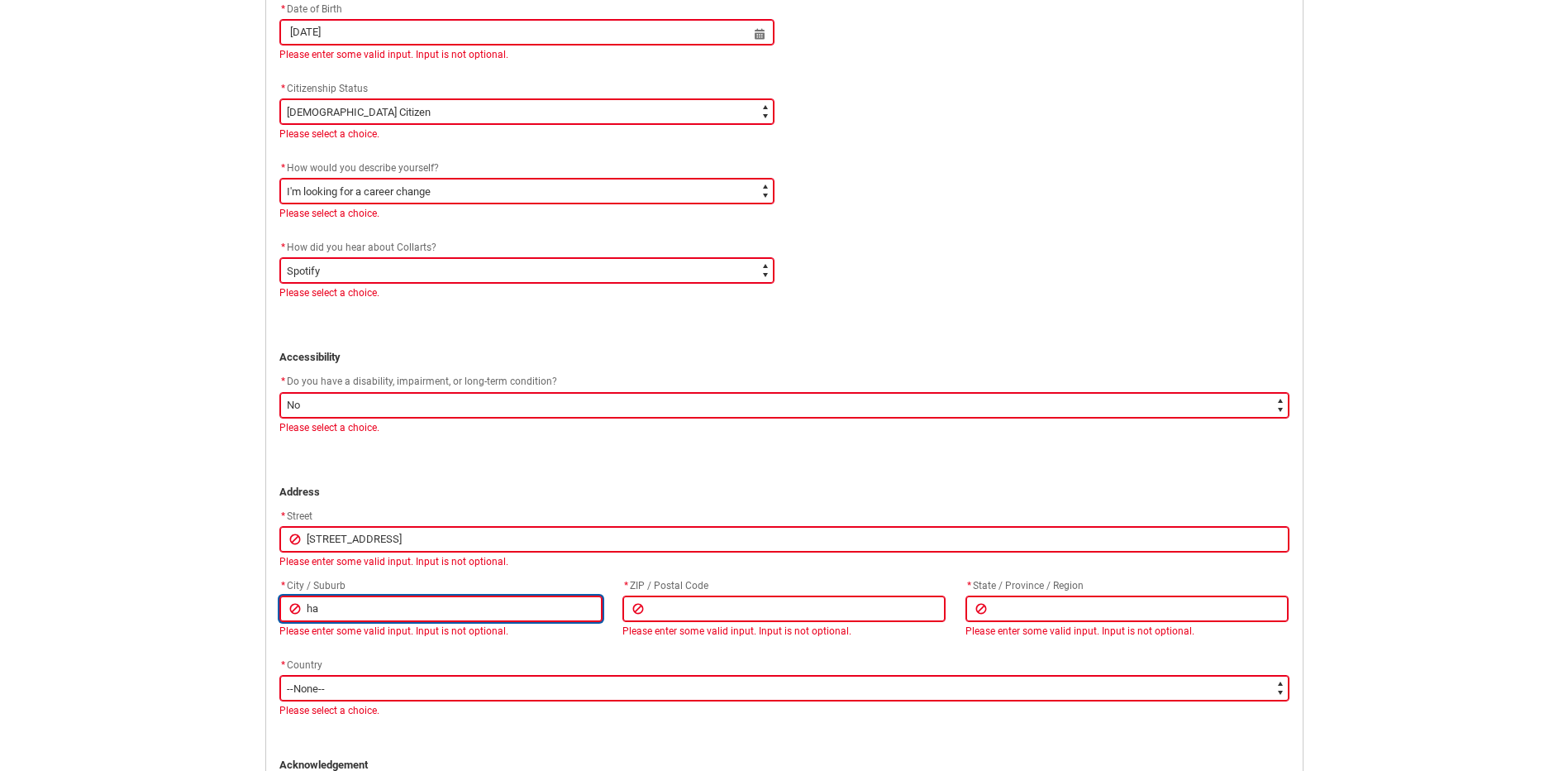
type lightning-primitive-input-simple "ham"
type input "ham"
type lightning-primitive-input-simple "hamp"
type input "hamp"
type lightning-primitive-input-simple "hampt"
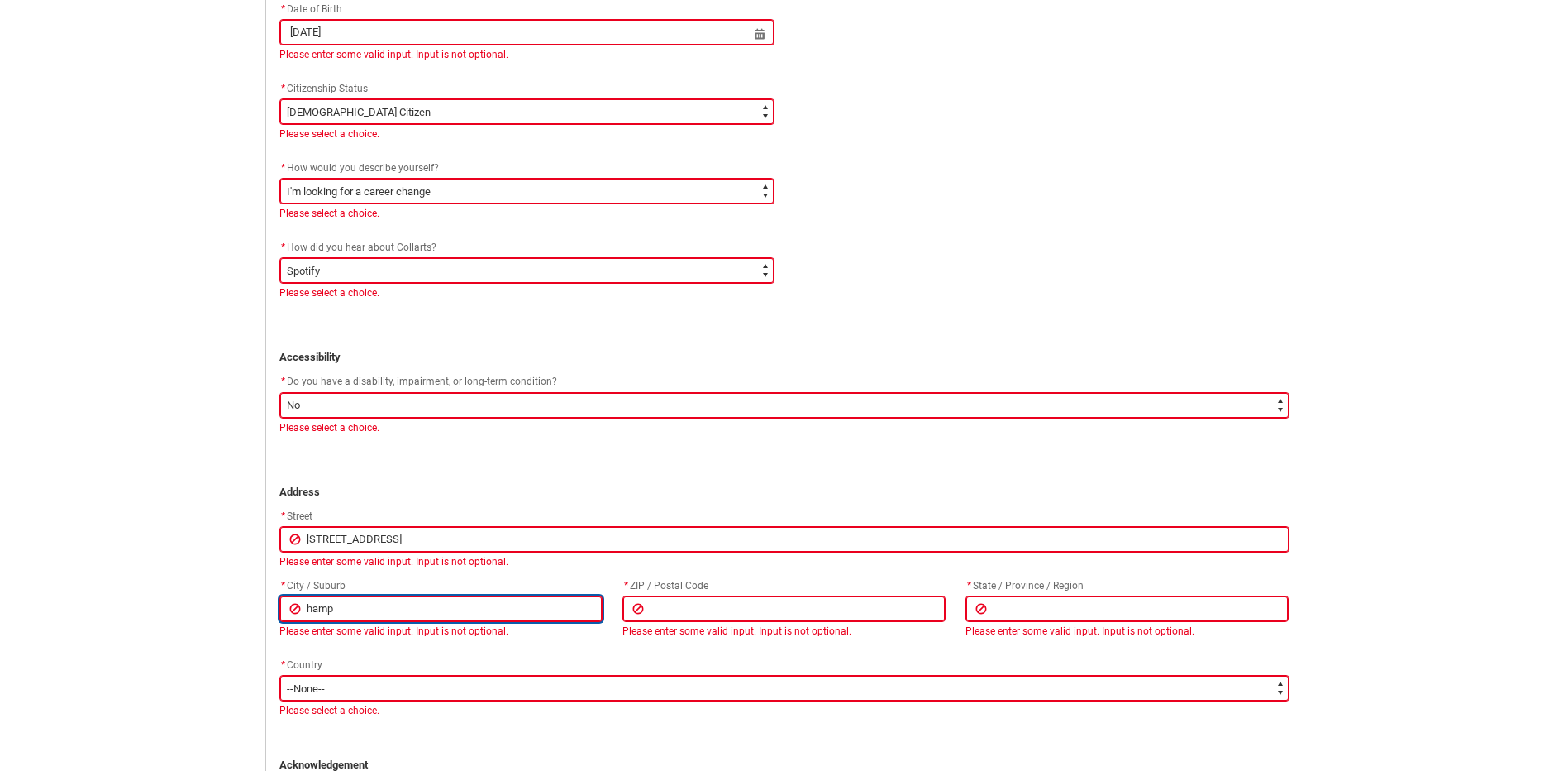
type input "hampt"
type lightning-primitive-input-simple "hampto"
type input "hampto"
type lightning-primitive-input-simple "hampton"
type input "hampton"
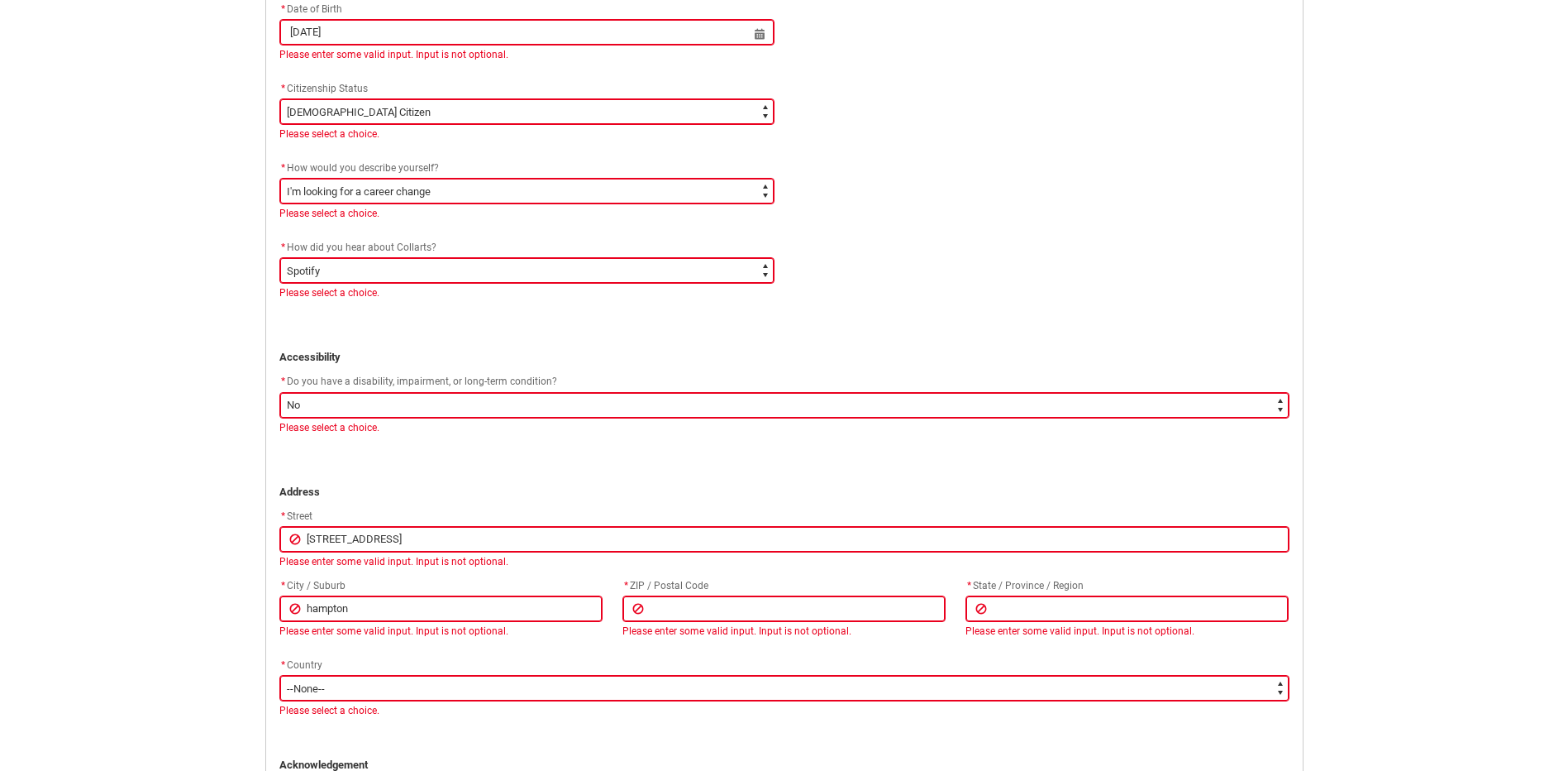
click at [484, 584] on div "* City / Suburb" at bounding box center [441, 586] width 323 height 19
click at [405, 458] on p "REDU_Application_Form_for_Applicant flow" at bounding box center [784, 459] width 1010 height 17
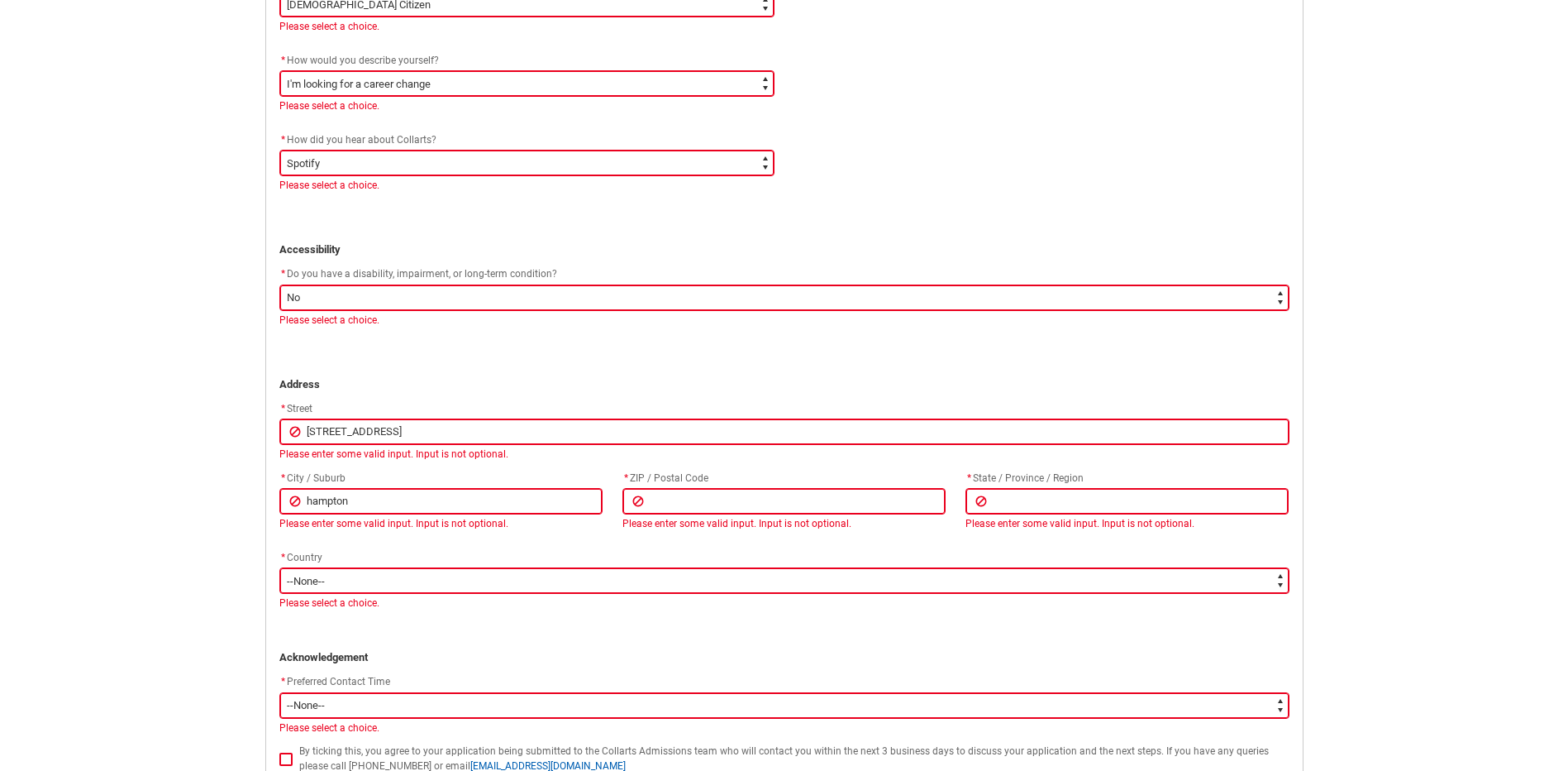
scroll to position [1083, 0]
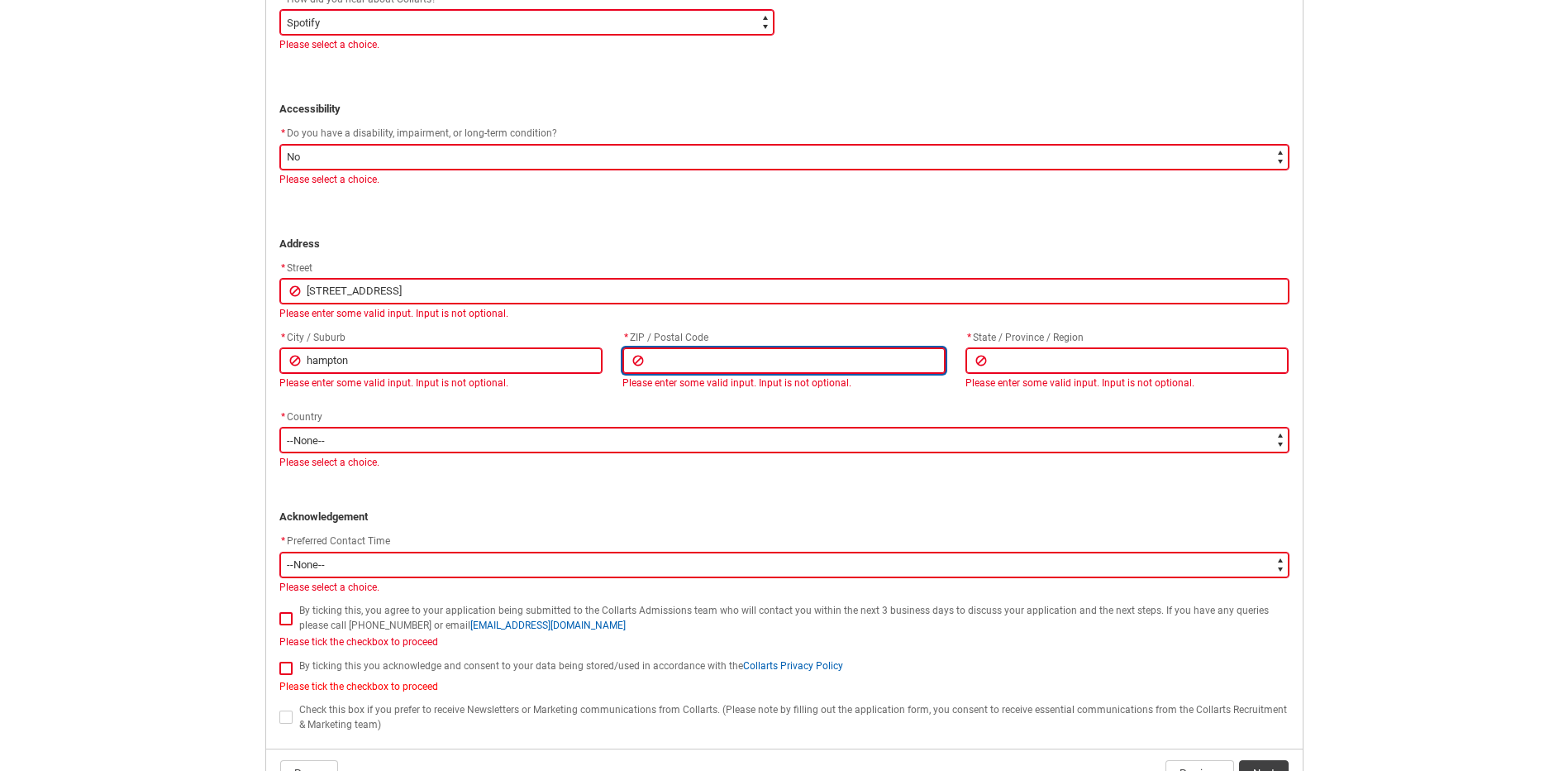
click at [671, 360] on input "REDU_Application_Form_for_Applicant flow" at bounding box center [784, 360] width 323 height 26
type lightning-primitive-input-simple "3"
type input "3"
type lightning-primitive-input-simple "31"
type input "31"
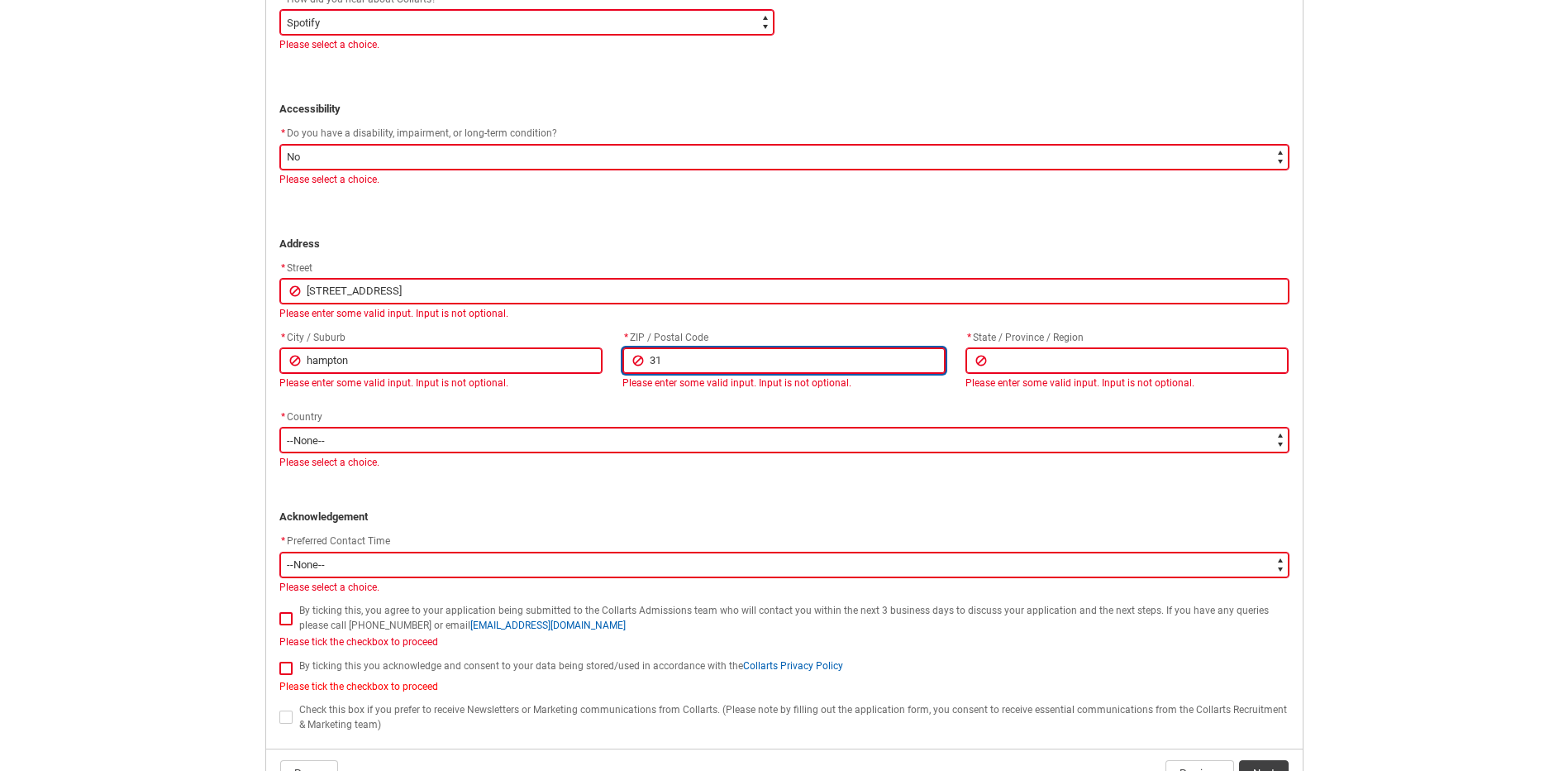
type lightning-primitive-input-simple "312"
type input "312"
type lightning-primitive-input-simple "3125"
type input "3125"
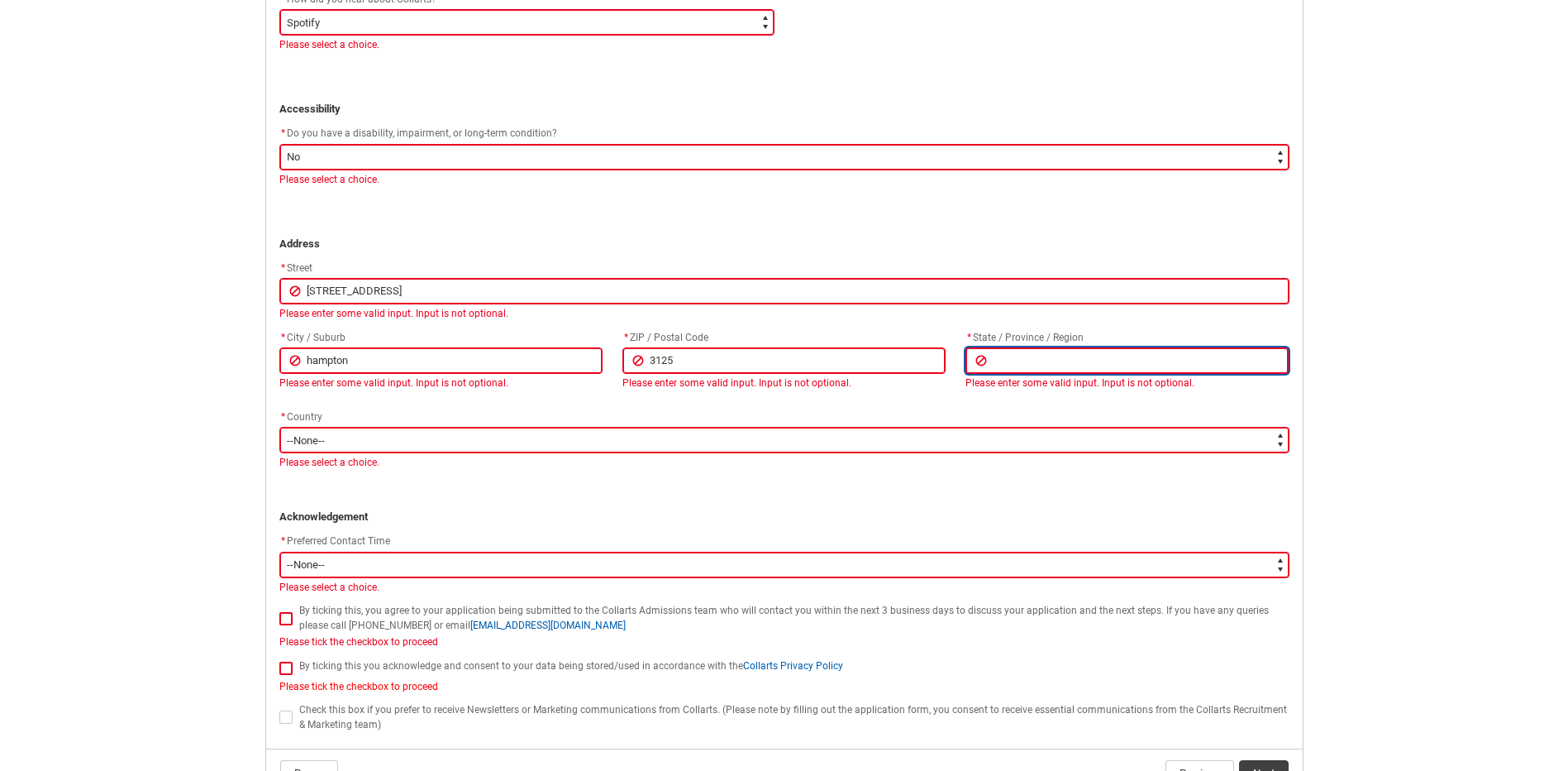
click at [977, 360] on input "REDU_Application_Form_for_Applicant flow" at bounding box center [1127, 360] width 323 height 26
type lightning-primitive-input-simple "V"
type input "V"
type lightning-primitive-input-simple "VI"
type input "VI"
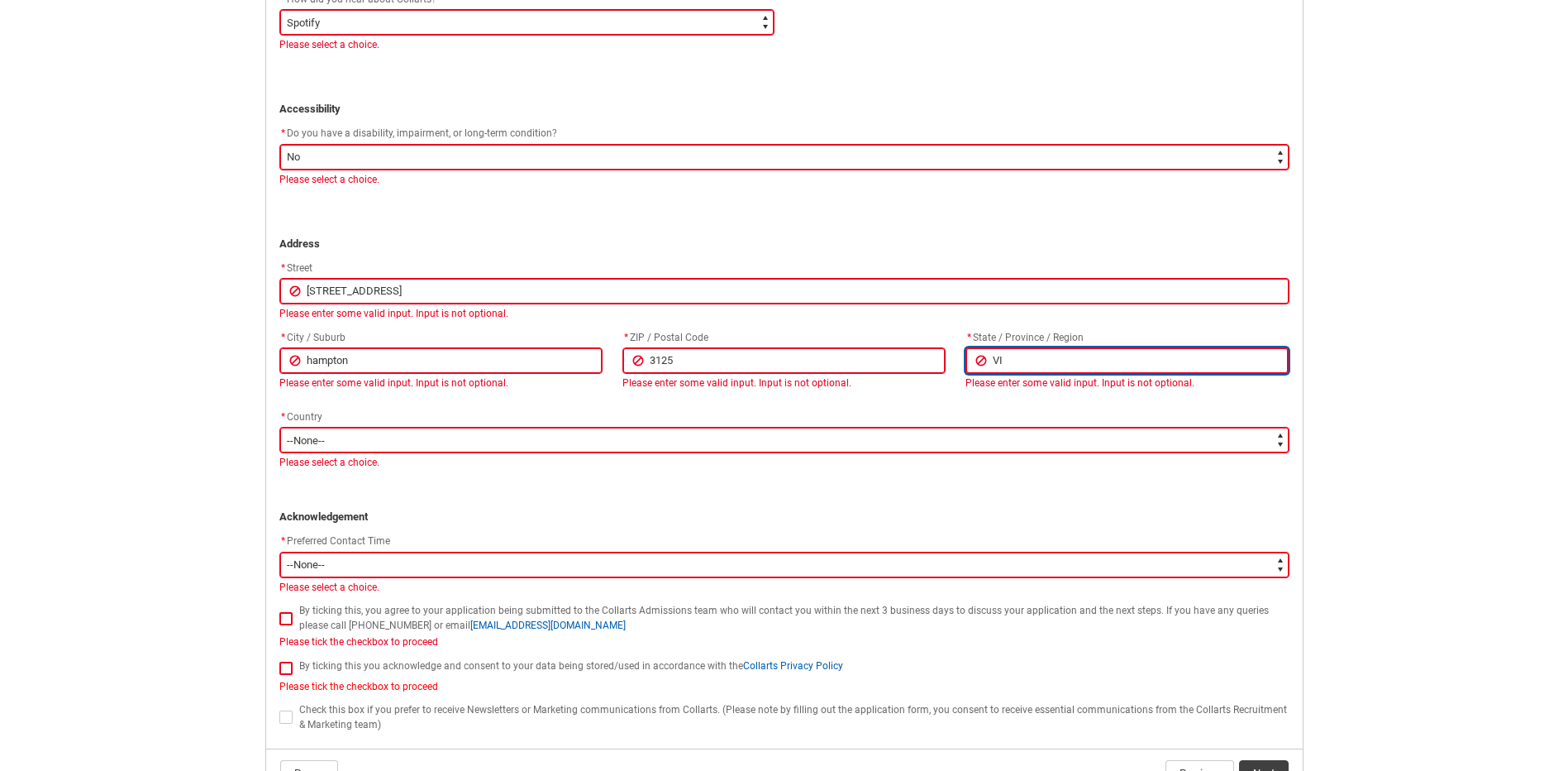
type lightning-primitive-input-simple "VIC"
type input "VIC"
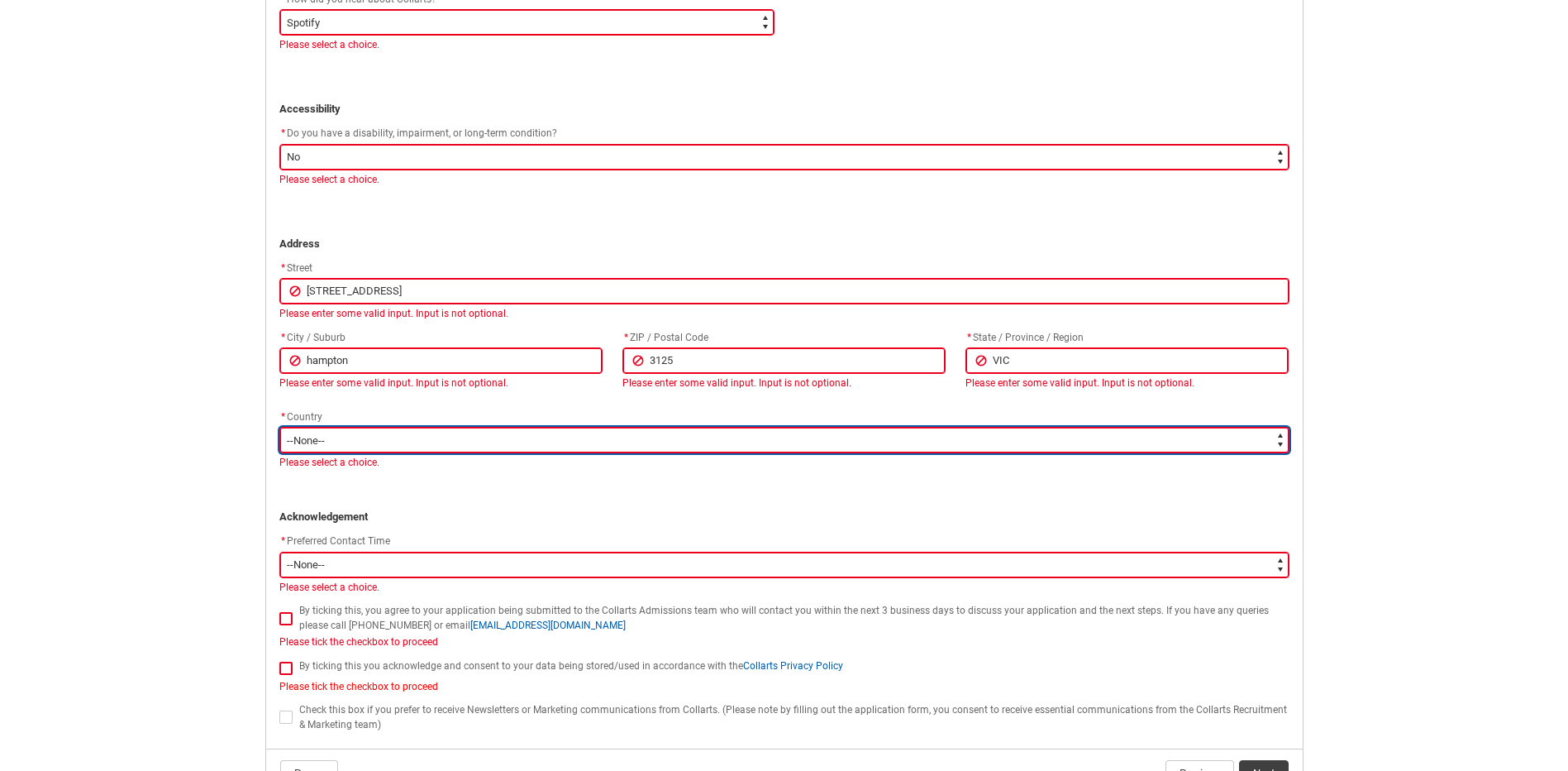
click at [614, 443] on select "--None-- [GEOGRAPHIC_DATA] ([GEOGRAPHIC_DATA]) [GEOGRAPHIC_DATA] [GEOGRAPHIC_DA…" at bounding box center [784, 440] width 1010 height 26
type lightning-select "Country_Choice.2301"
click at [279, 427] on select "--None-- [GEOGRAPHIC_DATA] ([GEOGRAPHIC_DATA]) [GEOGRAPHIC_DATA] [GEOGRAPHIC_DA…" at bounding box center [784, 440] width 1010 height 26
select select "Country_Choice.2301"
click at [519, 435] on select "--None-- [GEOGRAPHIC_DATA] ([GEOGRAPHIC_DATA]) [GEOGRAPHIC_DATA] [GEOGRAPHIC_DA…" at bounding box center [784, 440] width 1010 height 26
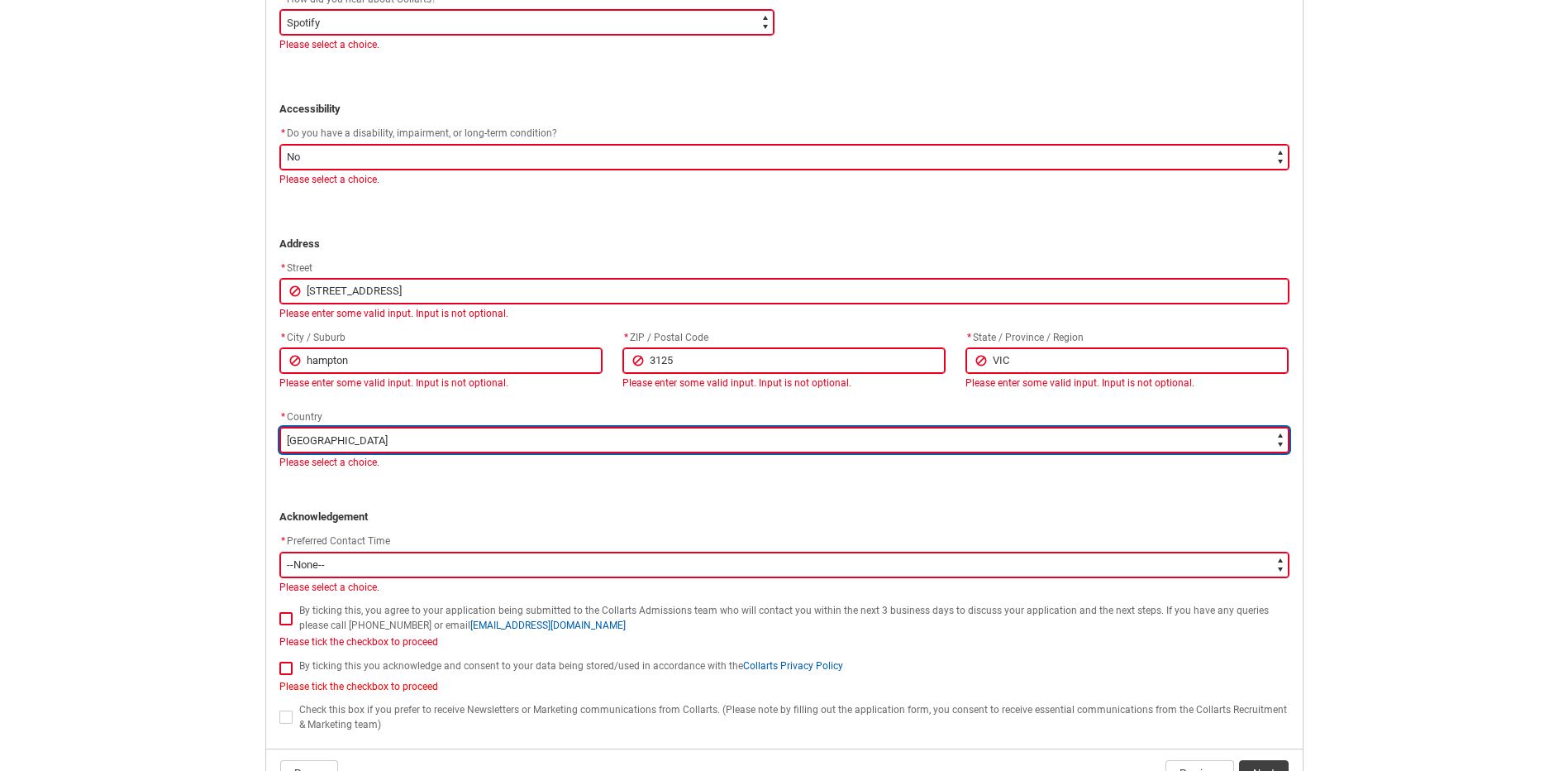
type lightning-select "Country_Choice.1101"
click at [279, 427] on select "--None-- [GEOGRAPHIC_DATA] ([GEOGRAPHIC_DATA]) [GEOGRAPHIC_DATA] [GEOGRAPHIC_DA…" at bounding box center [784, 440] width 1010 height 26
select select "Country_Choice.1101"
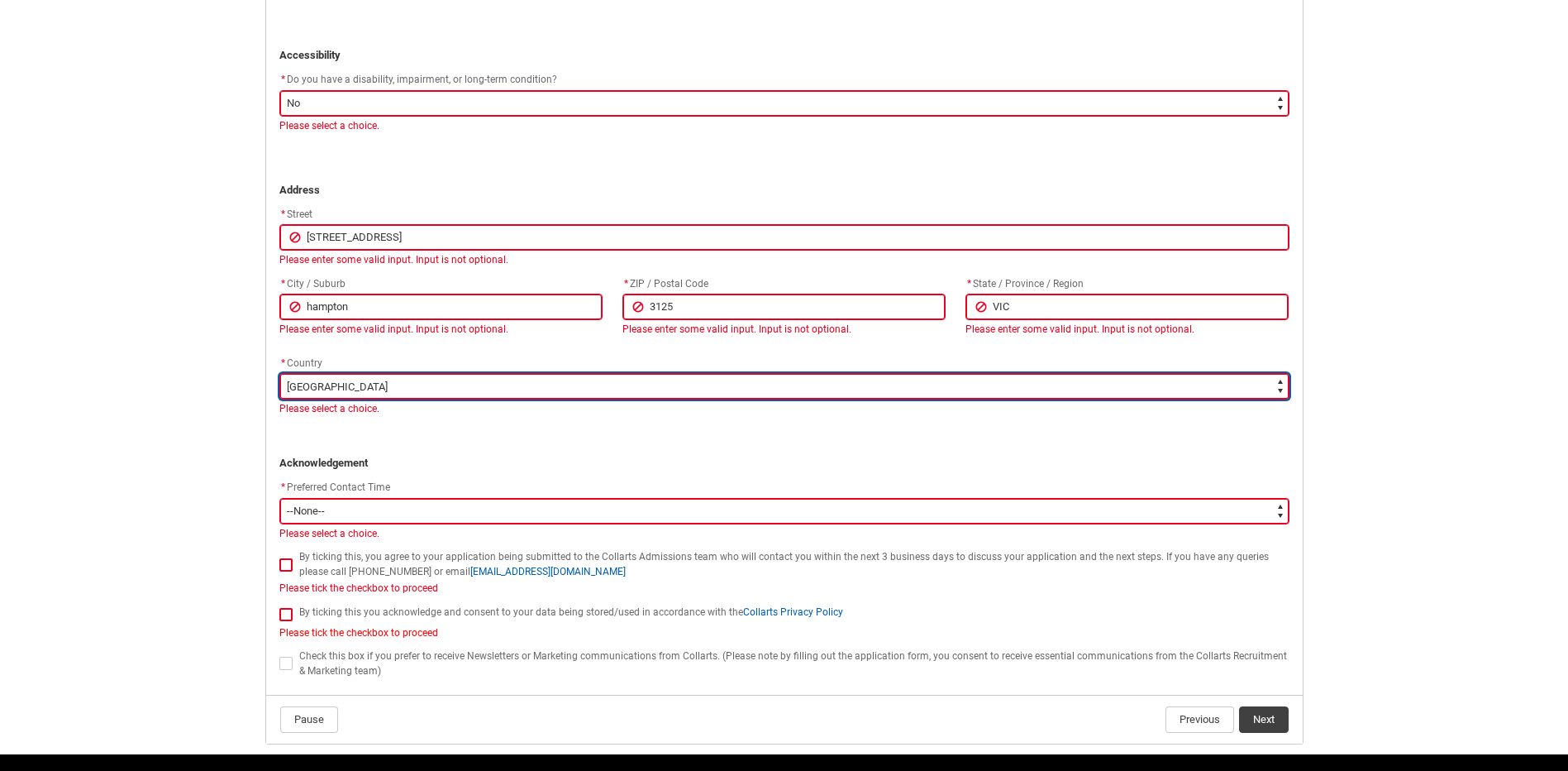
scroll to position [1186, 0]
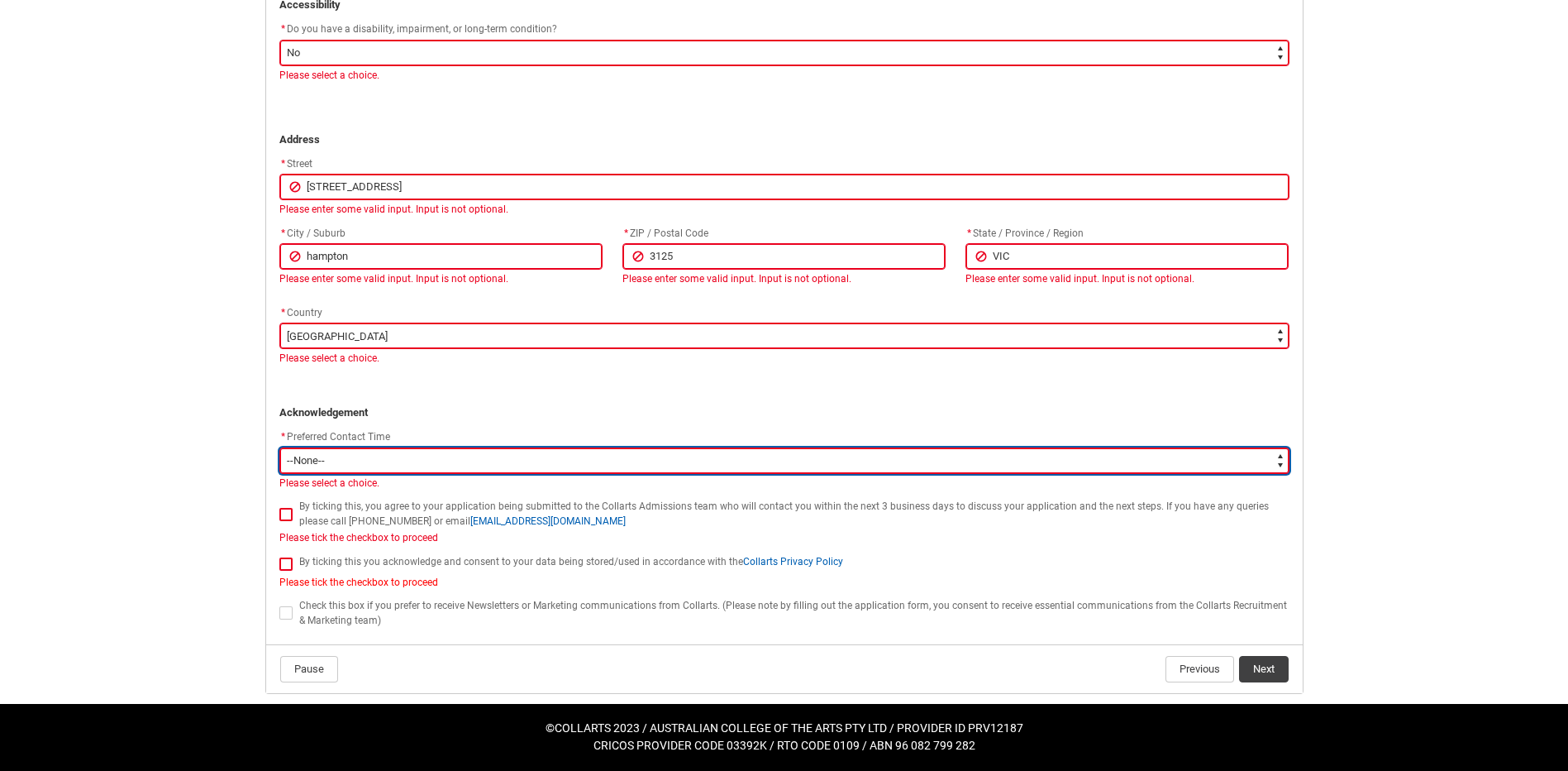
click at [439, 453] on select "--None-- Morning (9:00AM-12:00PM) Afternoon (12:00PM-5:00PM)" at bounding box center [784, 460] width 1010 height 26
type lightning-select "P_Contact_Time_Morning"
click at [279, 447] on select "--None-- Morning (9:00AM-12:00PM) Afternoon (12:00PM-5:00PM)" at bounding box center [784, 460] width 1010 height 26
select select "P_Contact_Time_Morning"
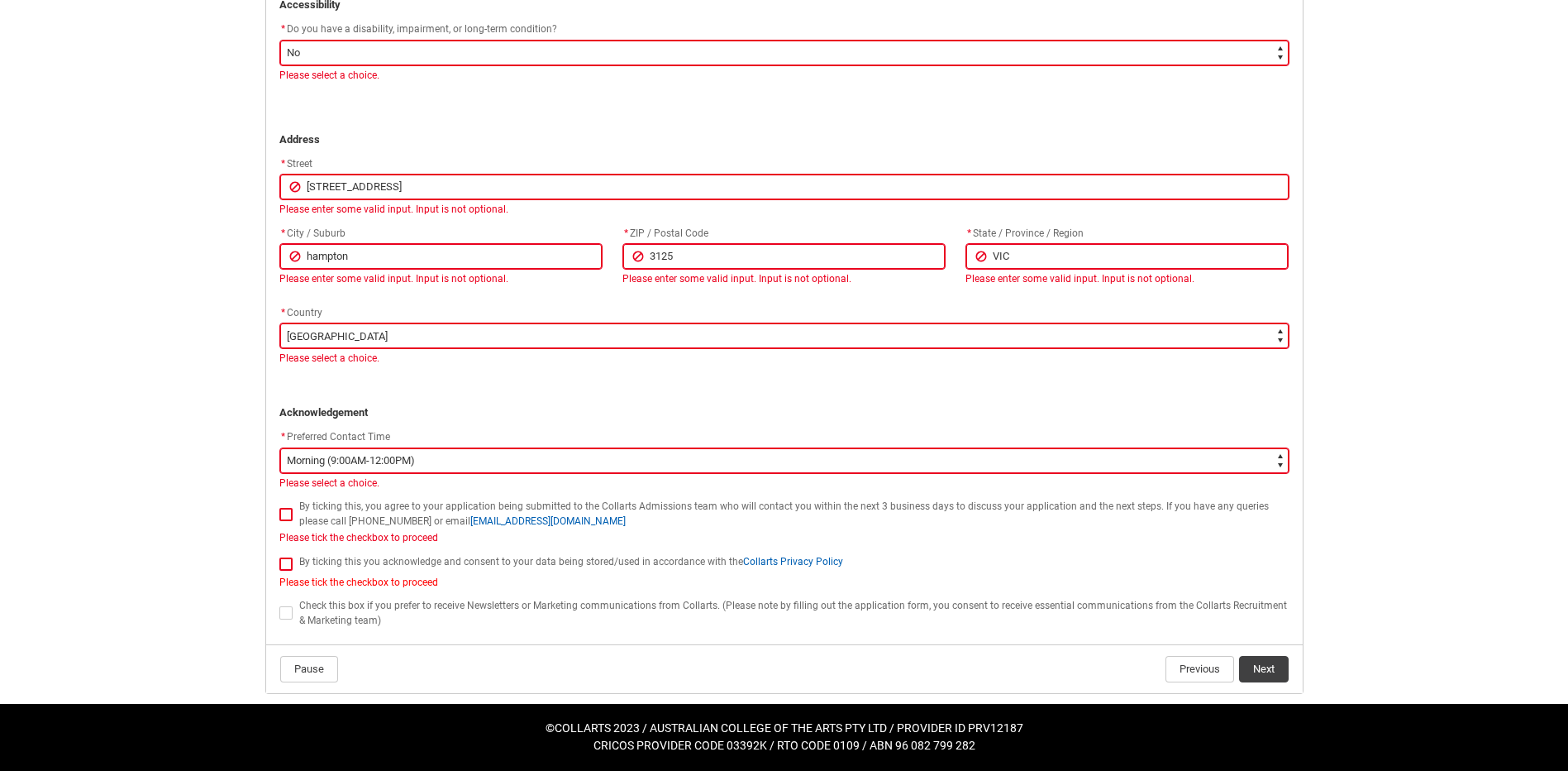
click at [289, 514] on span "REDU_Application_Form_for_Applicant flow" at bounding box center [285, 514] width 13 height 13
click at [279, 505] on input "REDU_Application_Form_for_Applicant flow" at bounding box center [279, 504] width 1 height 1
type lightning-input "true"
checkbox input "true"
click at [290, 560] on span "REDU_Application_Form_for_Applicant flow" at bounding box center [285, 563] width 13 height 13
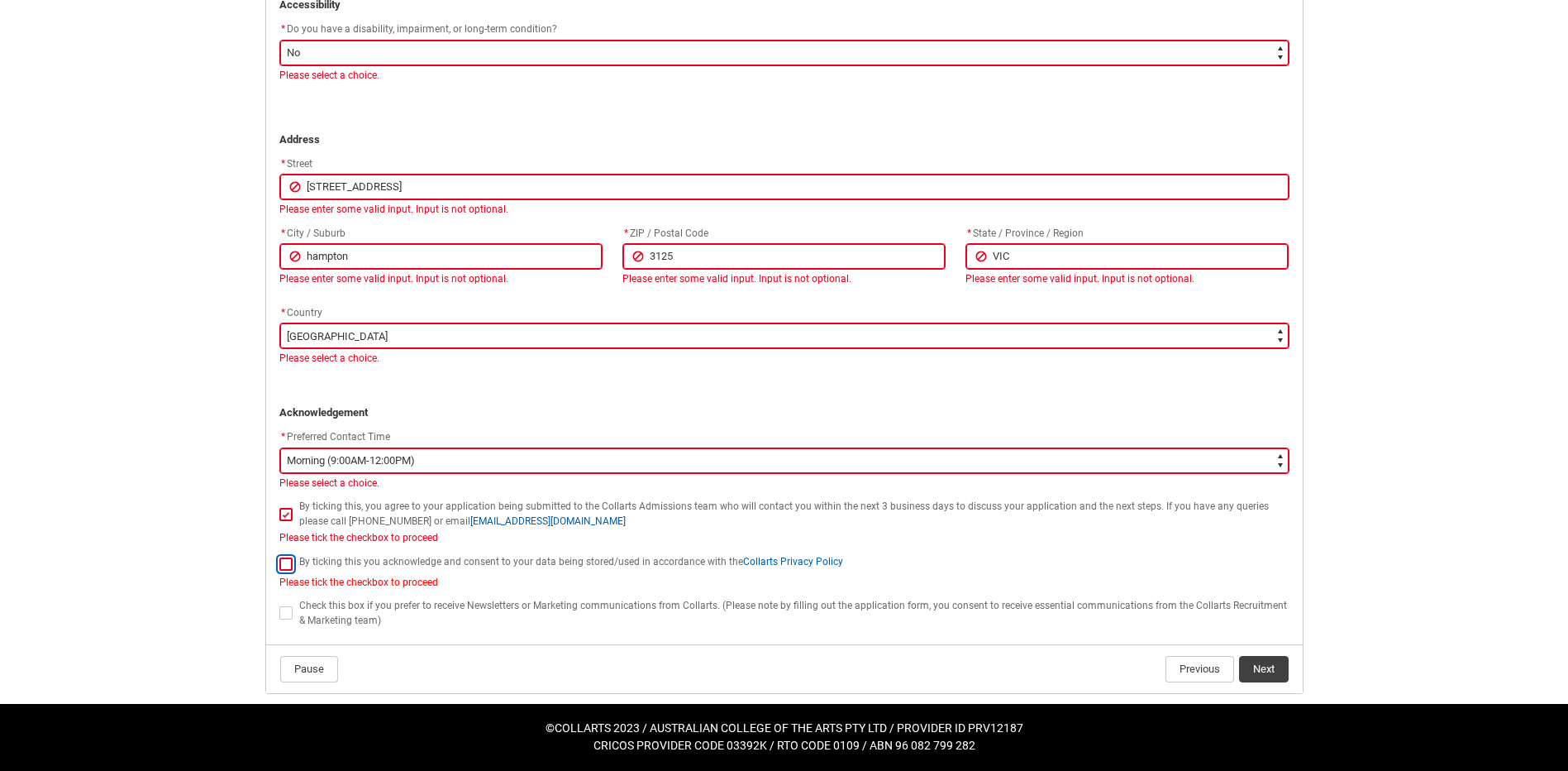
click at [279, 555] on input "REDU_Application_Form_for_Applicant flow" at bounding box center [279, 554] width 1 height 1
type lightning-input "true"
checkbox input "true"
click at [283, 615] on span "REDU_Application_Form_for_Applicant flow" at bounding box center [285, 612] width 13 height 13
click at [279, 604] on input "REDU_Application_Form_for_Applicant flow" at bounding box center [279, 603] width 1 height 1
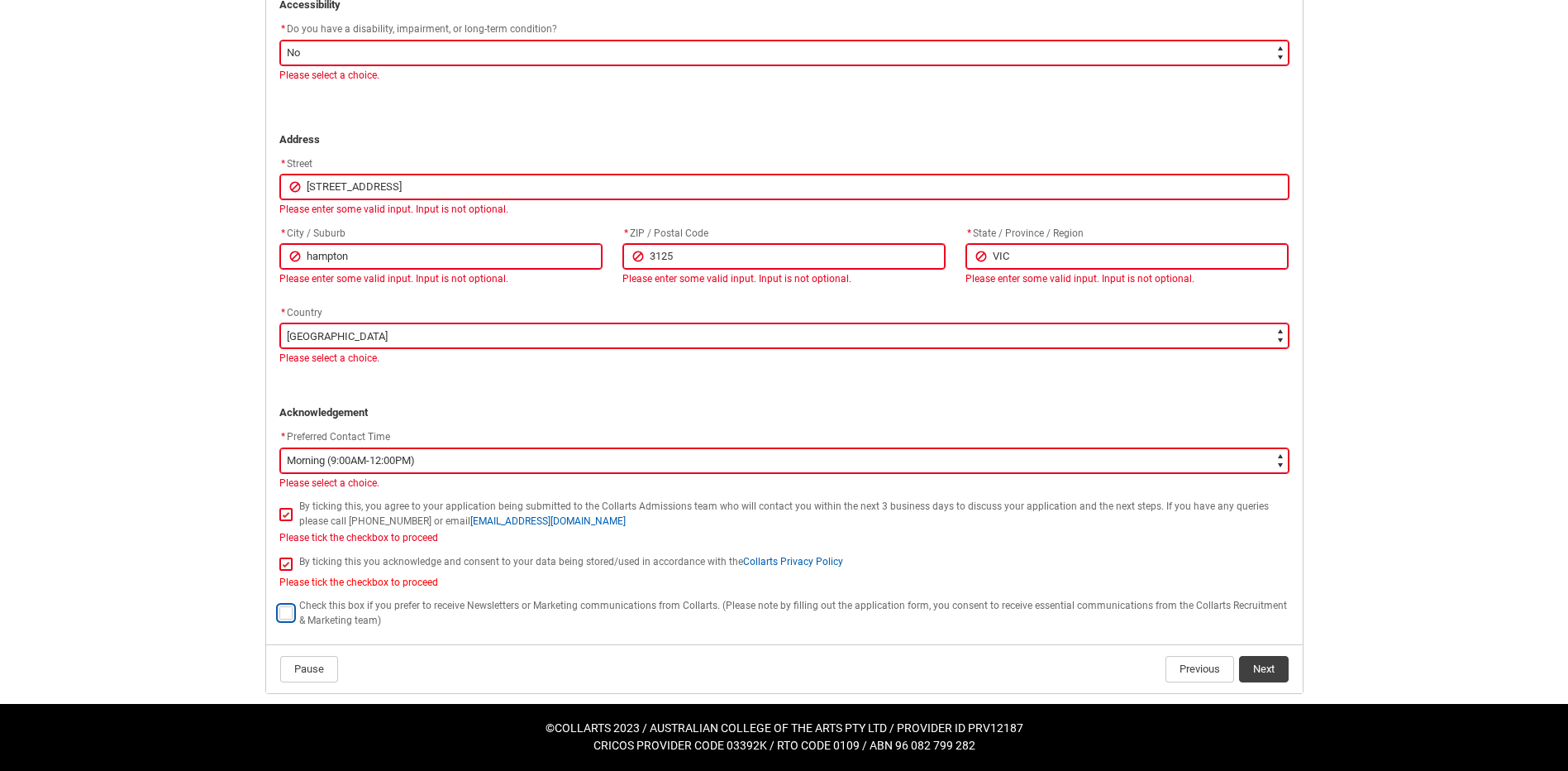
type lightning-input "true"
click at [305, 622] on span "Check this box if you prefer to receive Newsletters or Marketing communications…" at bounding box center [793, 613] width 988 height 26
click at [282, 620] on span "REDU_Application_Form_for_Applicant flow" at bounding box center [289, 612] width 19 height 17
click at [282, 616] on span "REDU_Application_Form_for_Applicant flow" at bounding box center [285, 612] width 13 height 13
click at [279, 604] on input "REDU_Application_Form_for_Applicant flow" at bounding box center [279, 603] width 1 height 1
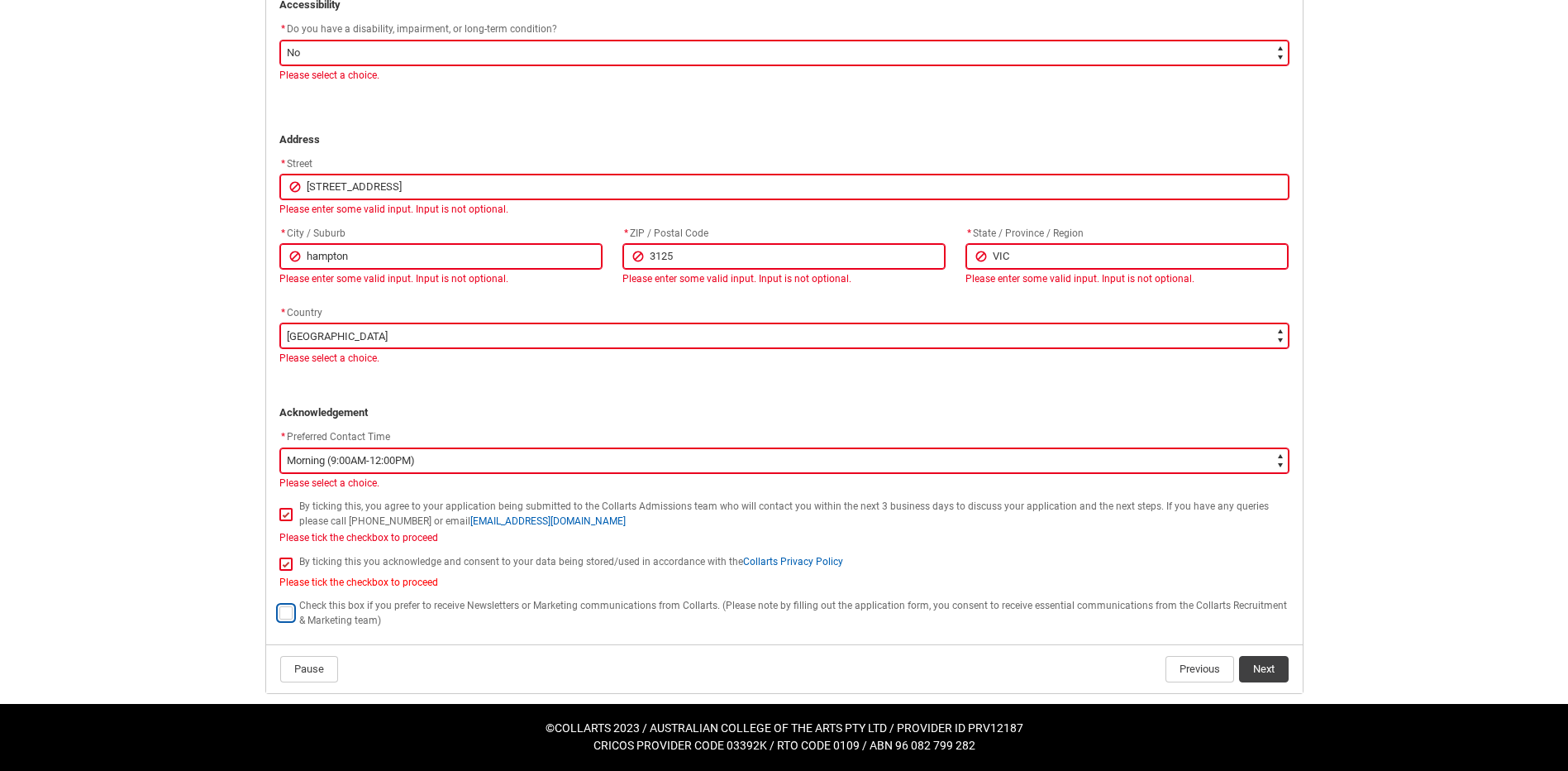
checkbox input "true"
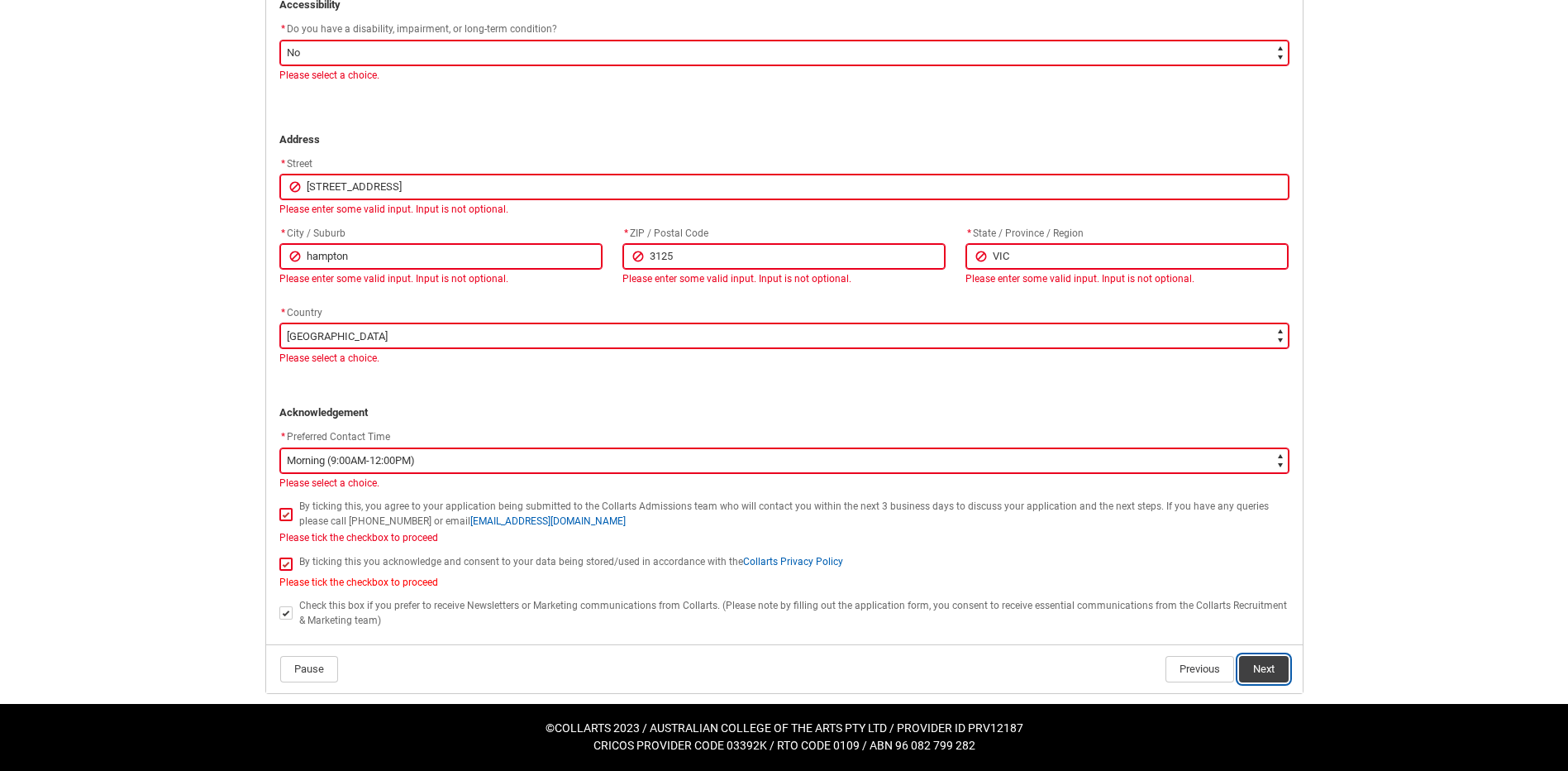
click at [1262, 670] on button "Next" at bounding box center [1263, 669] width 49 height 26
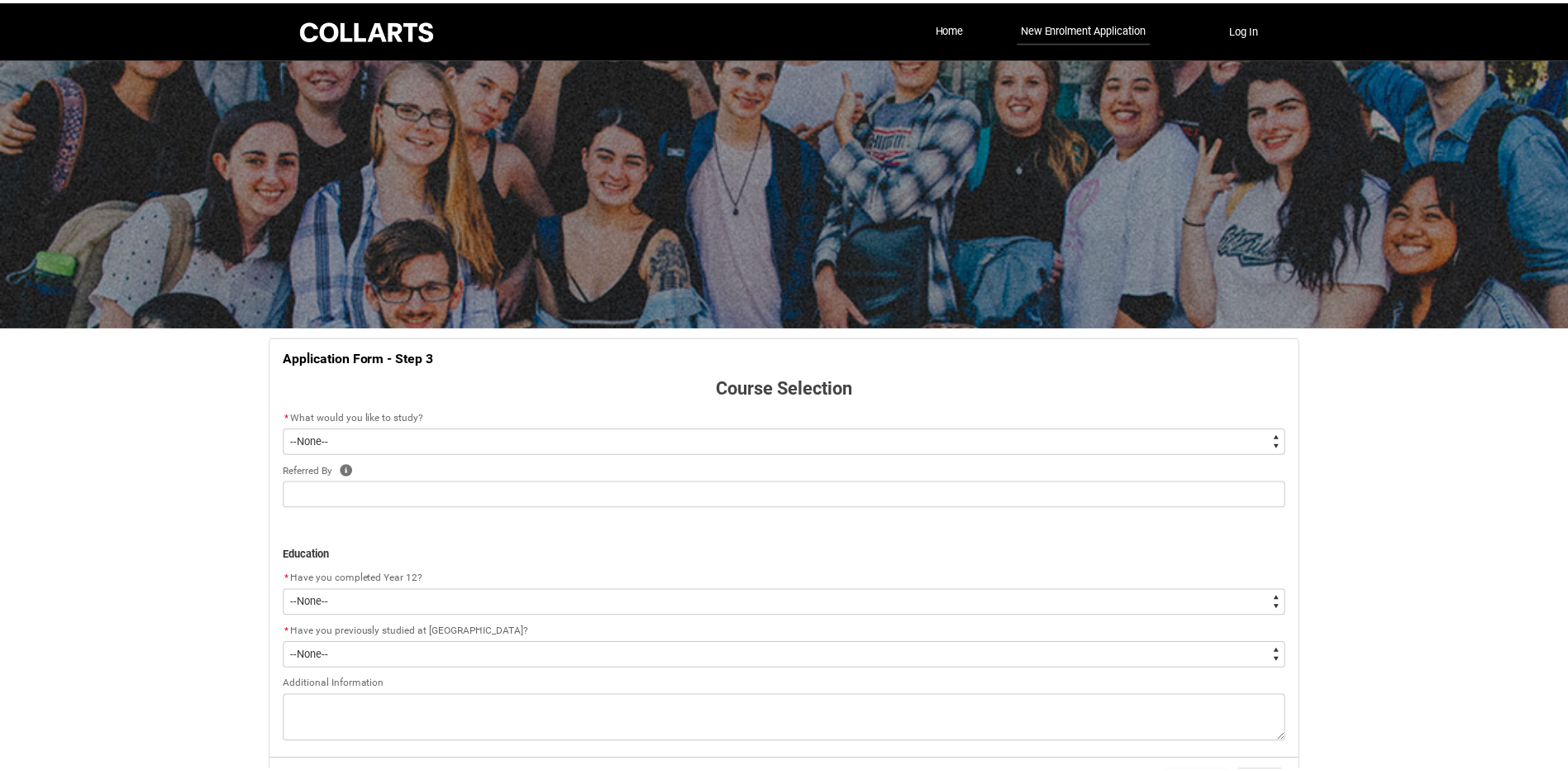
scroll to position [115, 0]
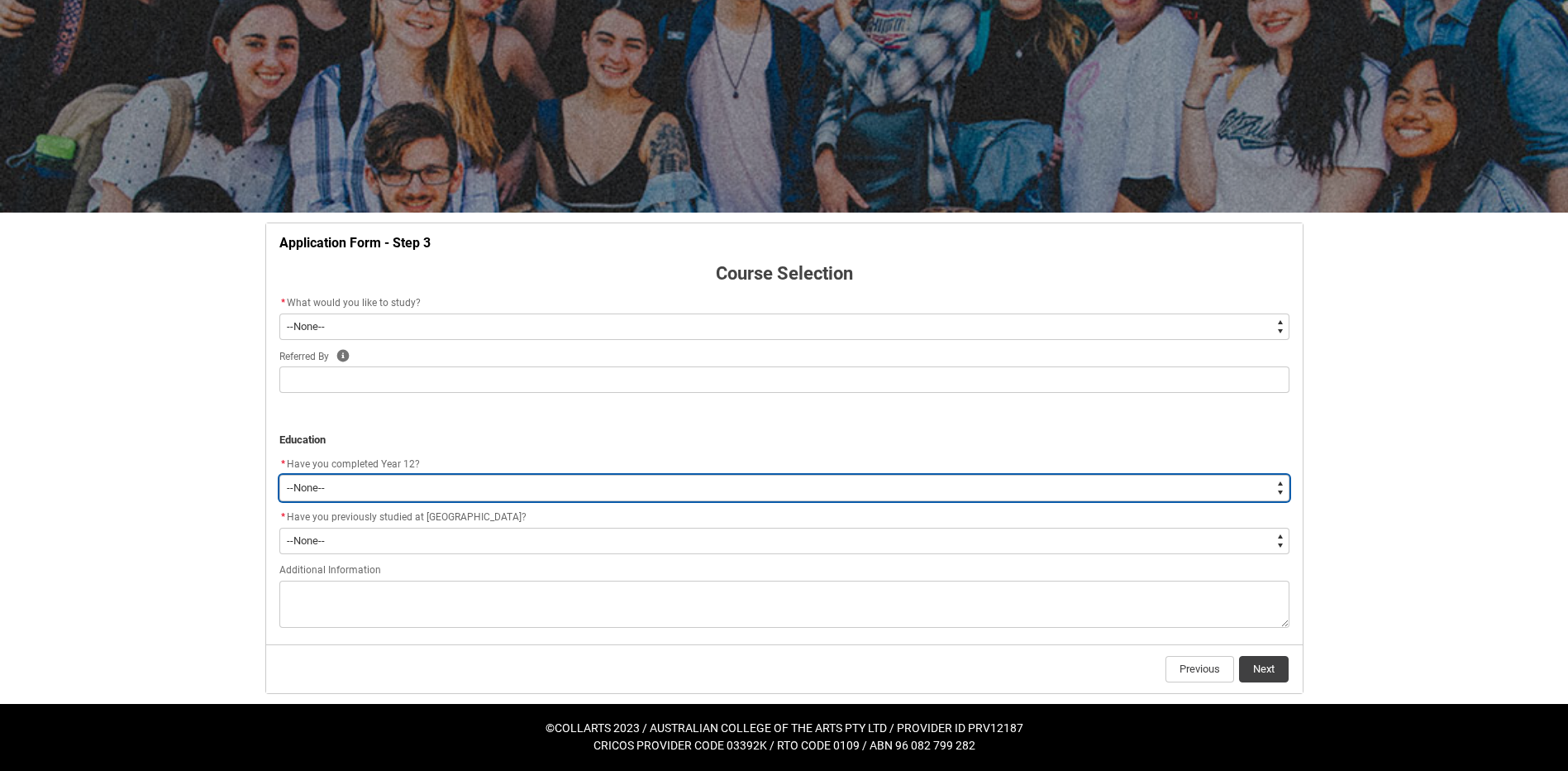
click at [494, 480] on select "--None-- Yes No Other" at bounding box center [784, 488] width 1010 height 26
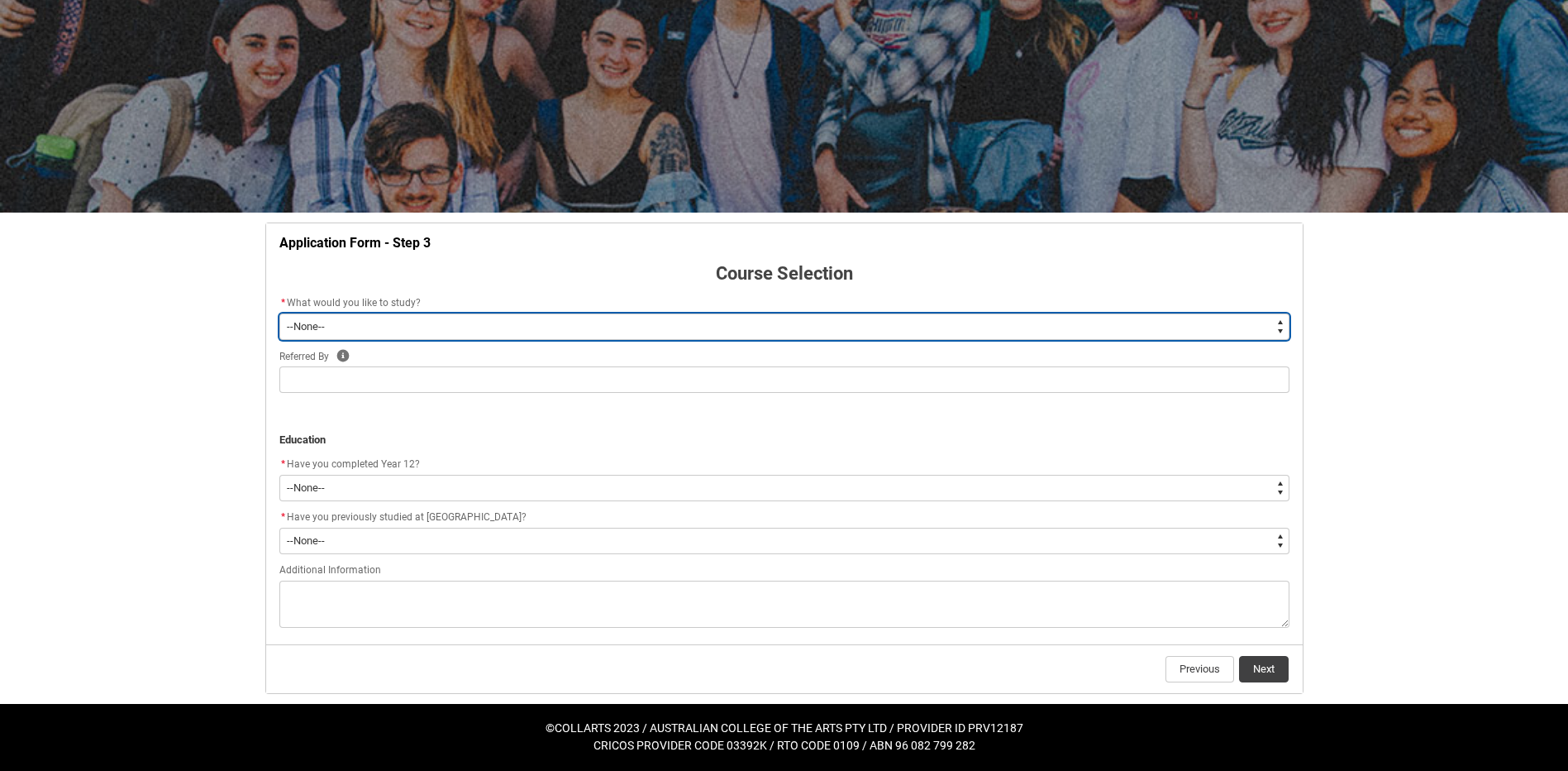
click at [491, 324] on select "--None-- Diploma Bachelor Post Graduate" at bounding box center [784, 327] width 1010 height 26
type lightning-select "WhichDegree_Bachelor"
click at [279, 314] on select "--None-- Diploma Bachelor Post Graduate" at bounding box center [784, 327] width 1010 height 26
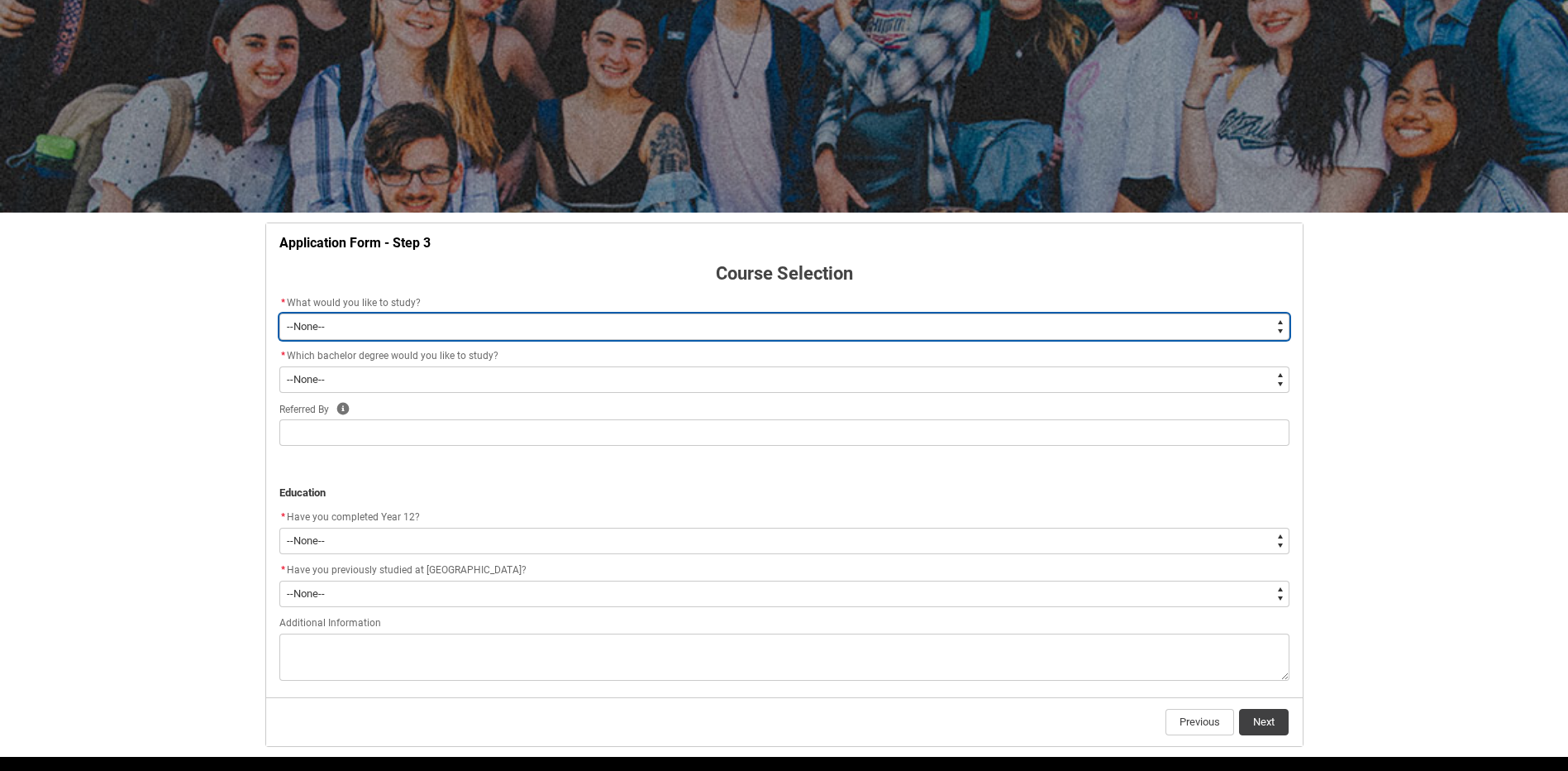
select select "WhichDegree_Bachelor"
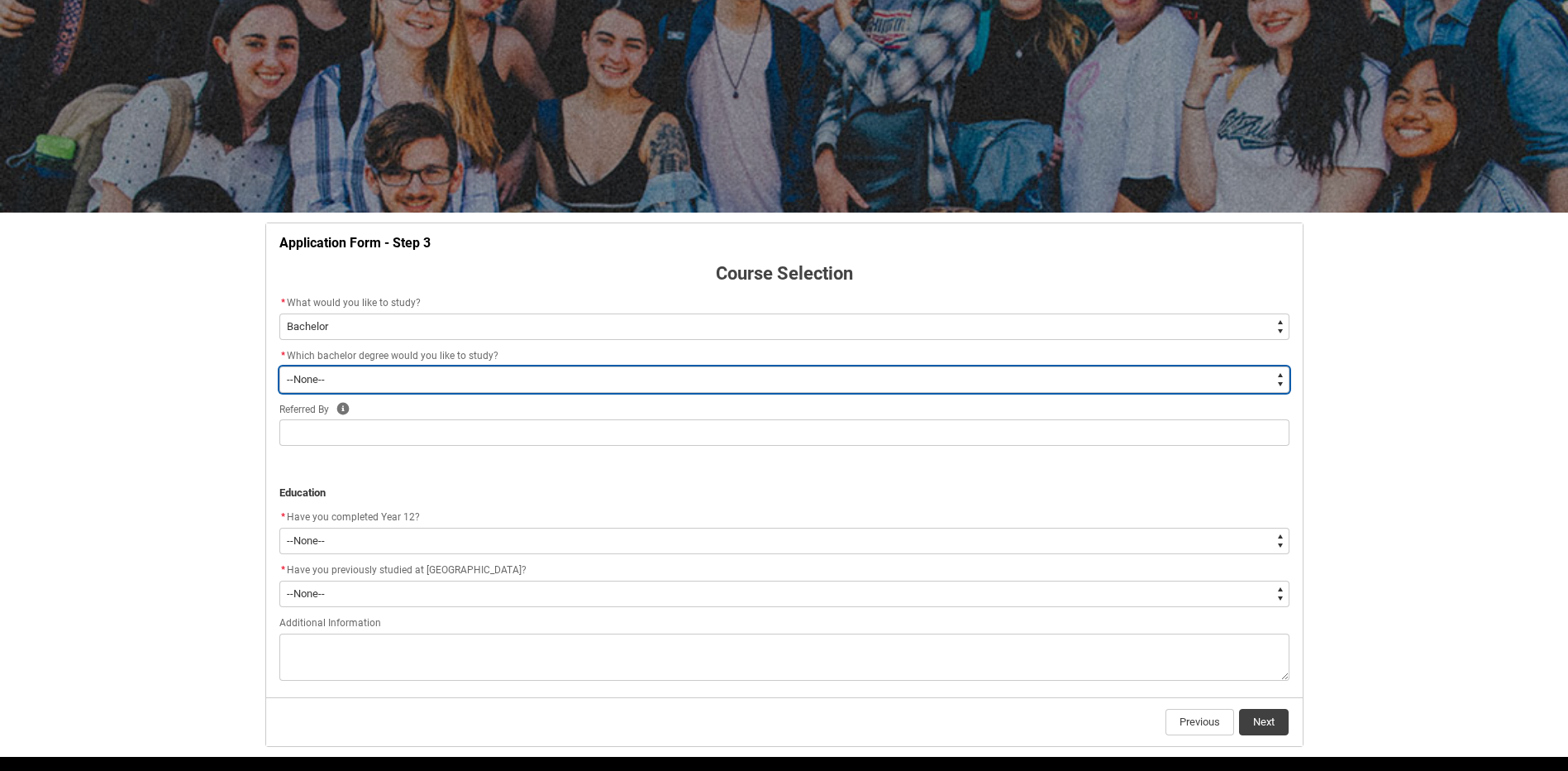
click at [460, 368] on select "--None-- Bachelor of 2D Animation Bachelor of Applied Business (Entertainment M…" at bounding box center [784, 380] width 1010 height 26
type lightning-select "ProgramChoice_Degree.001OZ000003ySDWYA2"
click at [279, 367] on select "--None-- Bachelor of 2D Animation Bachelor of Applied Business (Entertainment M…" at bounding box center [784, 380] width 1010 height 26
select select "ProgramChoice_Degree.001OZ000003ySDWYA2"
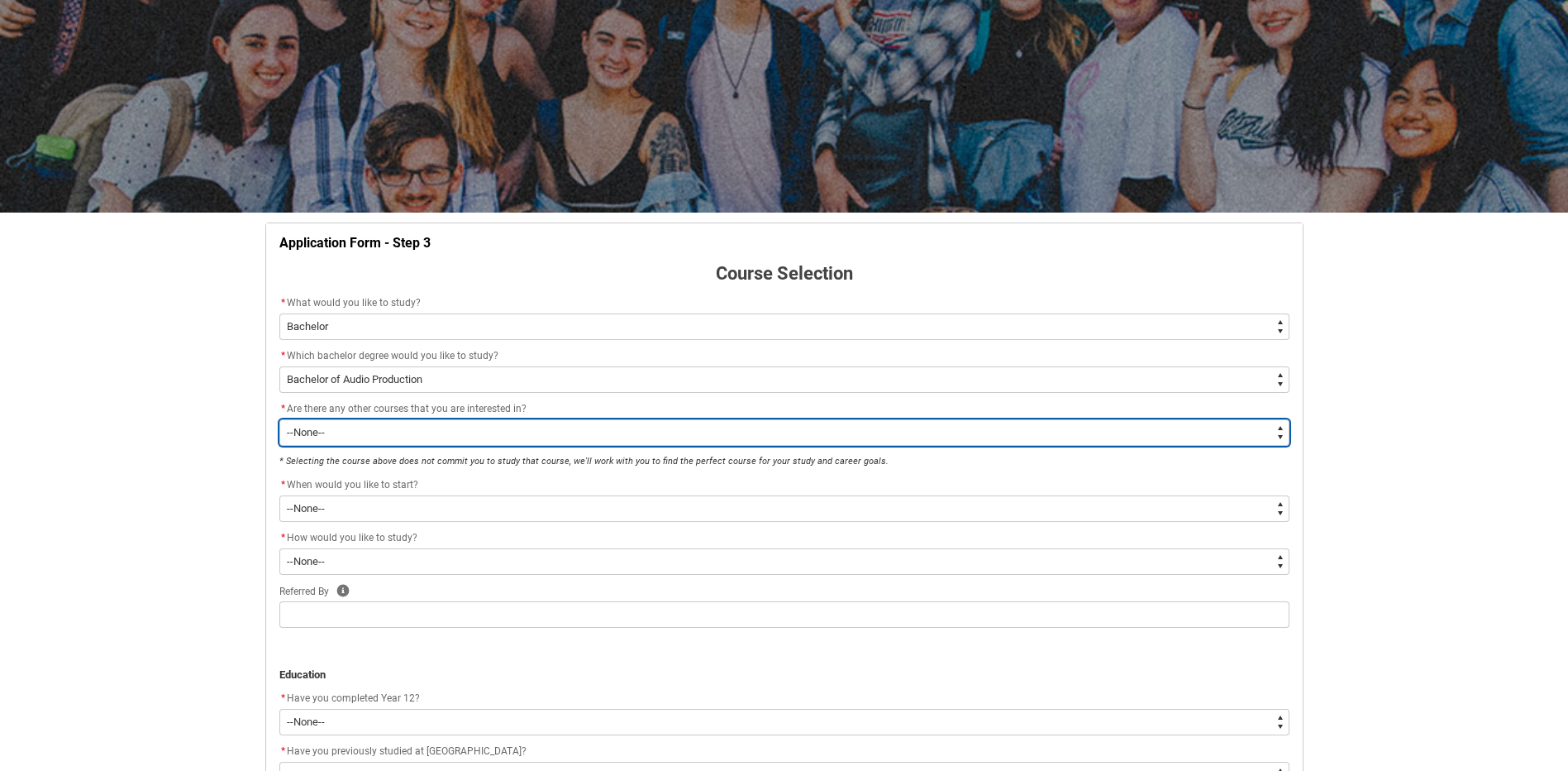
click at [410, 435] on select "--None-- Yes No" at bounding box center [784, 433] width 1010 height 26
type lightning-select "No_TextChoice"
click at [279, 420] on select "--None-- Yes No" at bounding box center [784, 433] width 1010 height 26
select select "No_TextChoice"
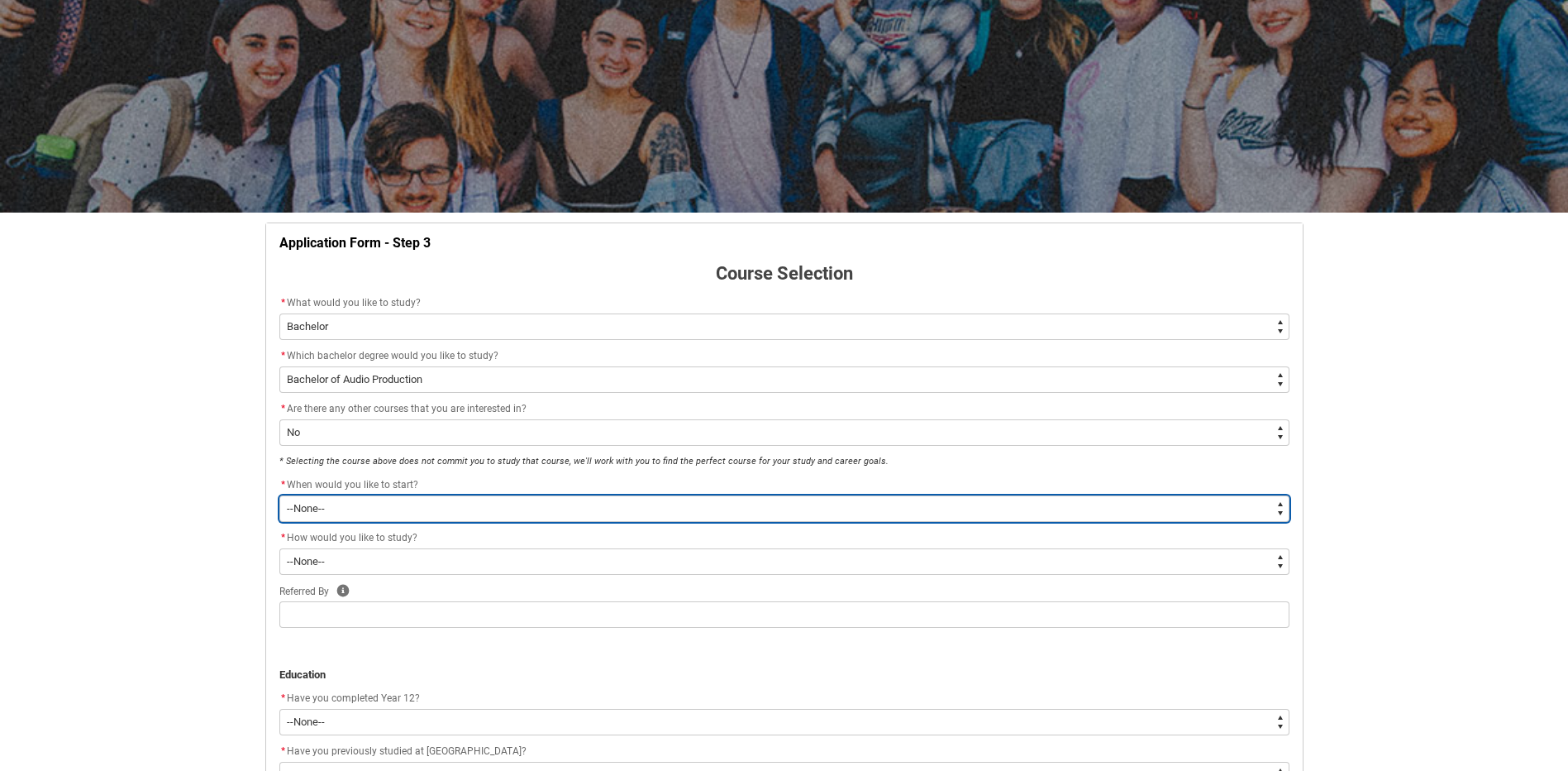
click at [381, 507] on select "--None-- Trimester 1 2026, starting [DATE] Trimester 3 2025, starting [DATE]" at bounding box center [784, 509] width 1010 height 26
type lightning-select "Starting_Term.a0pI70000004aTdIAI"
click at [279, 495] on select "--None-- Trimester 1 2026, starting [DATE] Trimester 3 2025, starting [DATE]" at bounding box center [784, 509] width 1010 height 26
select select "Starting_Term.a0pI70000004aTdIAI"
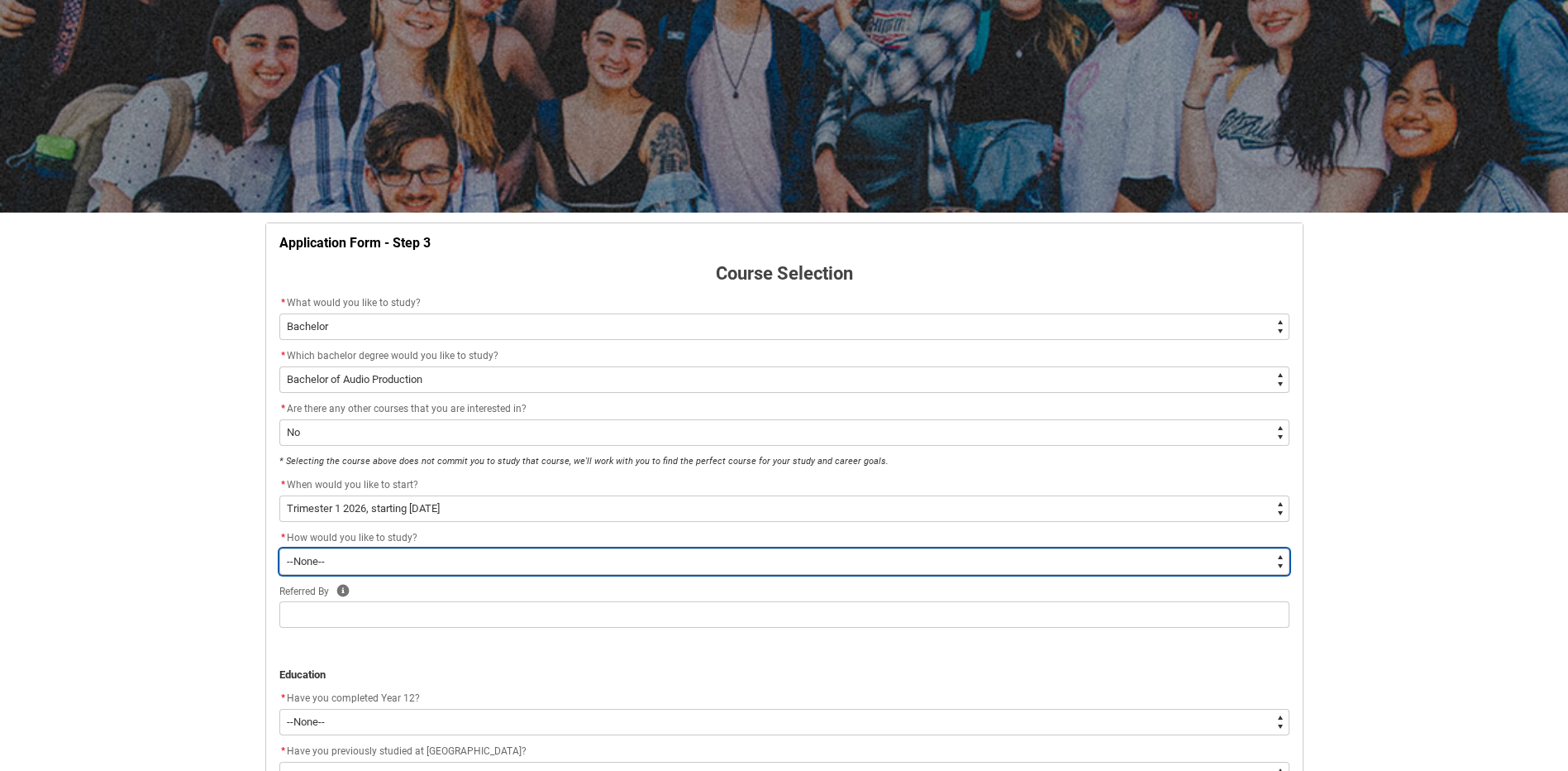
click at [396, 564] on select "--None-- On-campus Online" at bounding box center [784, 562] width 1010 height 26
type lightning-select "WhichStudyMethod_OnCampus"
click at [279, 548] on select "--None-- On-campus Online" at bounding box center [784, 562] width 1010 height 26
select select "WhichStudyMethod_OnCampus"
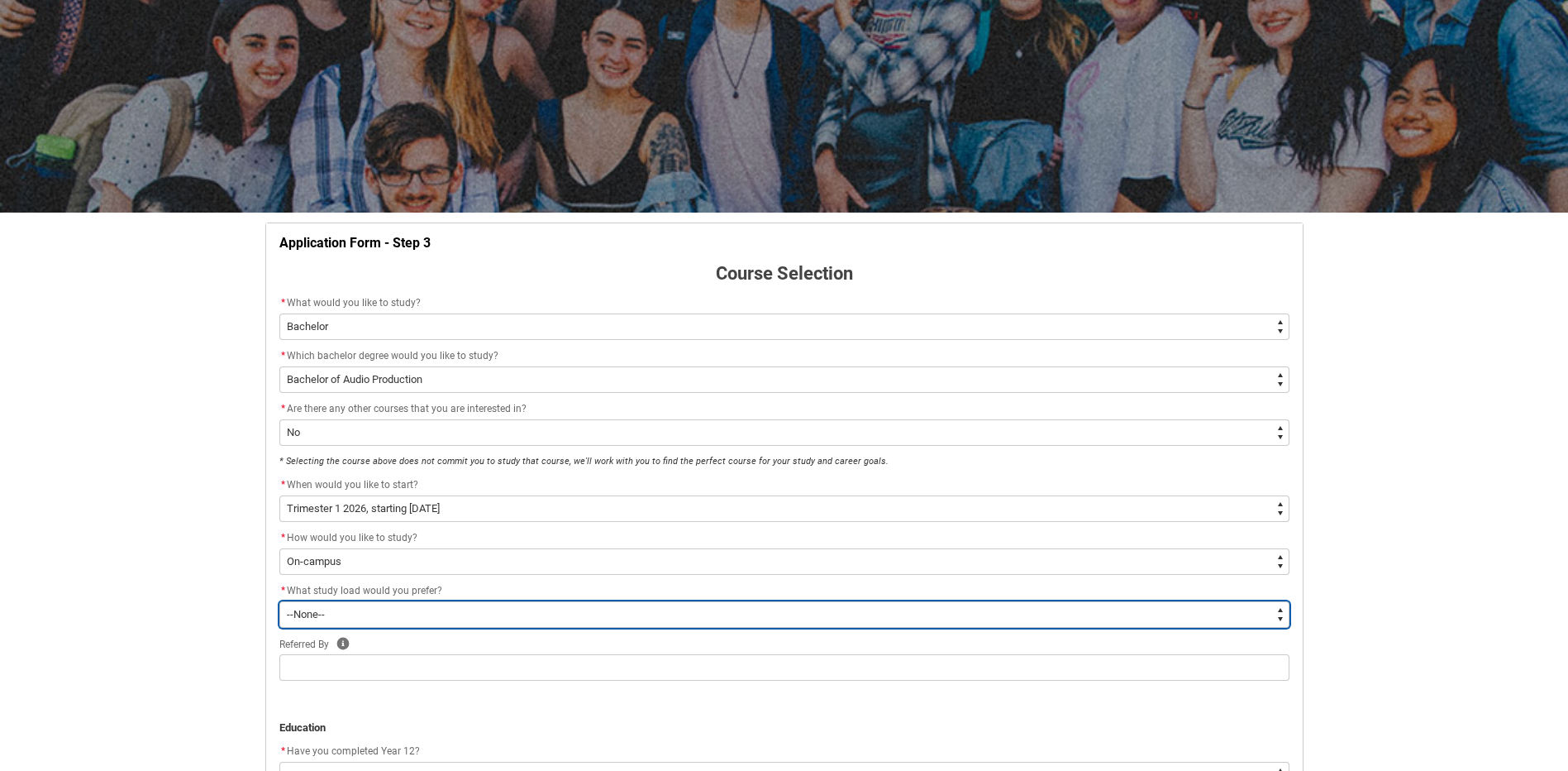
click at [388, 618] on select "--None-- Full-time Part-time" at bounding box center [784, 615] width 1010 height 26
type lightning-select "WhichStudyLoad_FullTime"
click at [279, 601] on select "--None-- Full-time Part-time" at bounding box center [784, 615] width 1010 height 26
select select "WhichStudyLoad_FullTime"
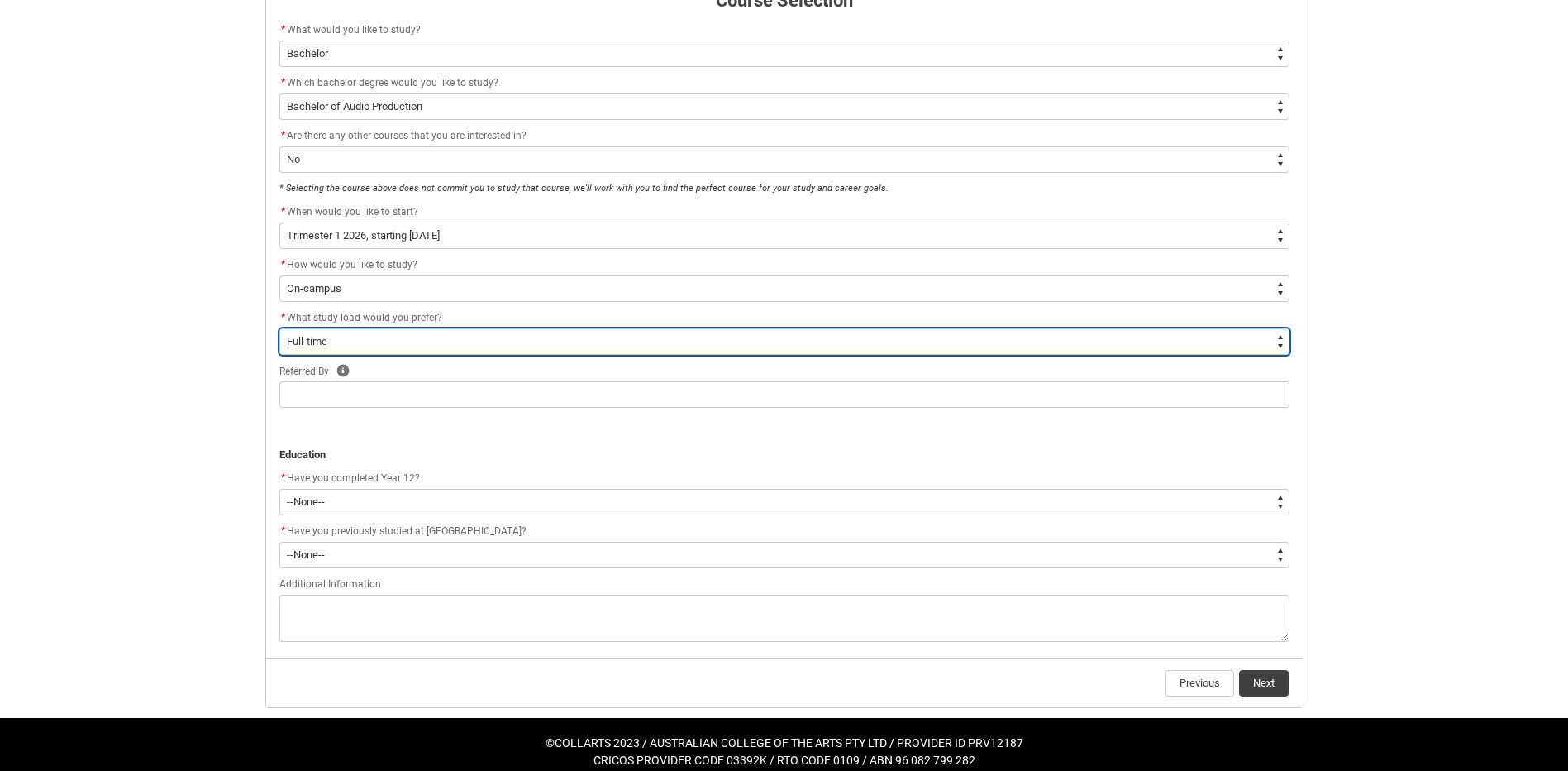
scroll to position [402, 0]
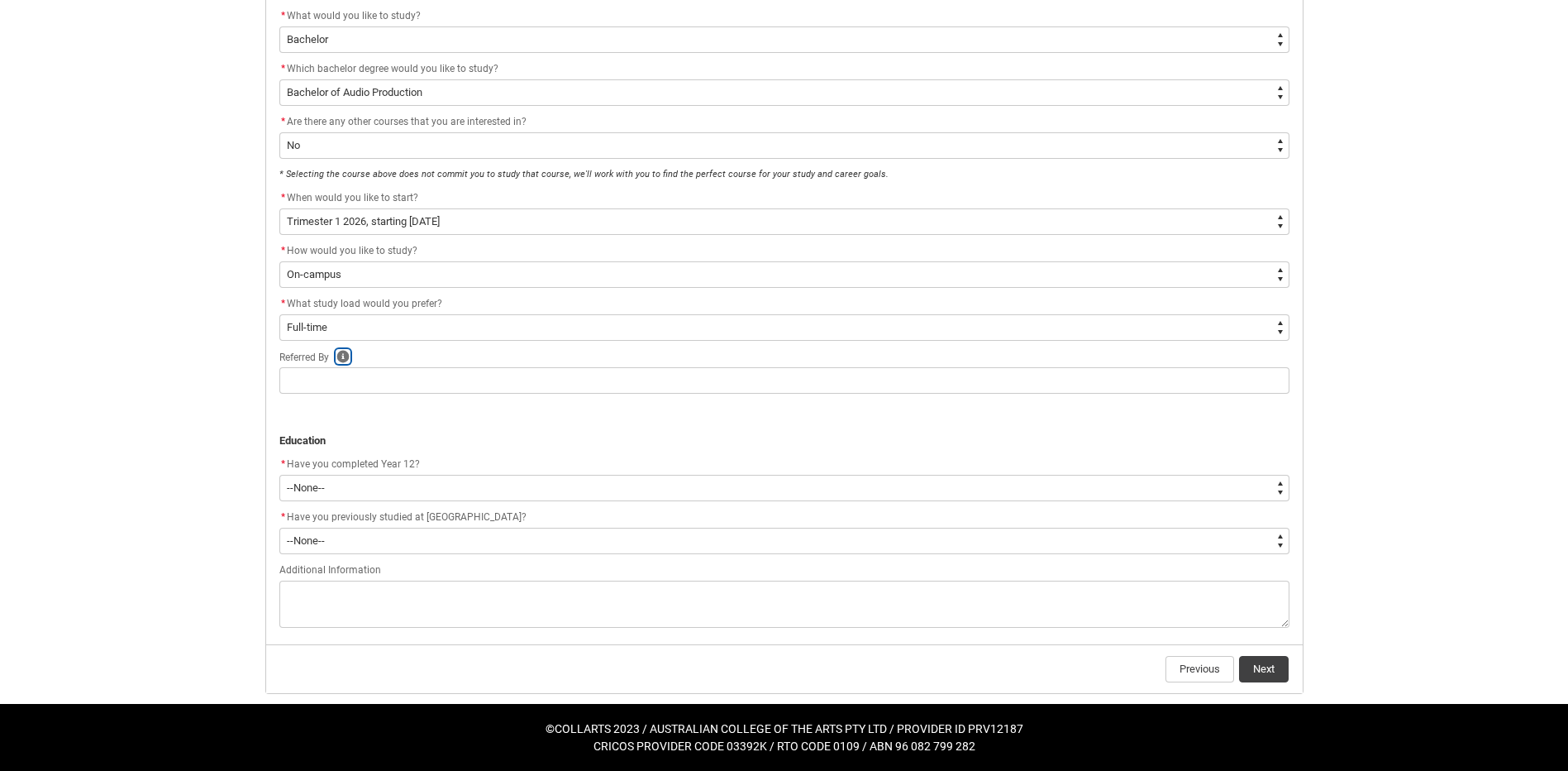
click at [343, 352] on icon "REDU_Application_Form_for_Applicant flow" at bounding box center [343, 356] width 12 height 12
click at [217, 482] on div "Skip to Main Content Collarts Education Community Home New Enrolment Applicatio…" at bounding box center [784, 185] width 1568 height 1173
click at [351, 359] on button "Help" at bounding box center [343, 356] width 15 height 15
click at [189, 471] on div "Skip to Main Content Collarts Education Community Home New Enrolment Applicatio…" at bounding box center [784, 185] width 1568 height 1173
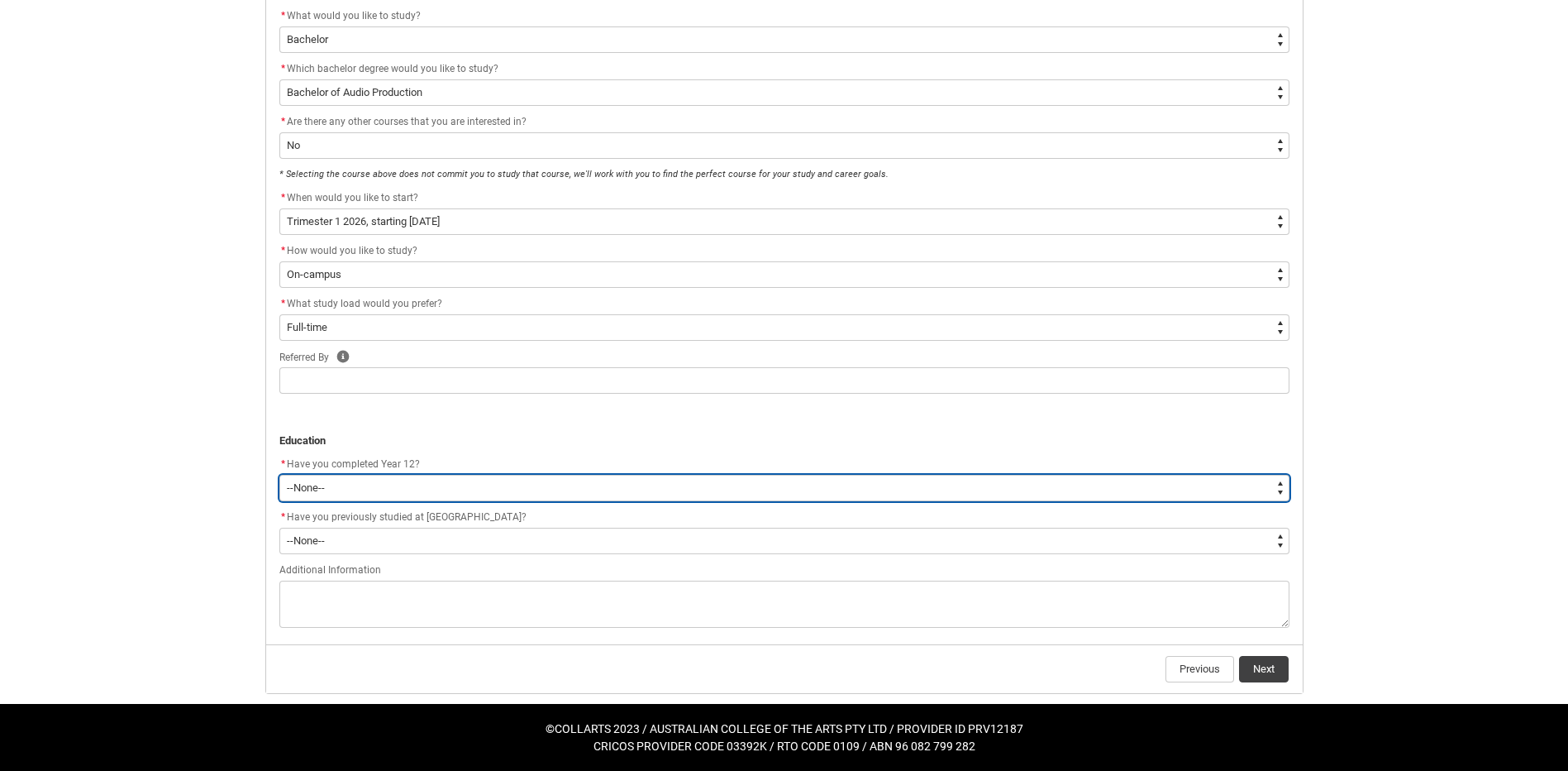
click at [371, 490] on select "--None-- Yes No Other" at bounding box center [784, 488] width 1010 height 26
type lightning-select "Year_12_Completition.Yes"
click at [279, 474] on select "--None-- Yes No Other" at bounding box center [784, 488] width 1010 height 26
select select "Year_12_Completition.Yes"
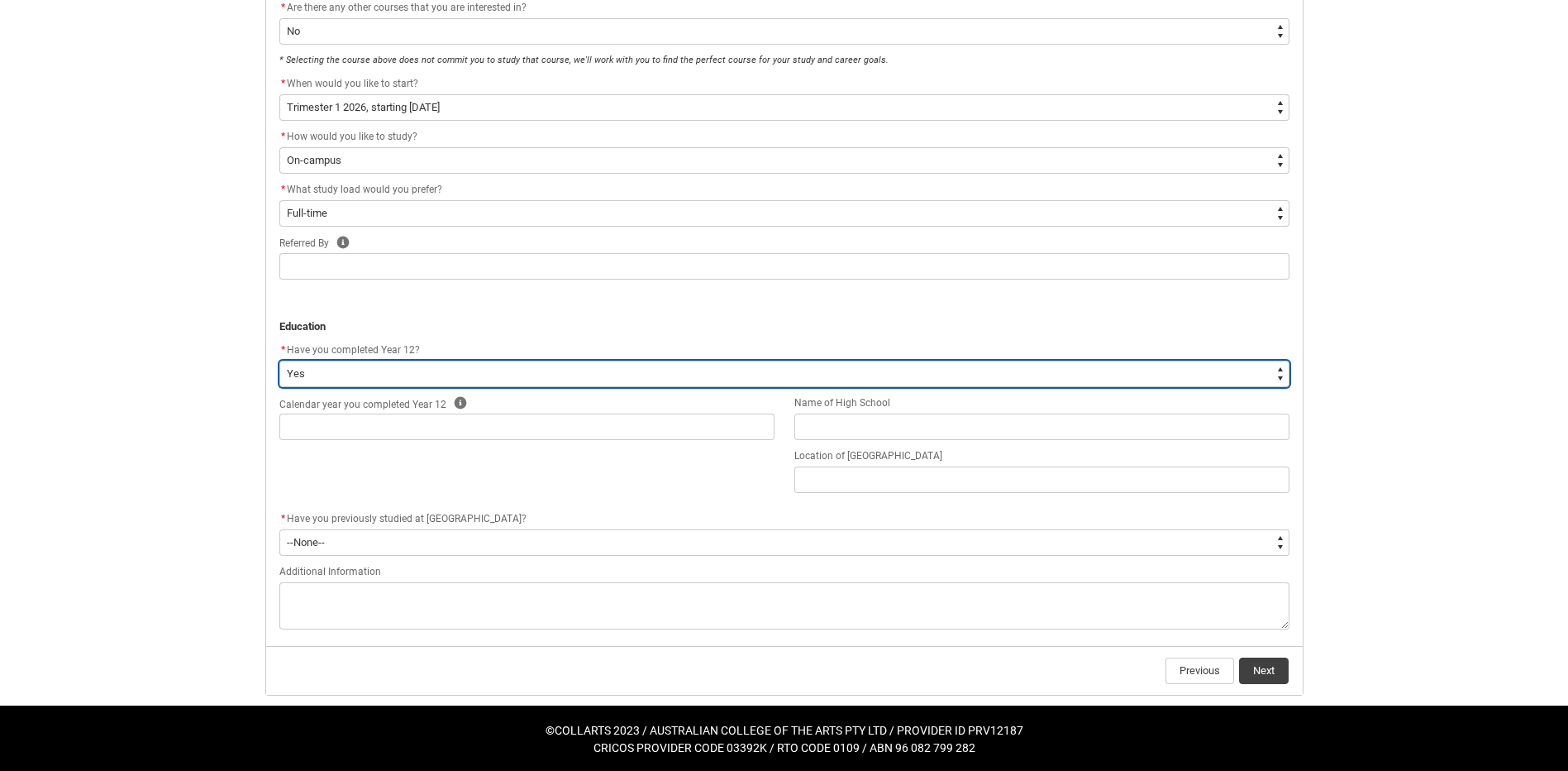
scroll to position [518, 0]
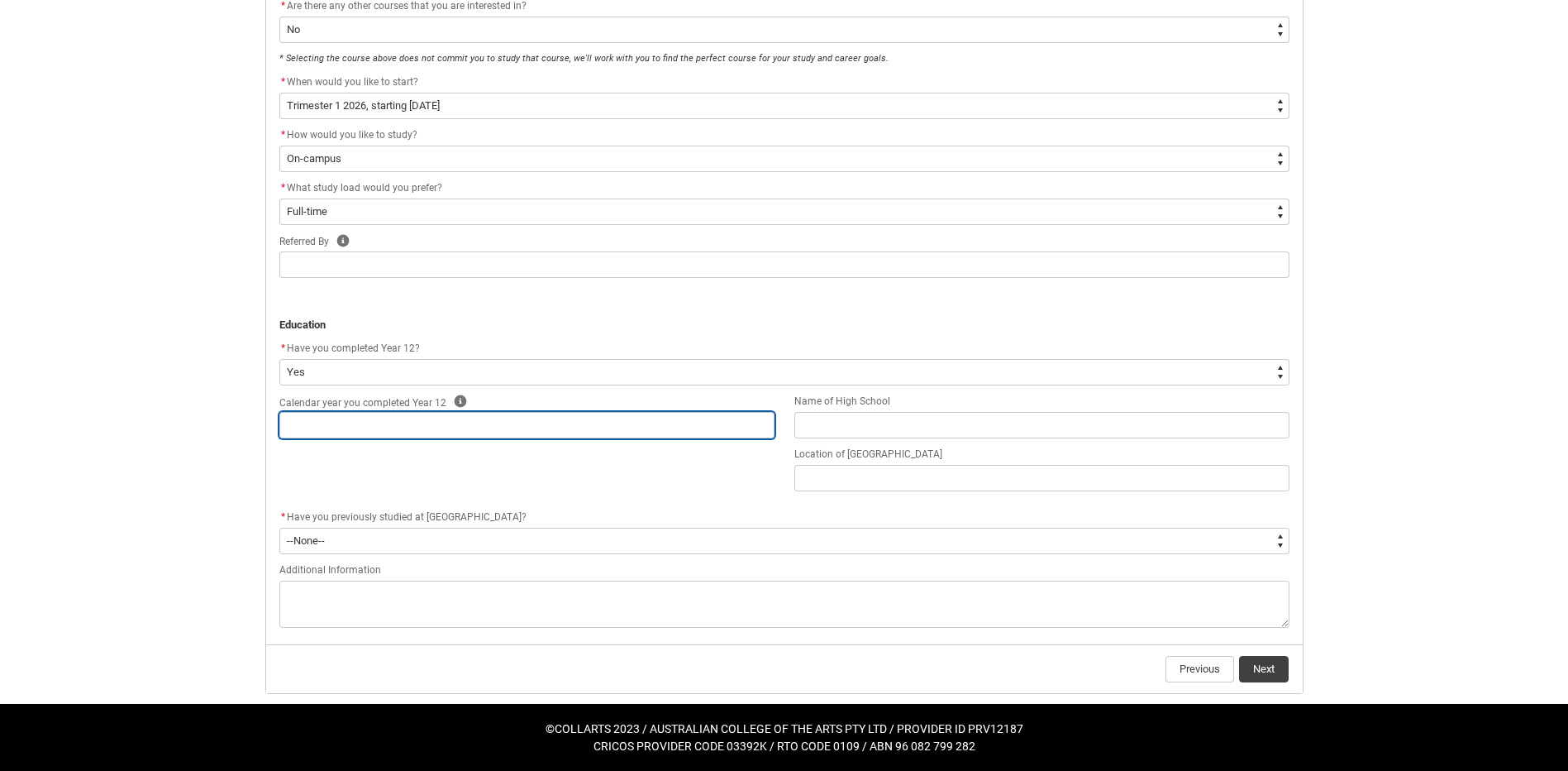
click at [491, 431] on input "REDU_Application_Form_for_Applicant flow" at bounding box center [526, 425] width 495 height 26
type lightning-primitive-input-simple "2"
type input "2"
type lightning-primitive-input-simple "20"
type input "20"
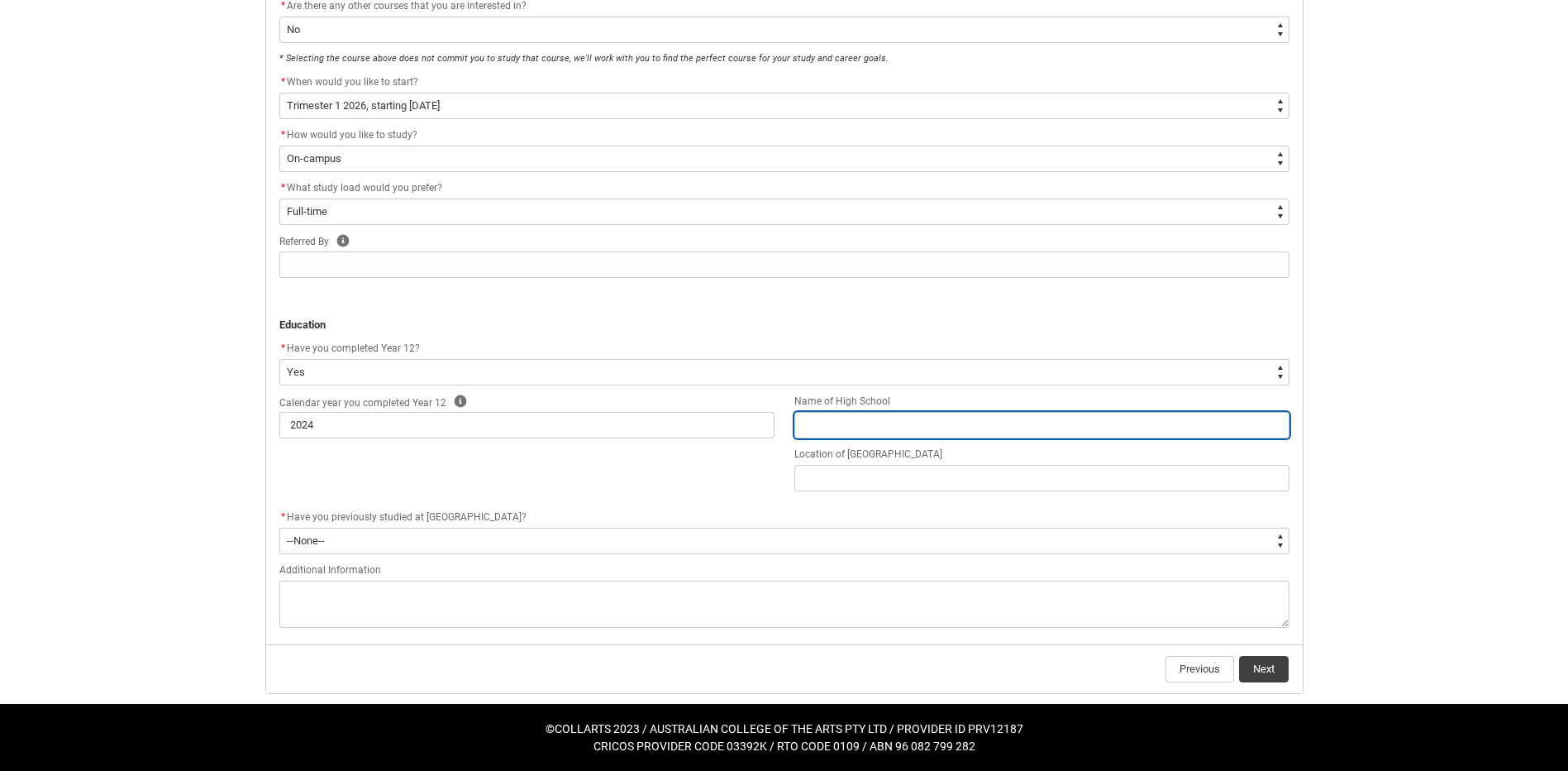
click at [838, 426] on input "REDU_Application_Form_for_Applicant flow" at bounding box center [1042, 425] width 495 height 26
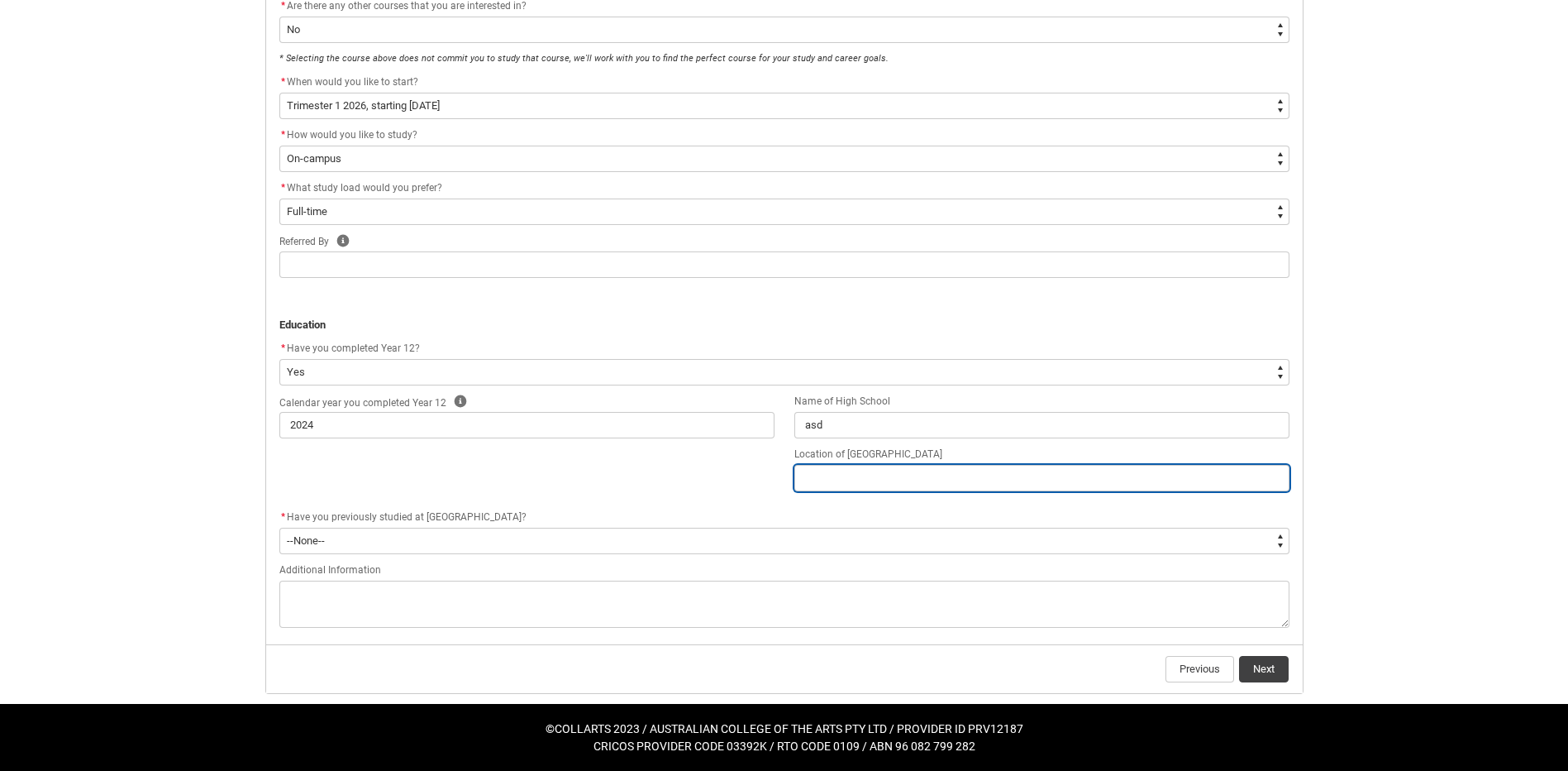
click at [841, 470] on input "REDU_Application_Form_for_Applicant flow" at bounding box center [1042, 478] width 495 height 26
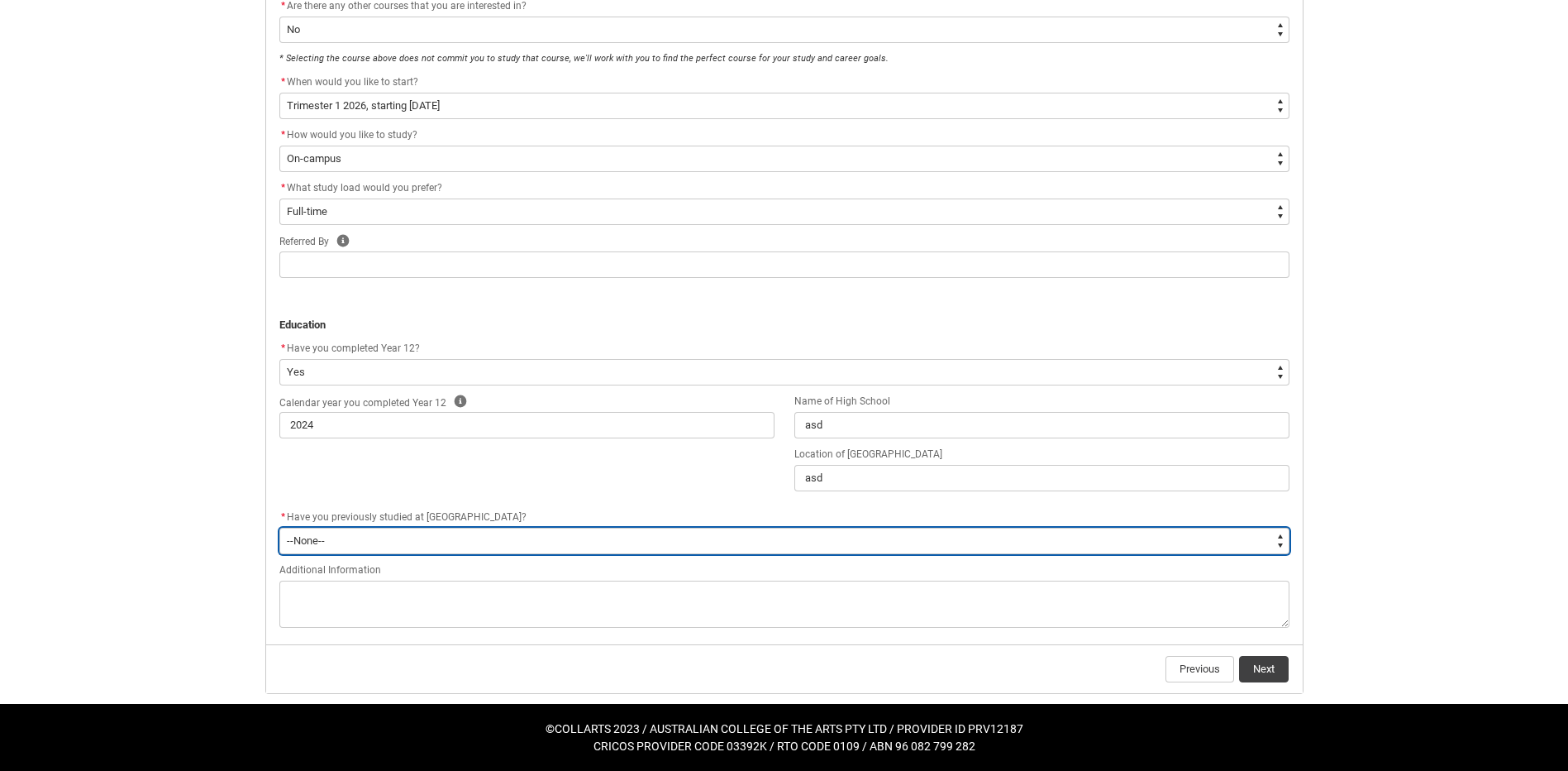
click at [475, 539] on select "--None-- Yes No" at bounding box center [784, 540] width 1010 height 26
click at [279, 527] on select "--None-- Yes No" at bounding box center [784, 540] width 1010 height 26
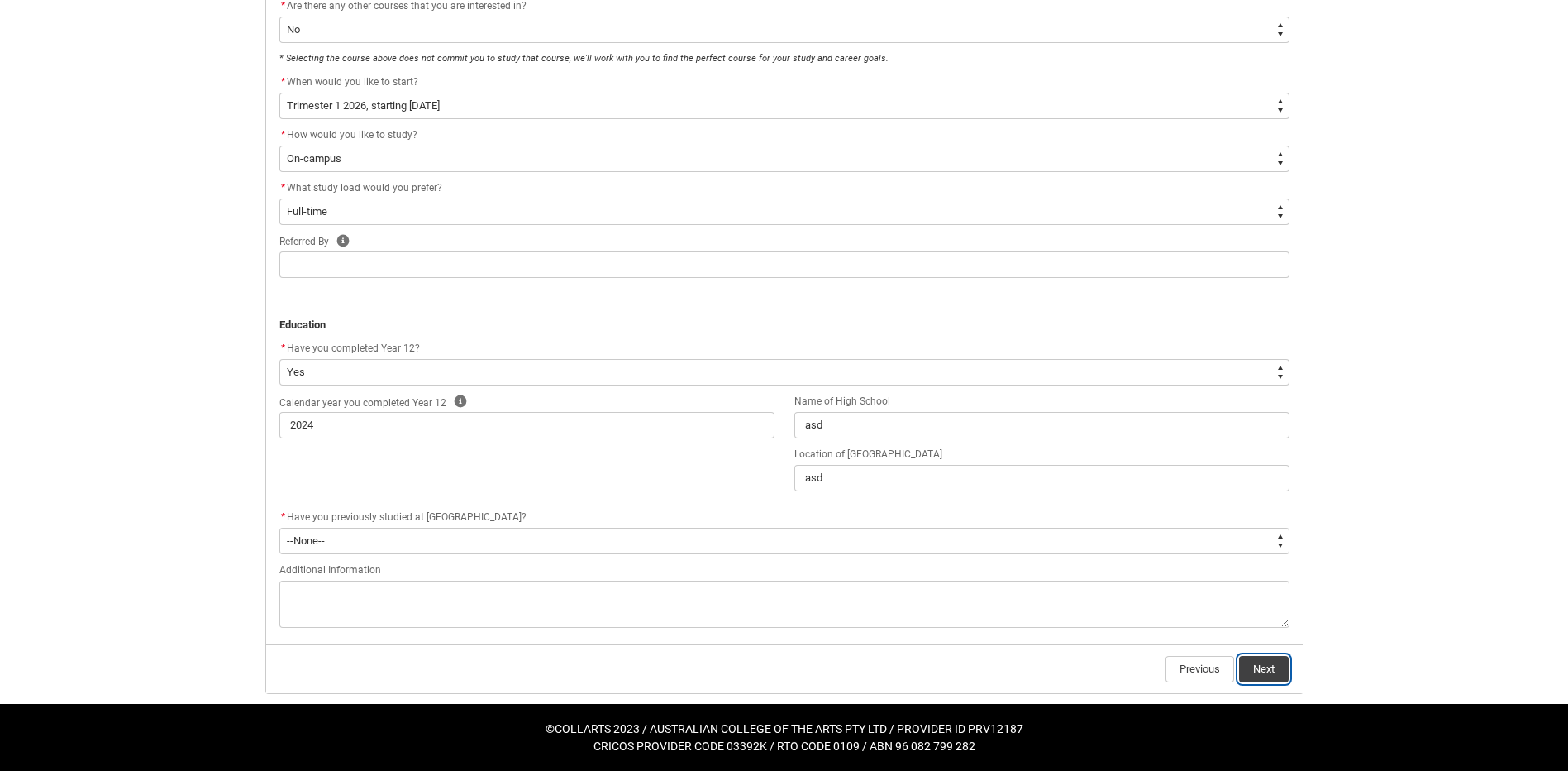
click at [1249, 663] on button "Next" at bounding box center [1263, 669] width 49 height 26
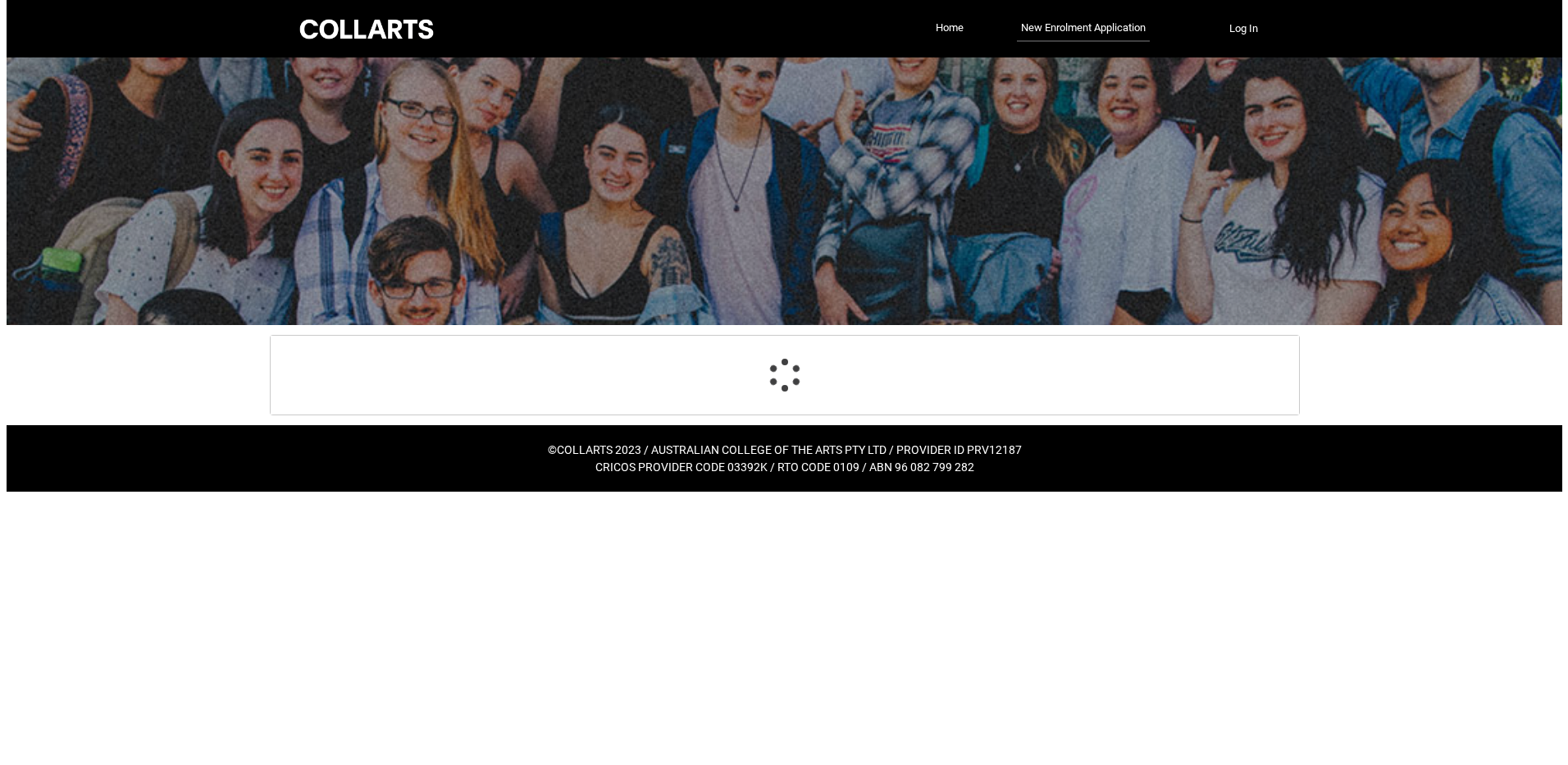
scroll to position [0, 0]
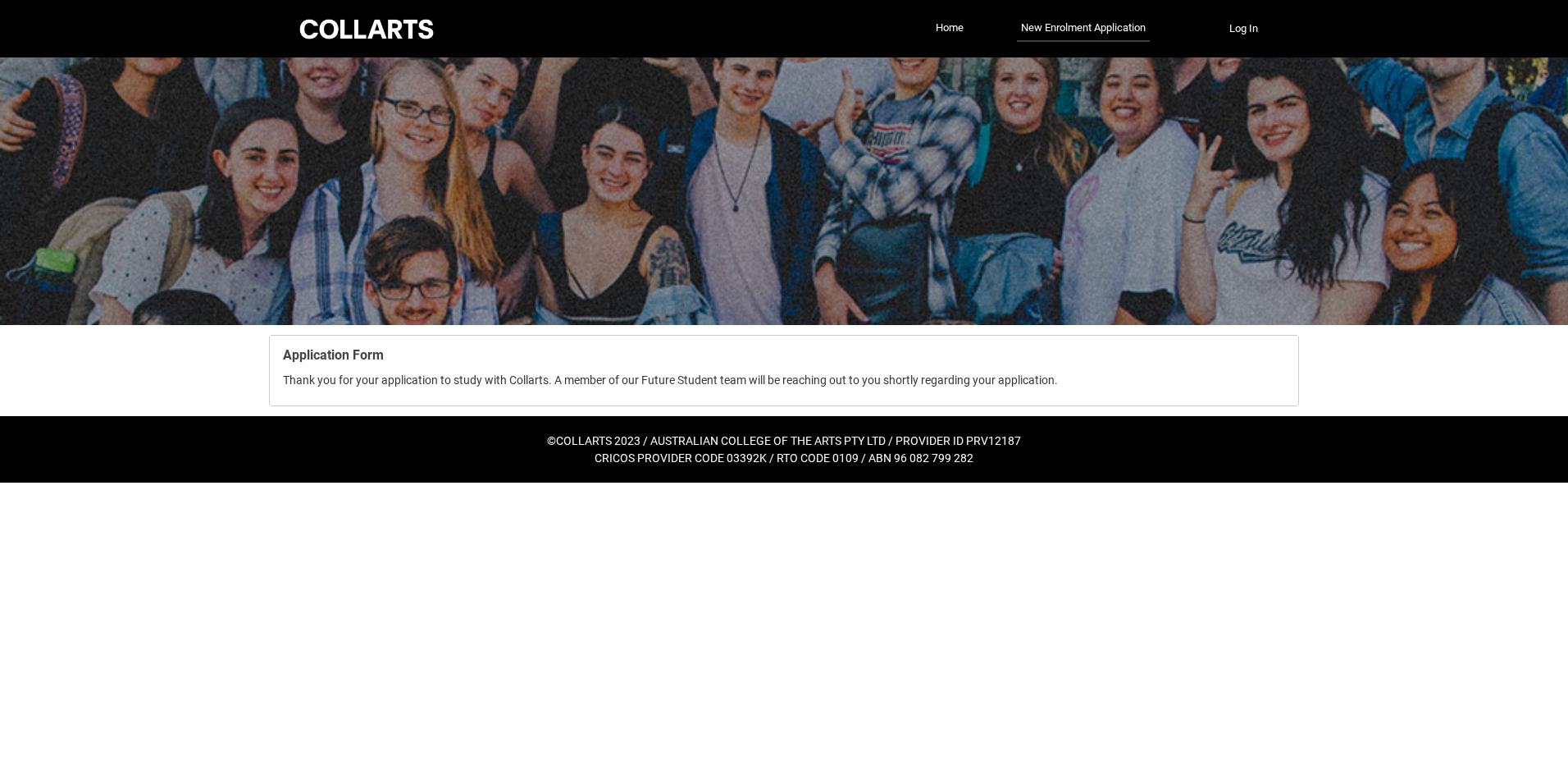
click at [392, 386] on span "Thank you for your application to study with Collarts. A member of our Future S…" at bounding box center [670, 379] width 775 height 13
